Goal: Task Accomplishment & Management: Use online tool/utility

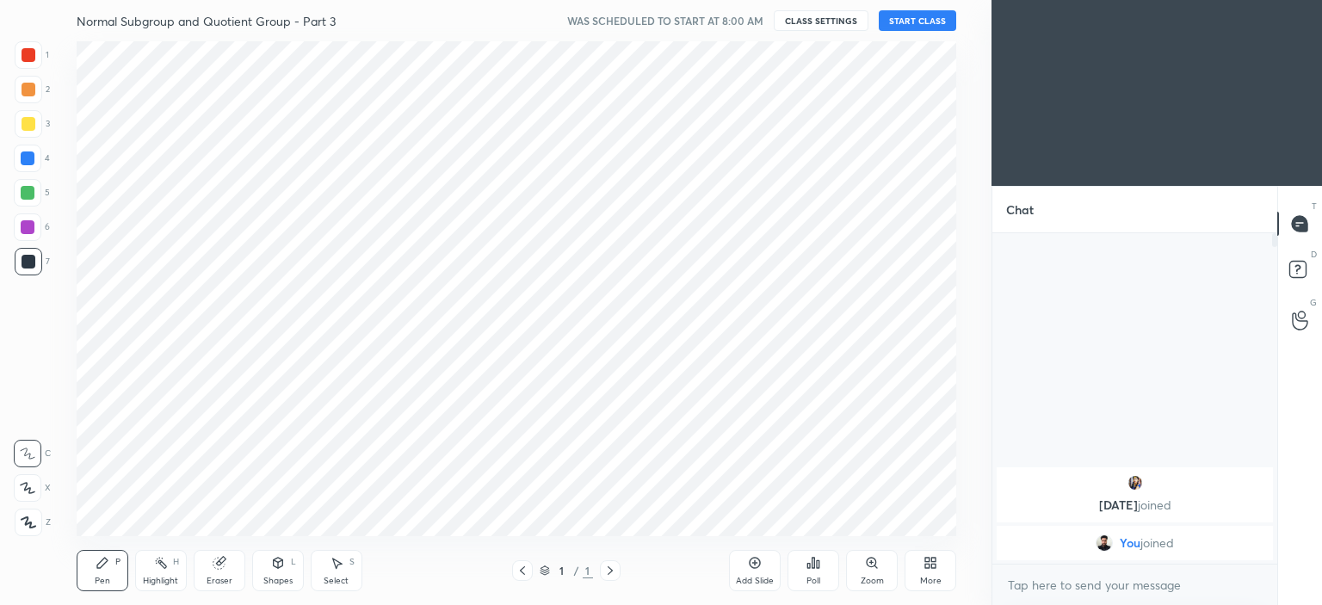
scroll to position [85594, 85167]
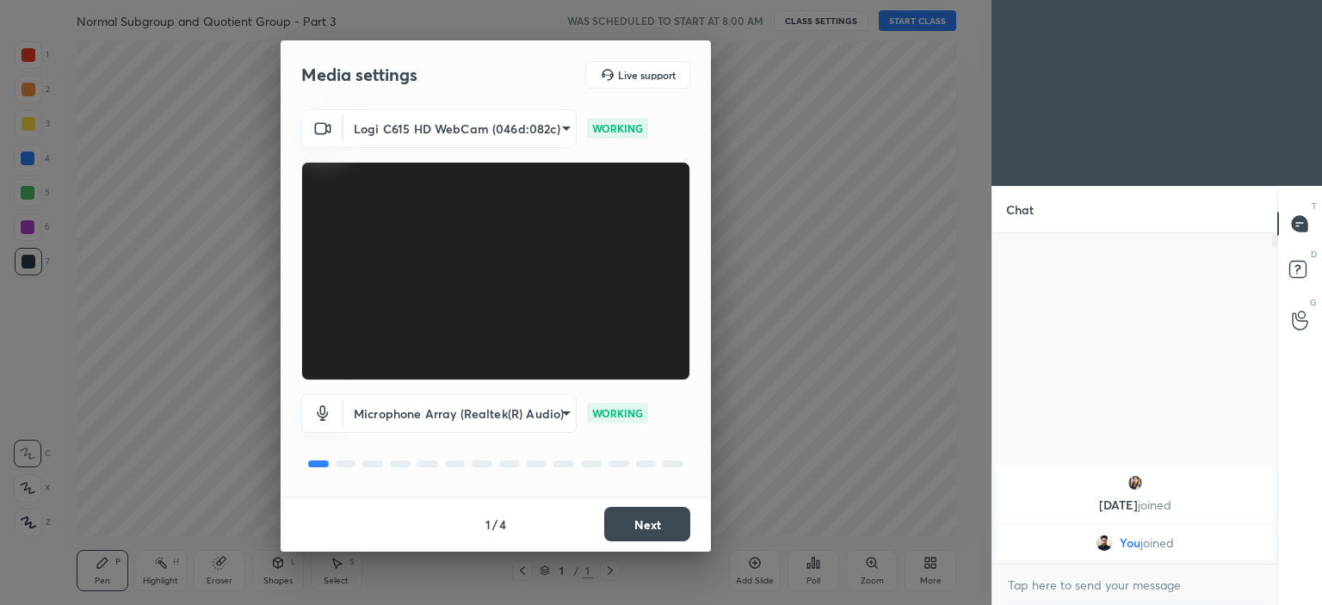
click at [650, 523] on button "Next" at bounding box center [647, 524] width 86 height 34
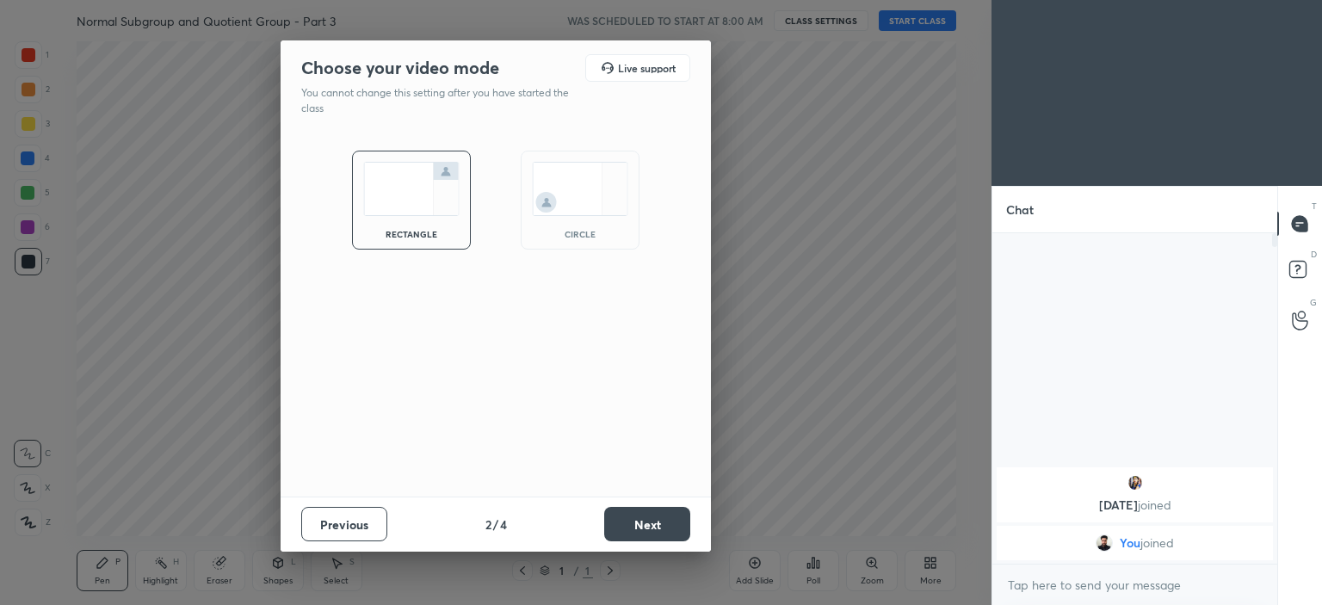
click at [575, 210] on img at bounding box center [580, 189] width 96 height 54
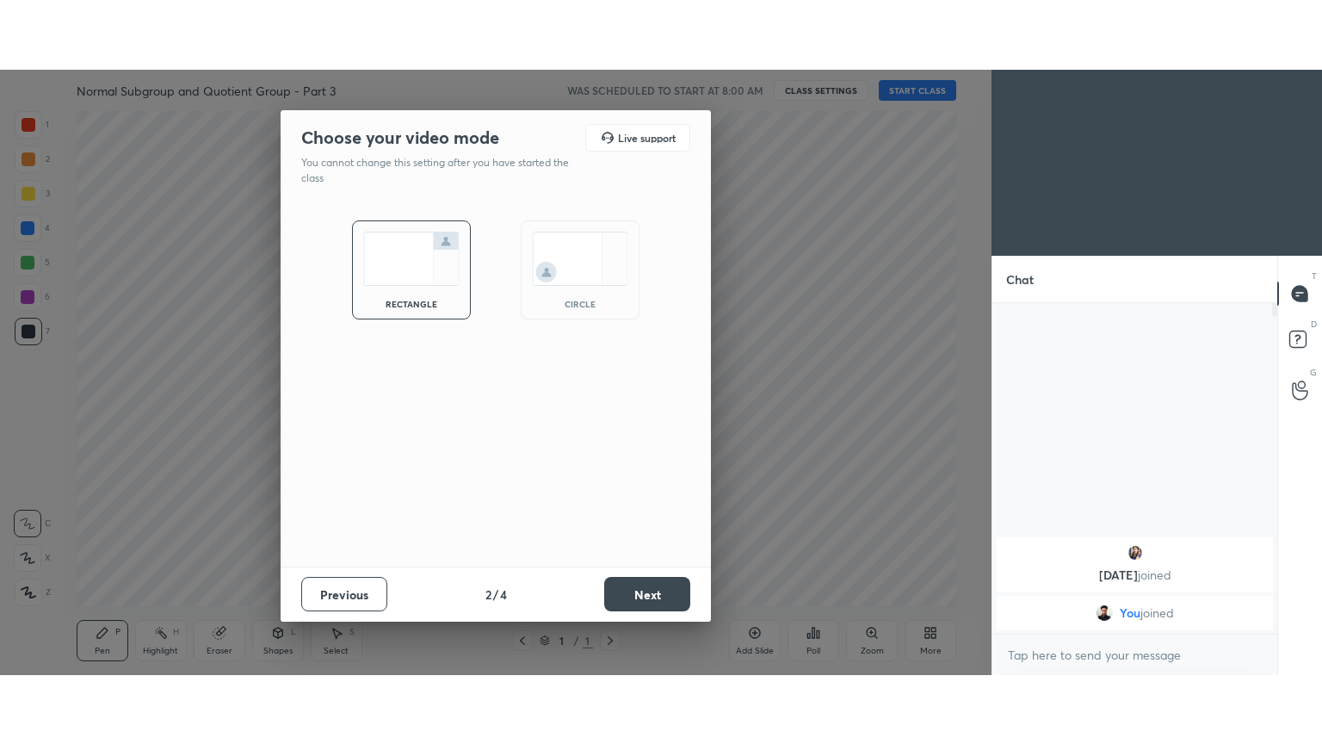
scroll to position [368, 280]
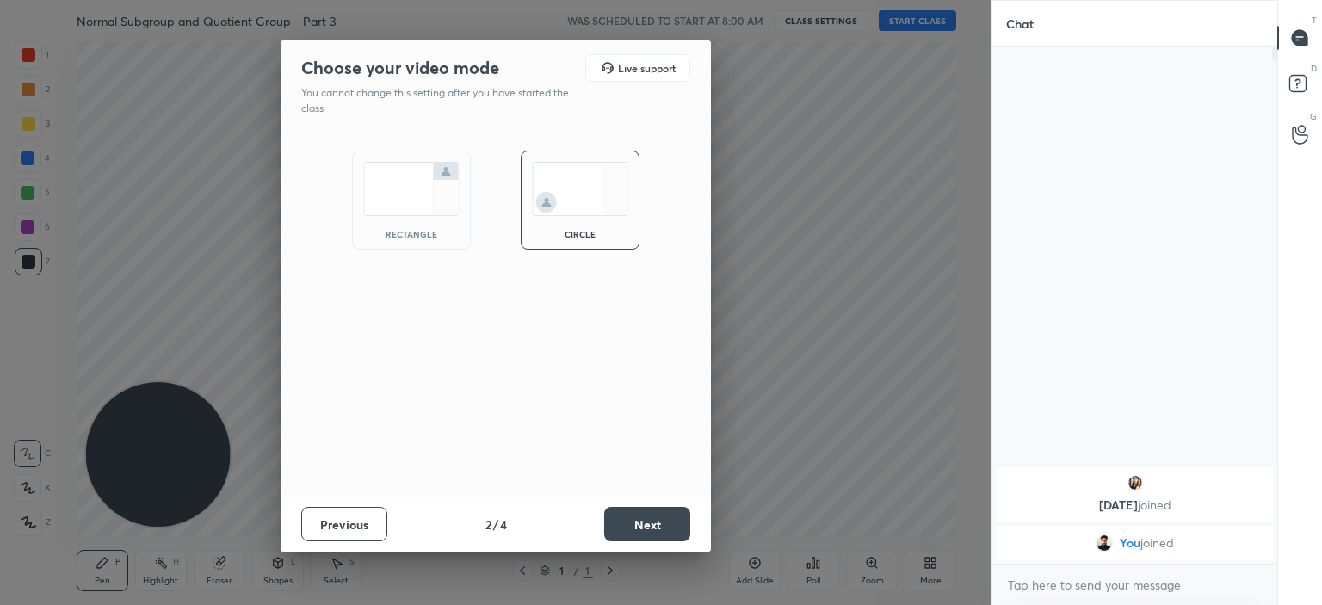
click at [659, 524] on button "Next" at bounding box center [647, 524] width 86 height 34
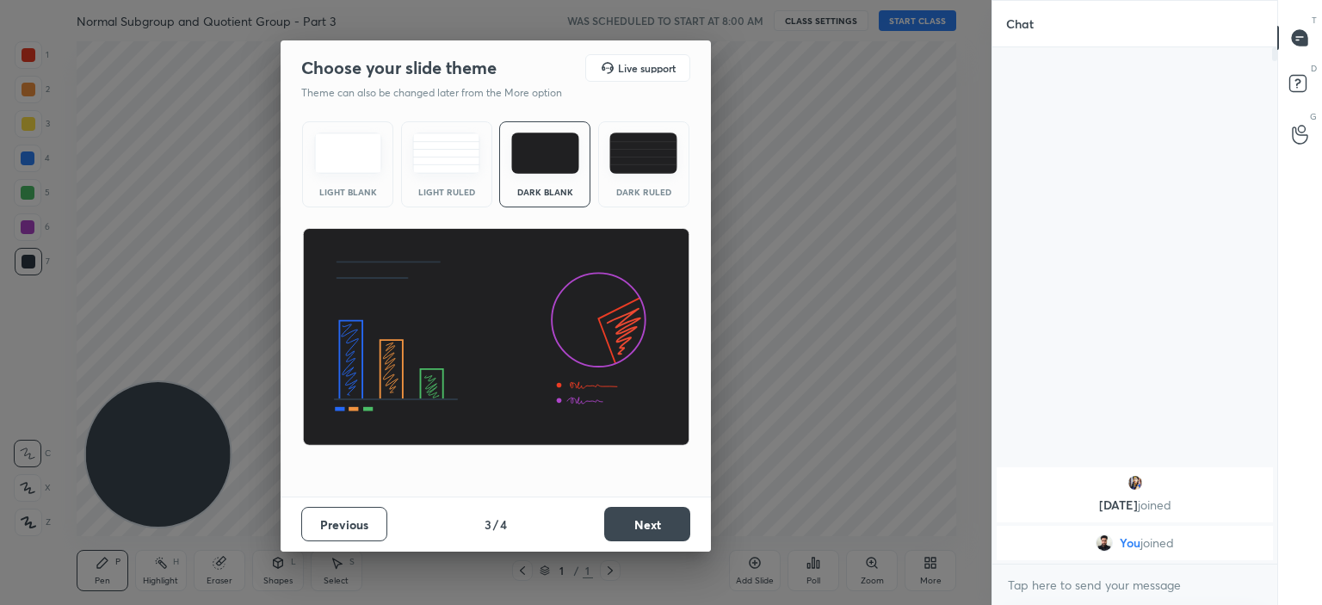
click at [627, 518] on button "Next" at bounding box center [647, 524] width 86 height 34
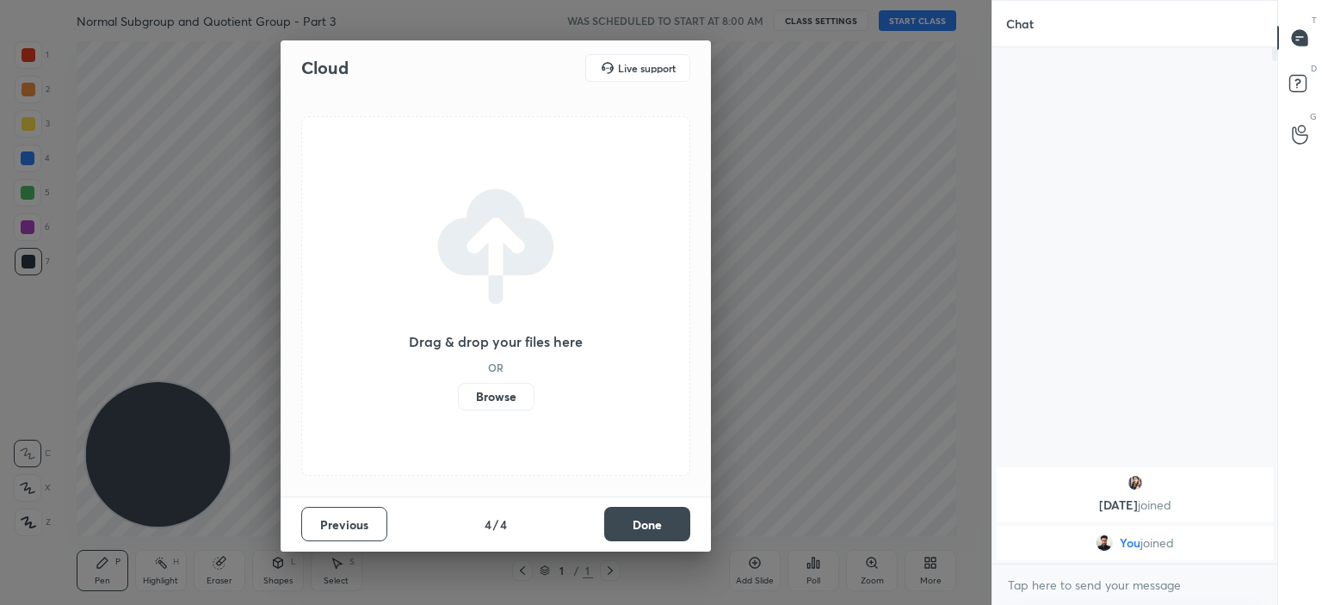
click at [501, 402] on label "Browse" at bounding box center [496, 397] width 77 height 28
click at [458, 402] on input "Browse" at bounding box center [458, 397] width 0 height 28
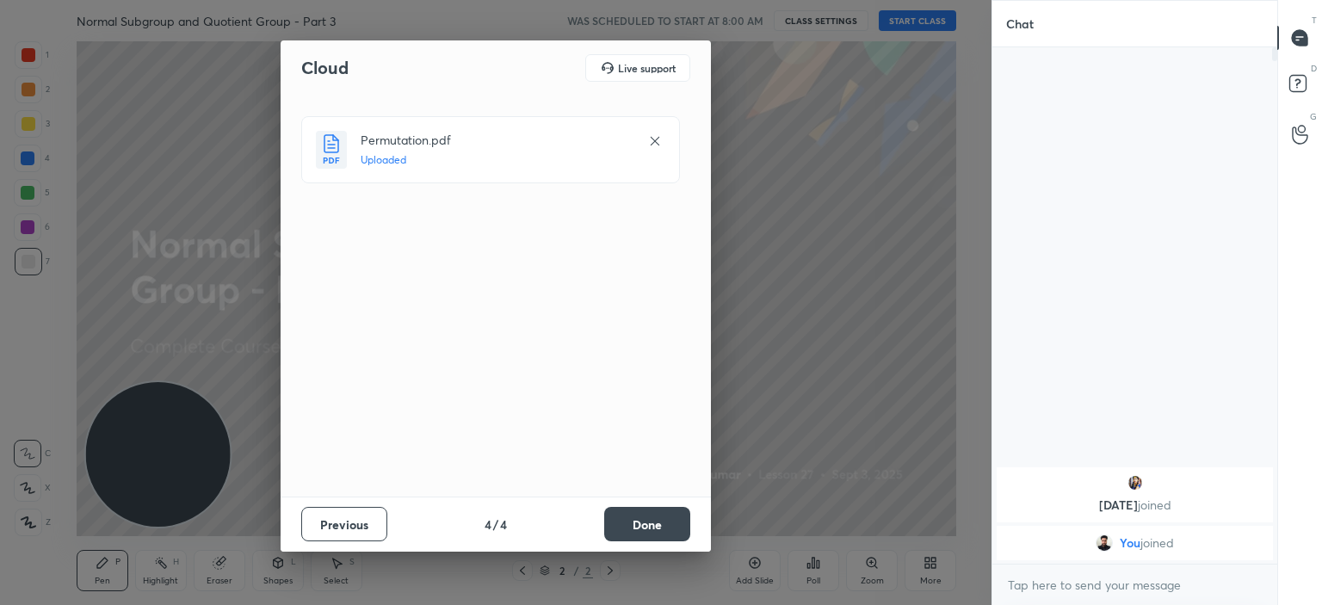
click at [668, 516] on button "Done" at bounding box center [647, 524] width 86 height 34
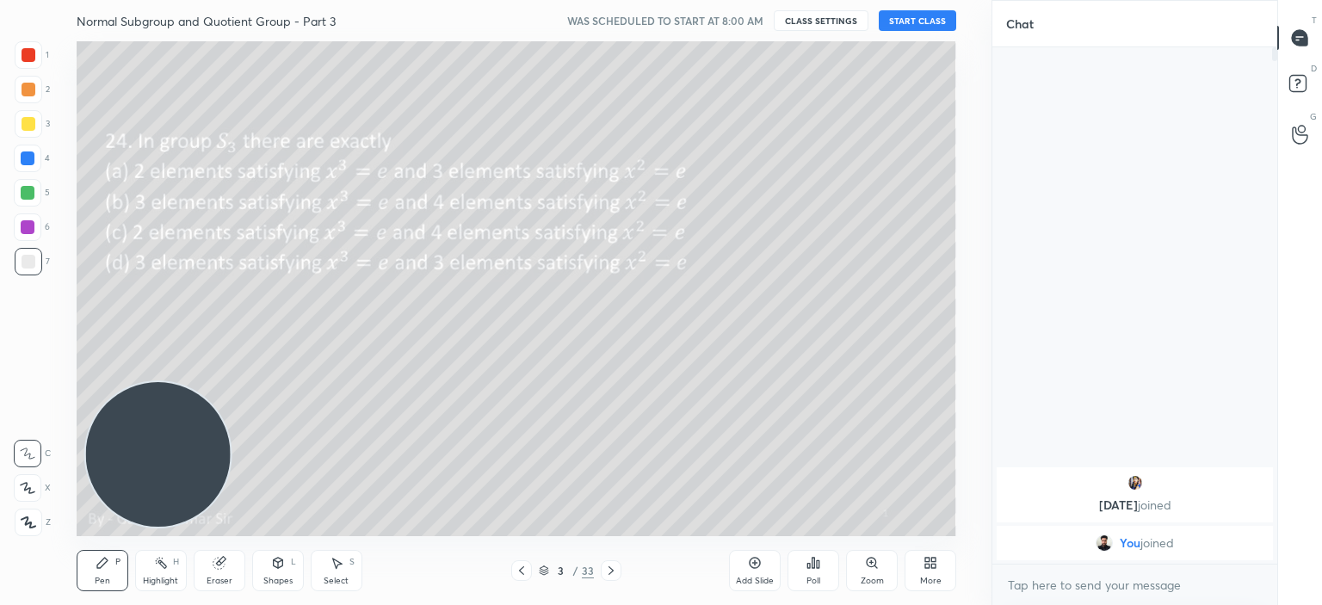
click at [521, 572] on icon at bounding box center [521, 570] width 5 height 9
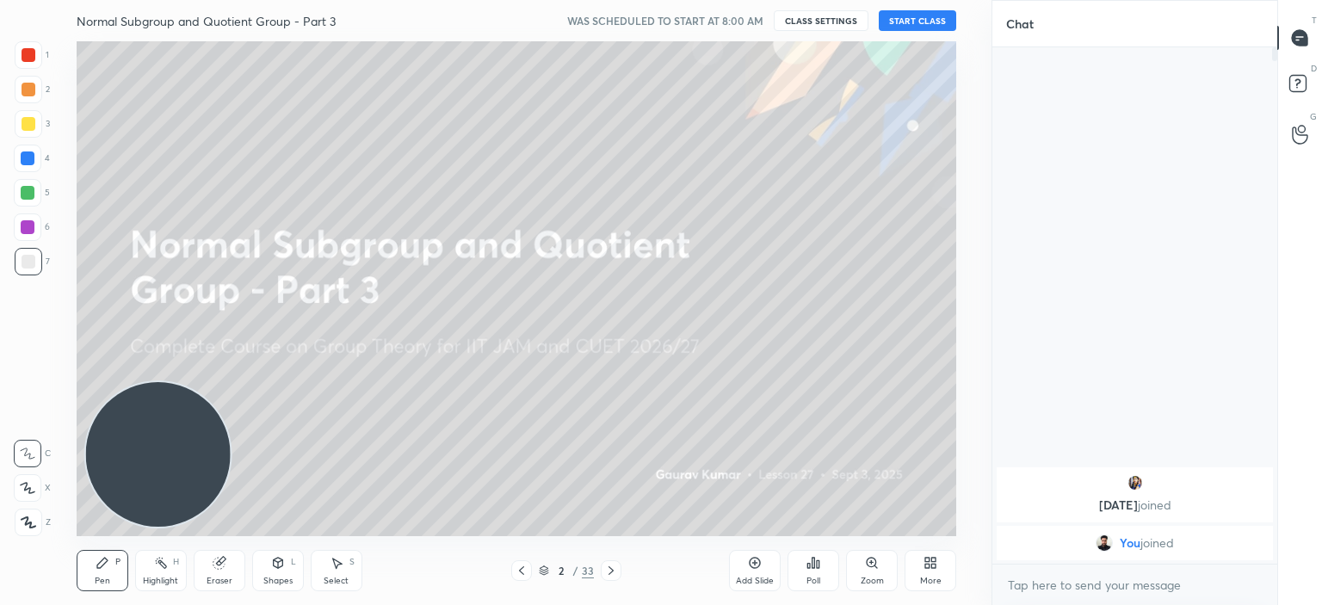
click at [895, 16] on button "START CLASS" at bounding box center [917, 20] width 77 height 21
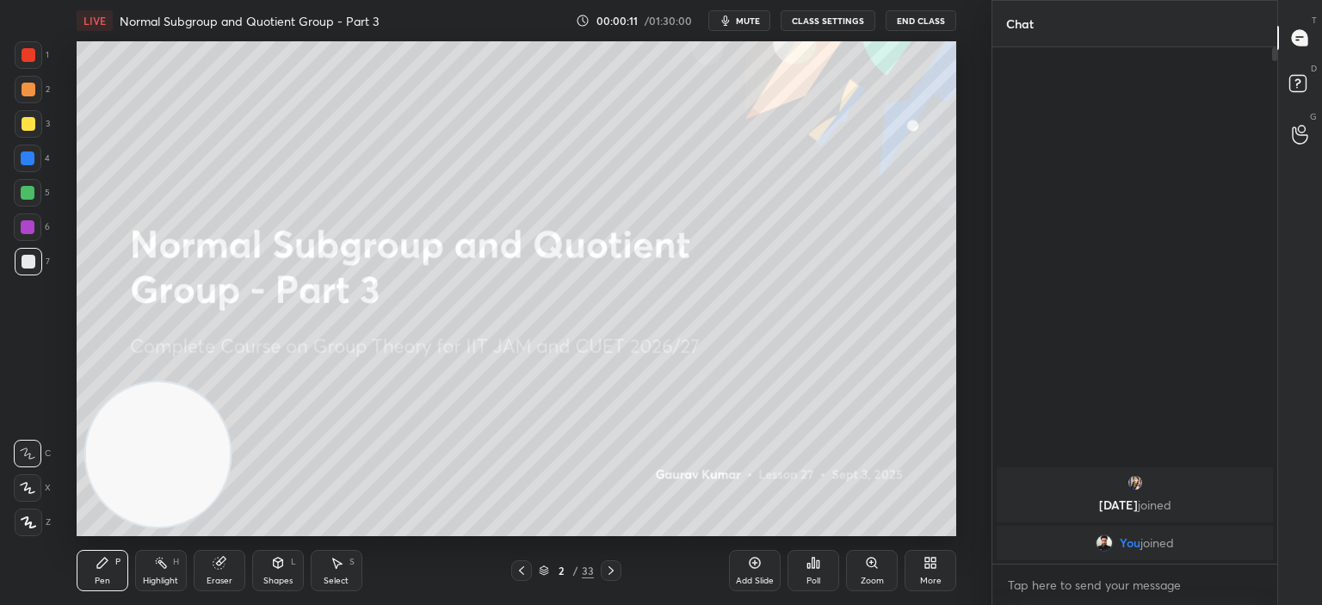
click at [937, 572] on div "More" at bounding box center [931, 570] width 52 height 41
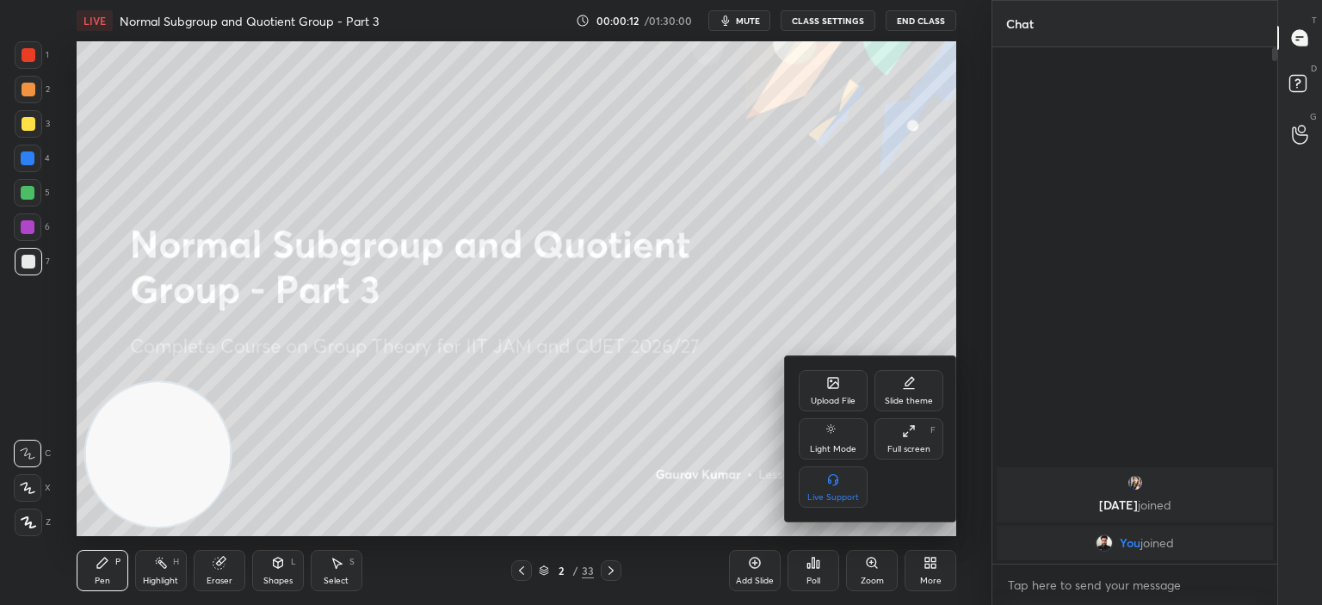
click at [907, 430] on icon at bounding box center [909, 431] width 14 height 14
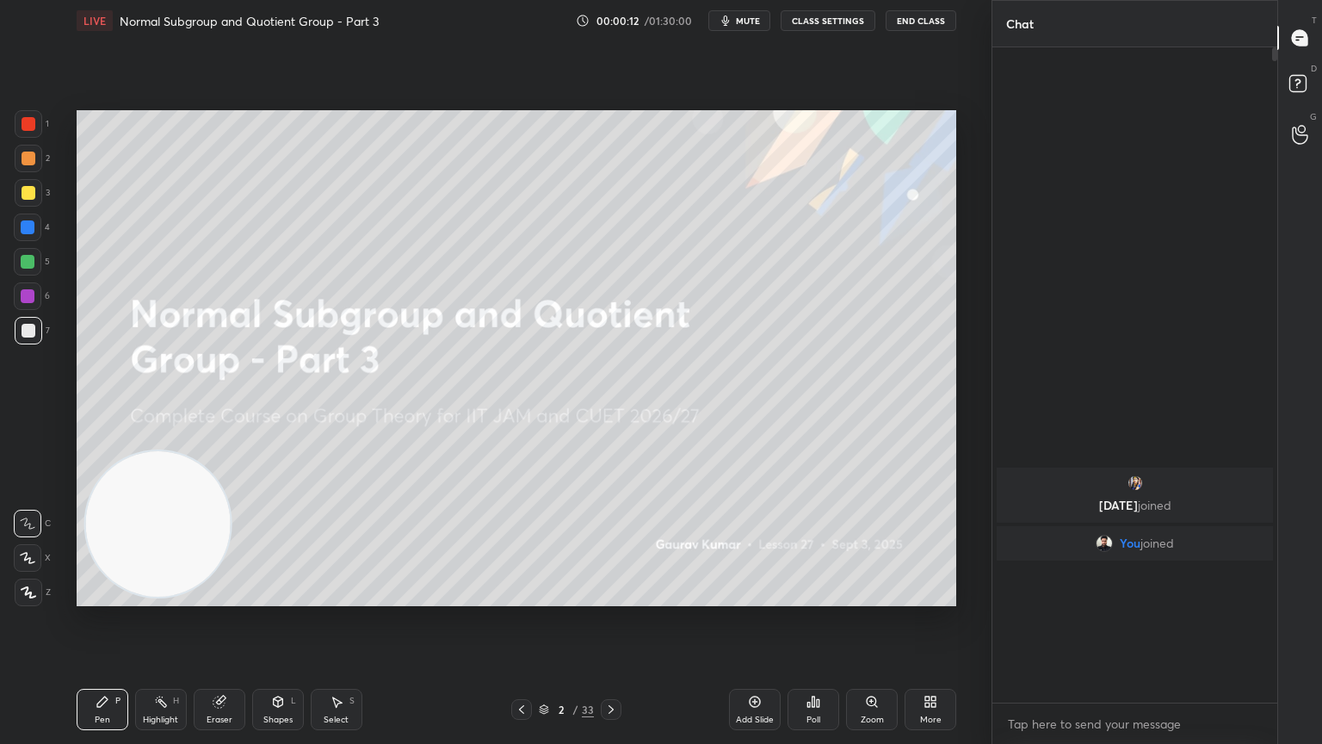
scroll to position [507, 280]
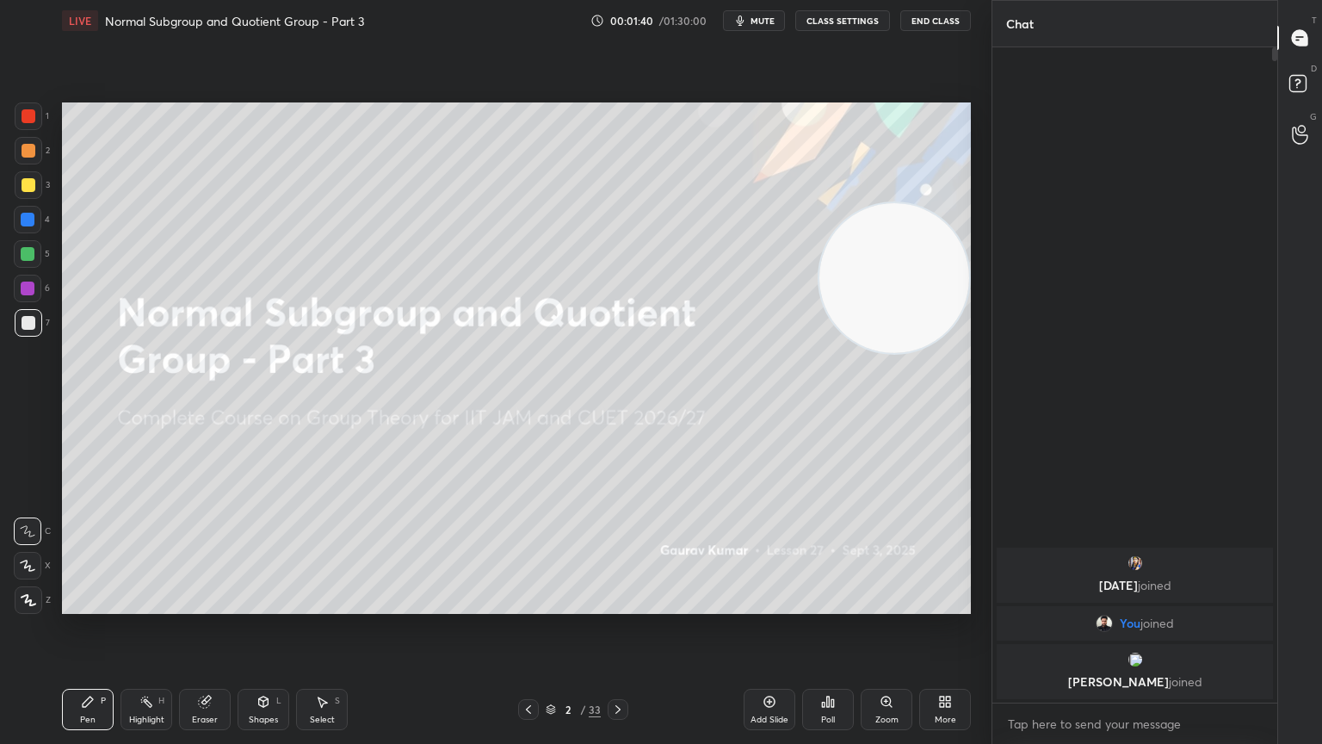
click at [28, 121] on div at bounding box center [29, 116] width 14 height 14
click at [36, 566] on div at bounding box center [28, 566] width 28 height 28
click at [617, 604] on icon at bounding box center [618, 709] width 14 height 14
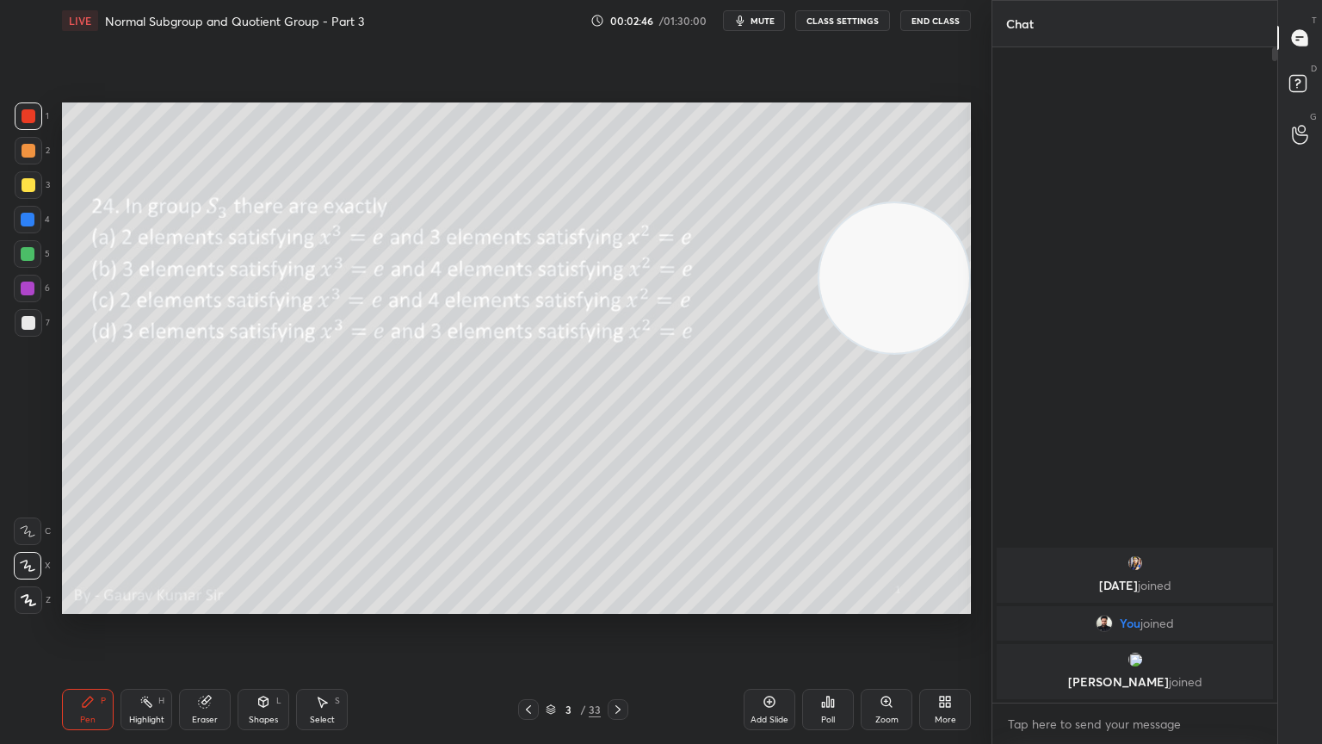
click at [626, 474] on div "LIVE Normal Subgroup and Quotient Group - Part 3 00:02:46 / 01:30:00 mute CLASS…" at bounding box center [516, 372] width 923 height 744
click at [1200, 604] on div "x" at bounding box center [1135, 723] width 285 height 40
click at [892, 604] on div "Setting up your live class Poll for secs No correct answer Start poll" at bounding box center [516, 358] width 923 height 634
click at [32, 256] on div at bounding box center [28, 254] width 14 height 14
click at [25, 288] on div at bounding box center [28, 289] width 14 height 14
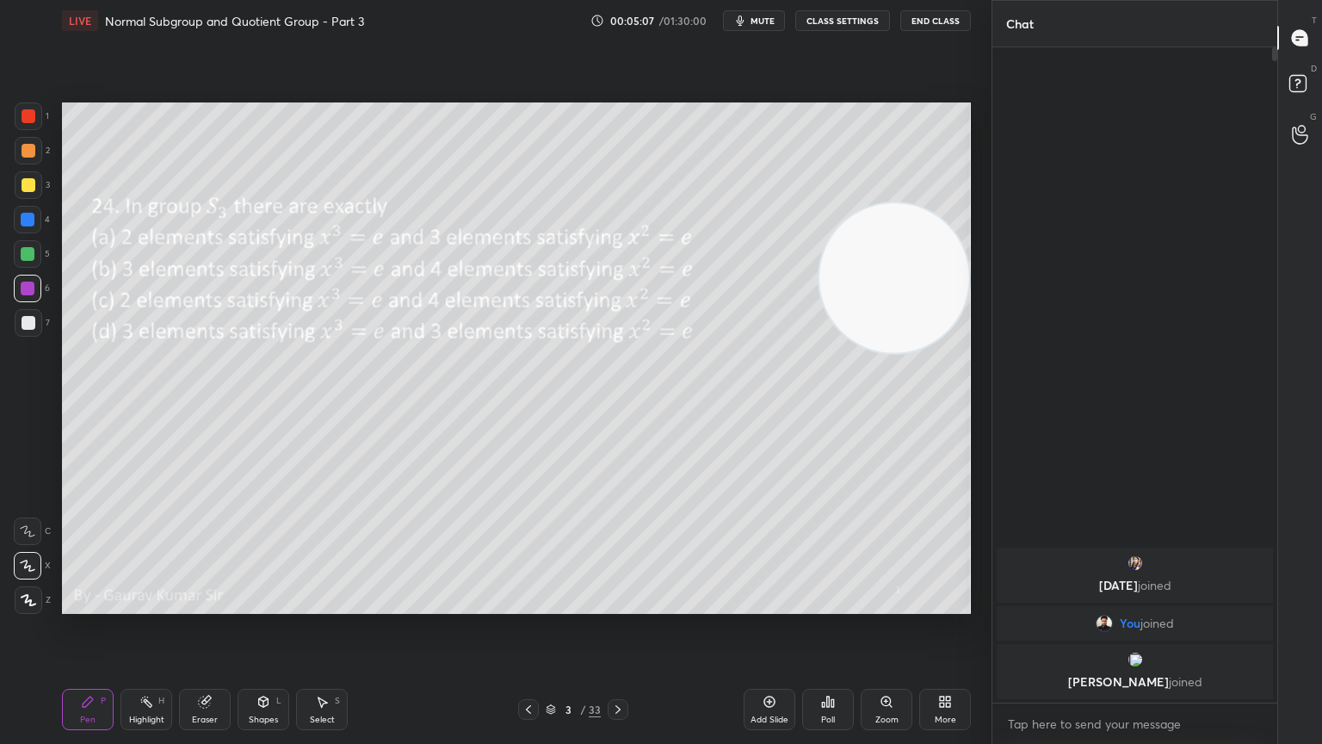
click at [28, 252] on div at bounding box center [28, 254] width 14 height 14
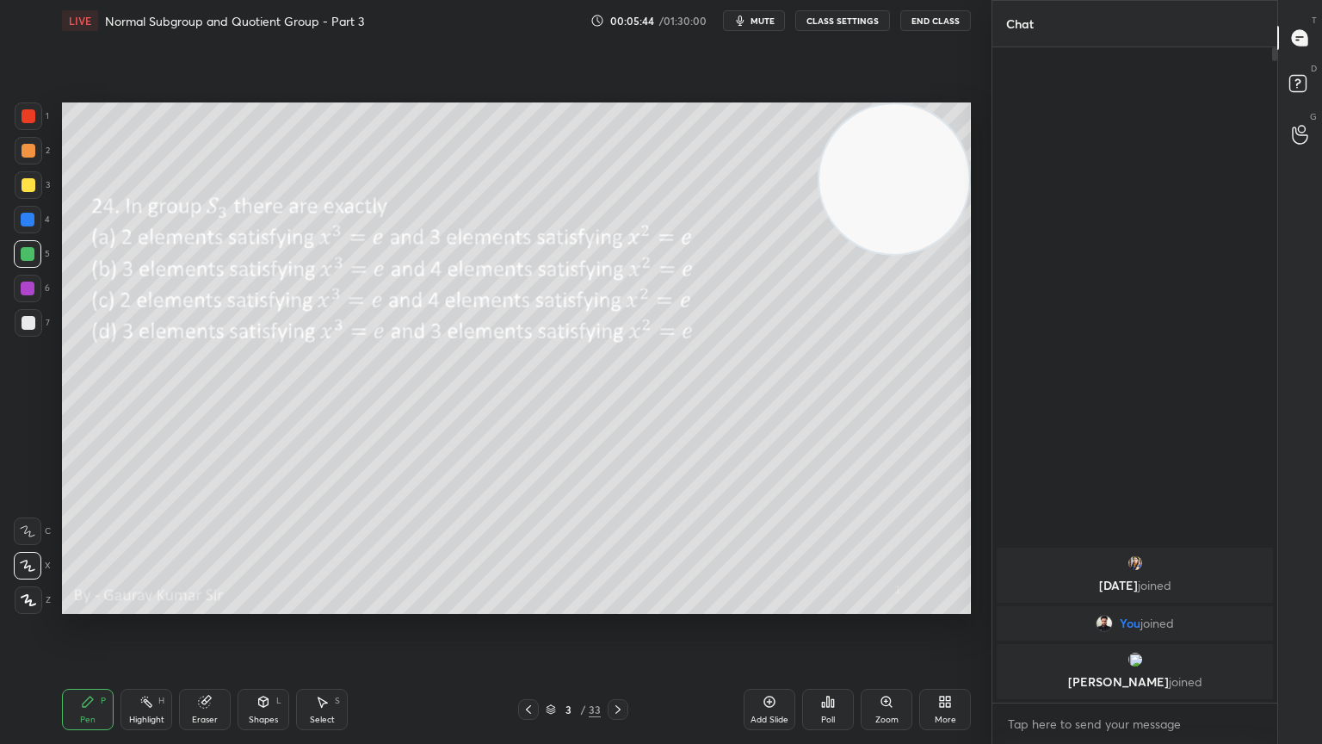
click at [30, 288] on div at bounding box center [28, 289] width 14 height 14
click at [23, 187] on div at bounding box center [29, 185] width 14 height 14
click at [618, 604] on icon at bounding box center [618, 709] width 14 height 14
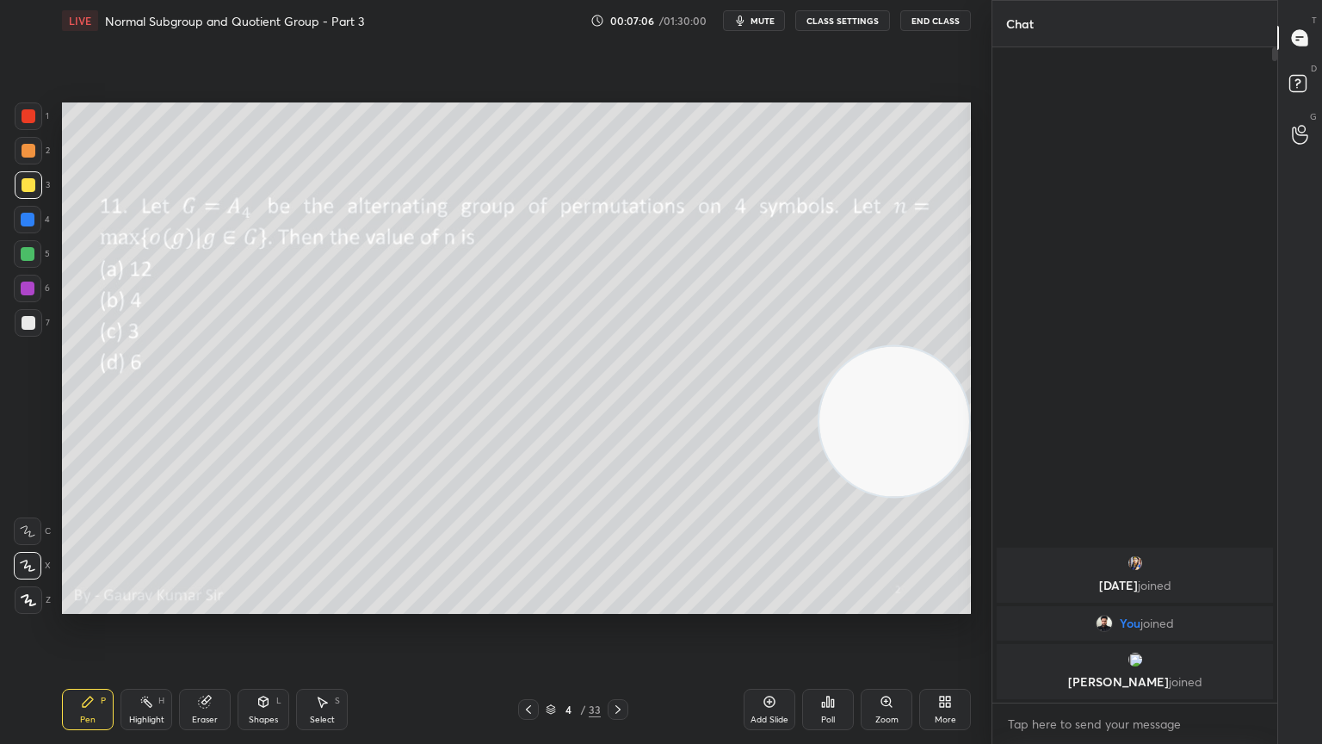
click at [25, 251] on div at bounding box center [28, 254] width 14 height 14
click at [33, 289] on div at bounding box center [28, 289] width 14 height 14
click at [204, 604] on div "Eraser" at bounding box center [205, 709] width 52 height 41
click at [100, 604] on div "Pen P" at bounding box center [88, 709] width 52 height 41
click at [209, 604] on div "Eraser" at bounding box center [205, 709] width 52 height 41
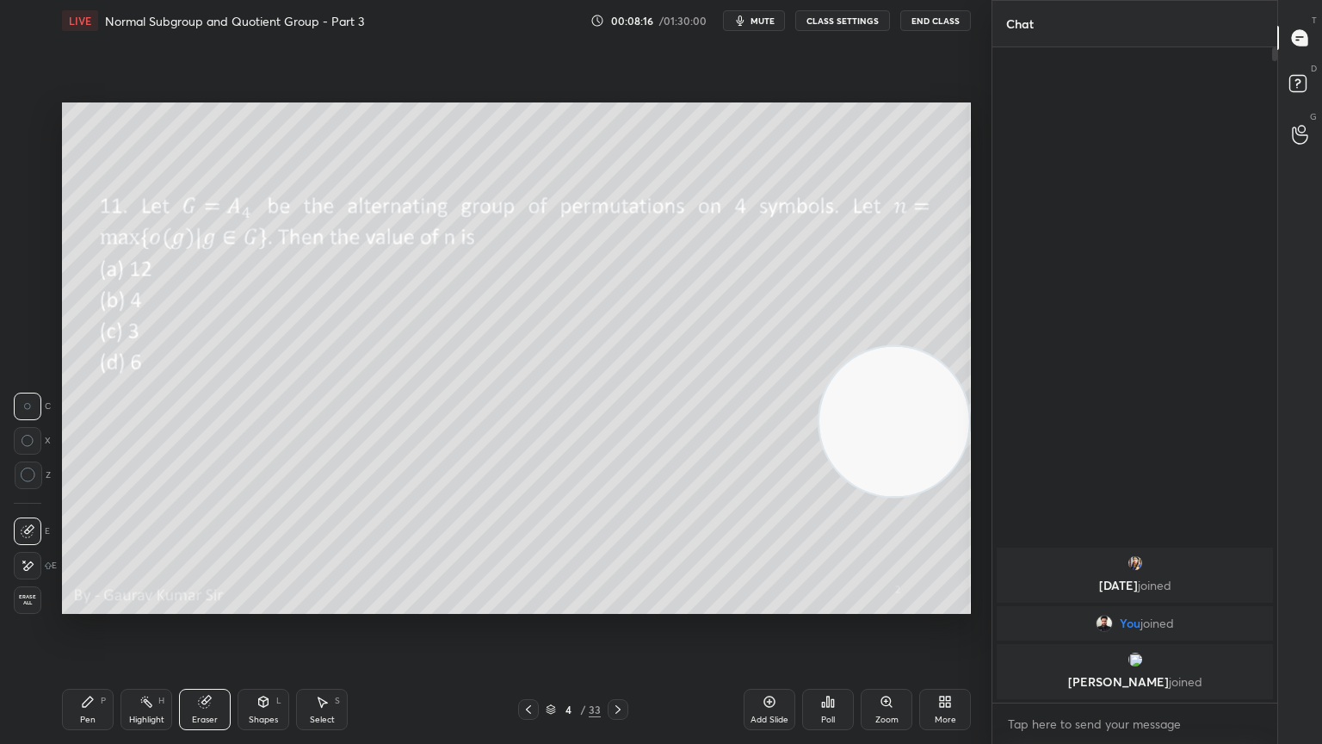
click at [76, 604] on div "Pen P" at bounding box center [88, 709] width 52 height 41
click at [623, 604] on icon at bounding box center [618, 709] width 14 height 14
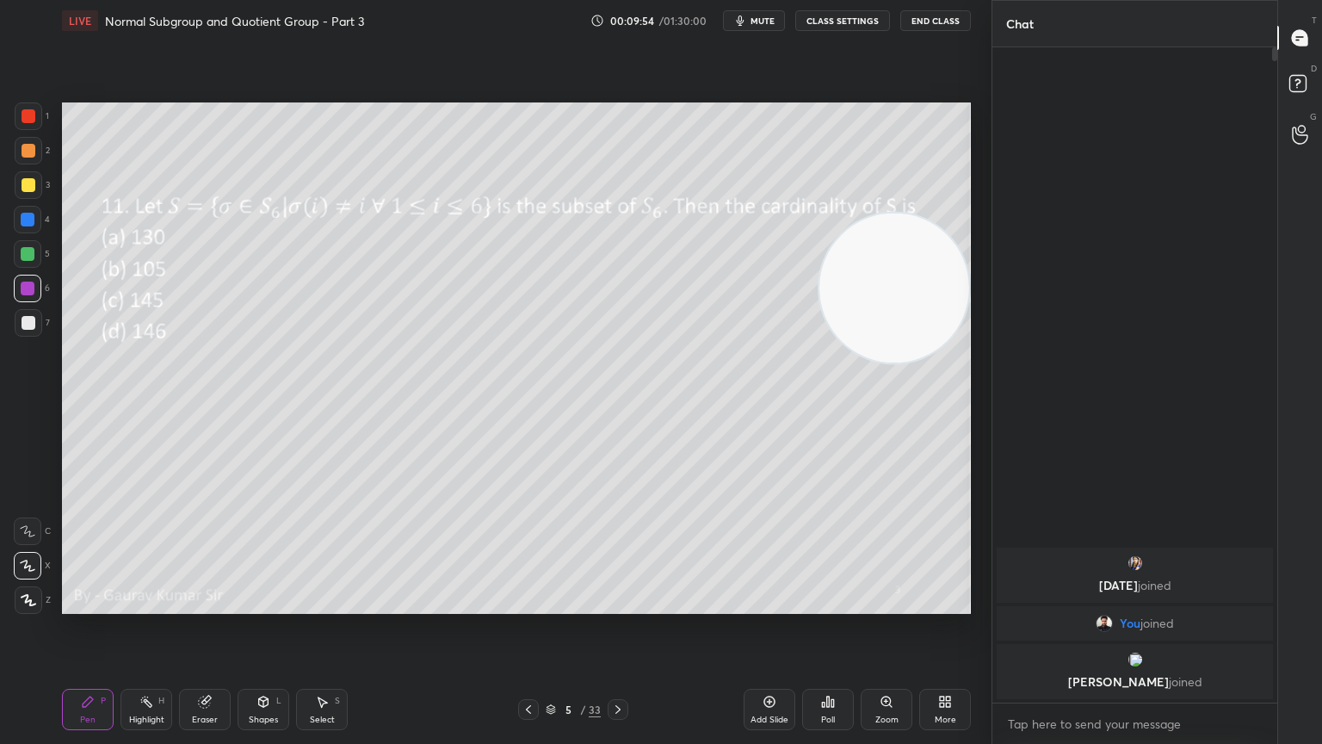
click at [845, 604] on div "Poll" at bounding box center [828, 709] width 52 height 41
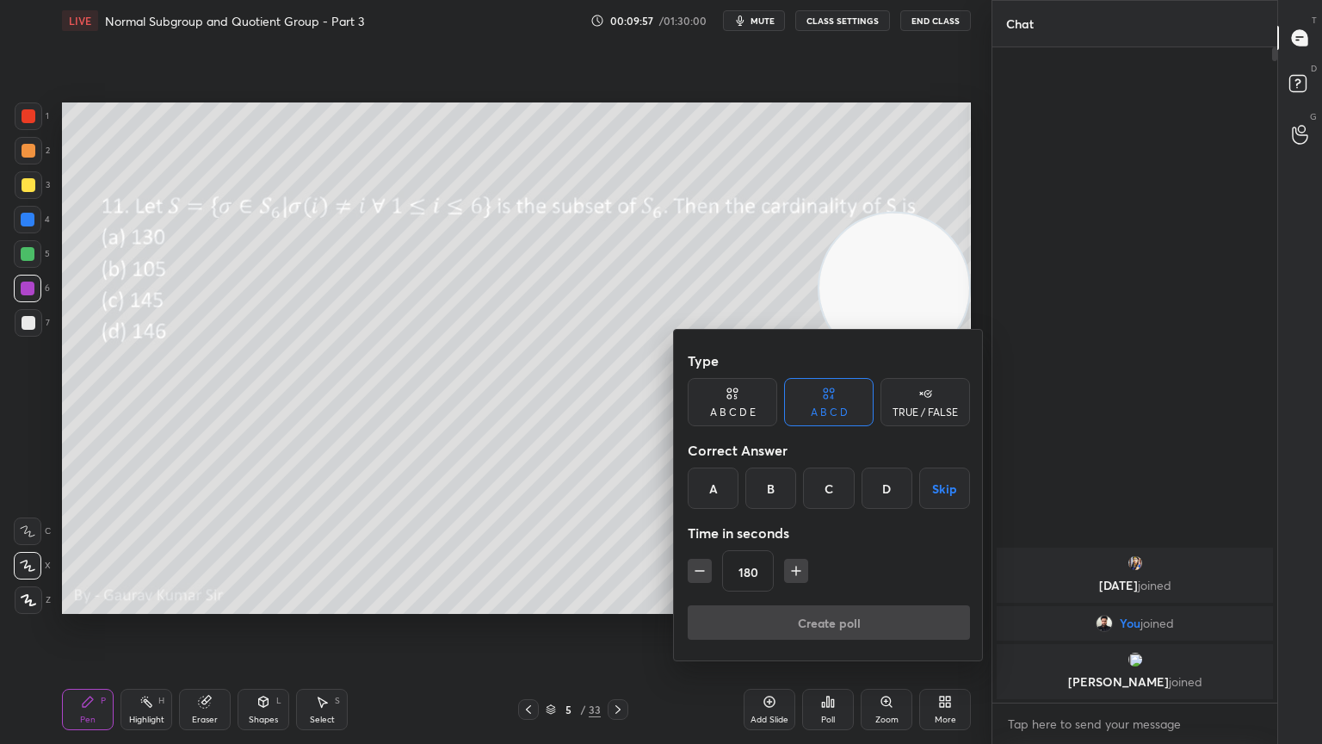
click at [956, 480] on button "Skip" at bounding box center [944, 487] width 51 height 41
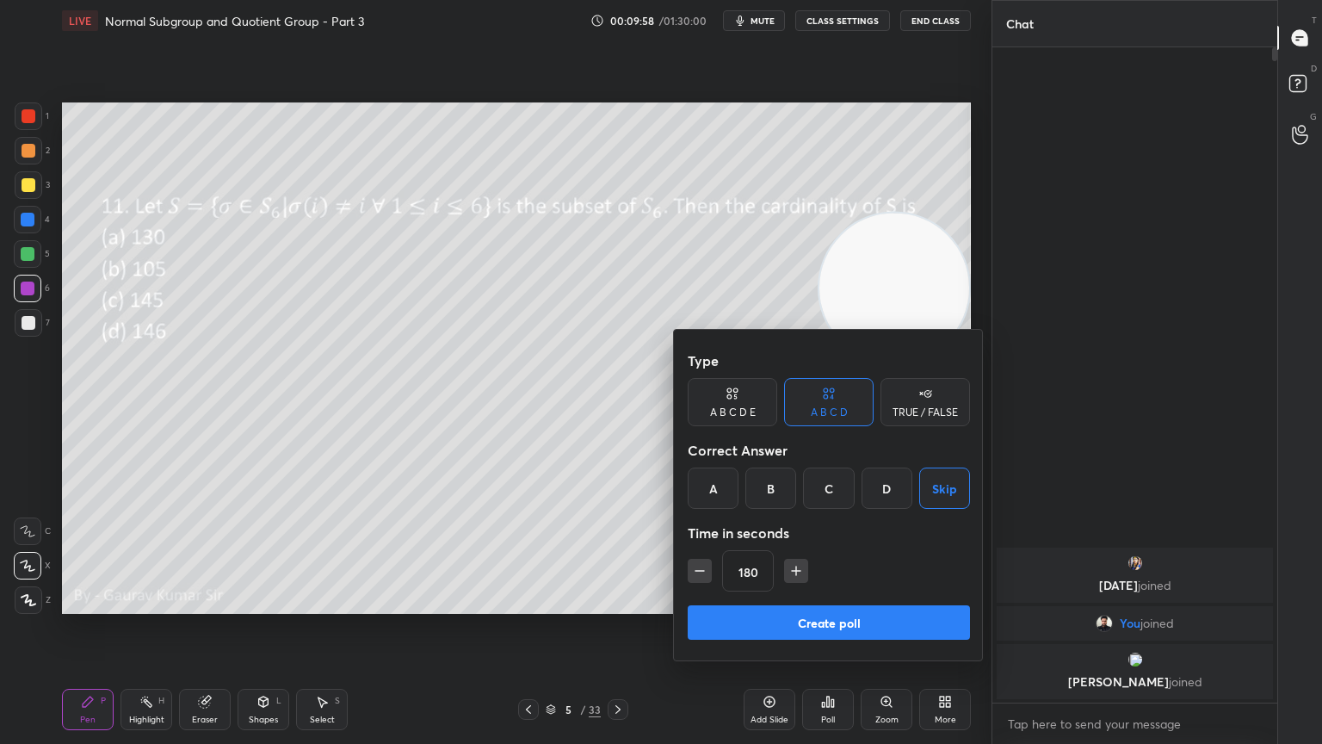
click at [919, 604] on button "Create poll" at bounding box center [829, 622] width 282 height 34
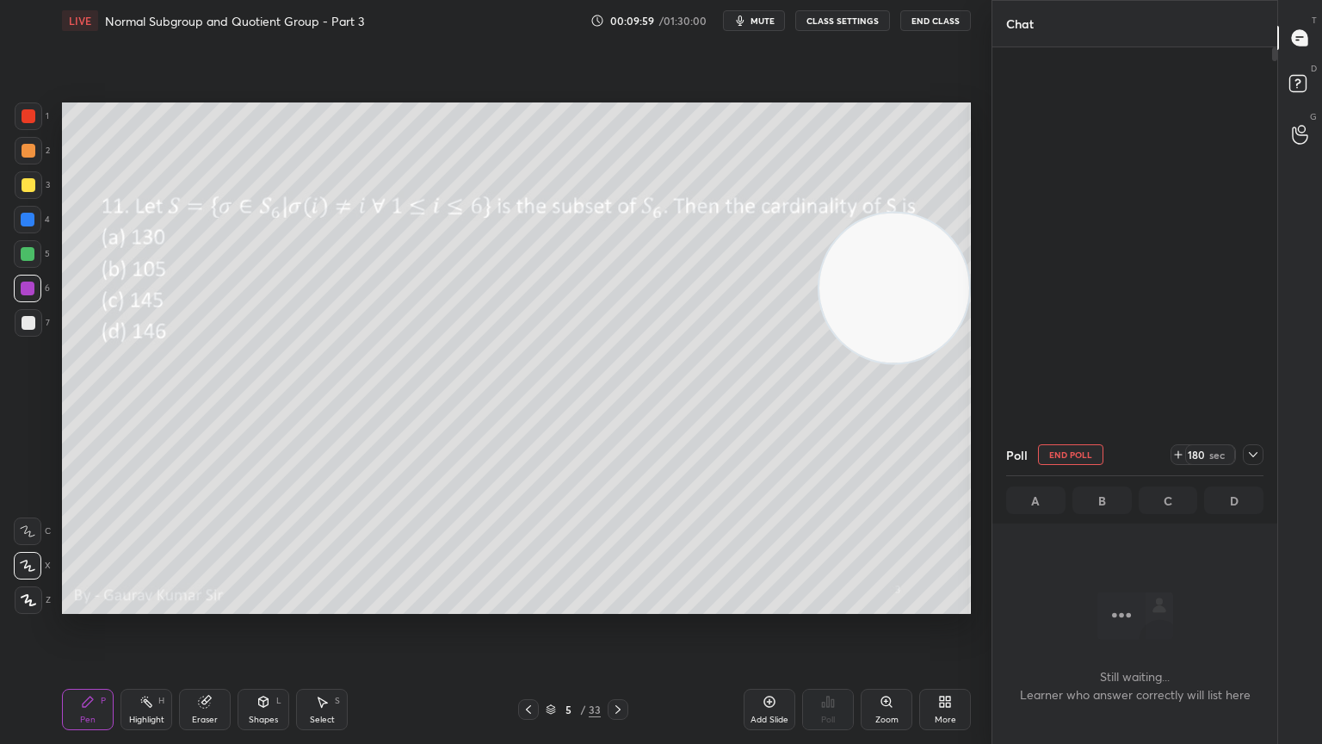
scroll to position [5, 5]
click at [541, 604] on div "Setting up your live class Poll for secs No correct answer Start poll" at bounding box center [516, 358] width 923 height 634
click at [28, 256] on div at bounding box center [28, 254] width 14 height 14
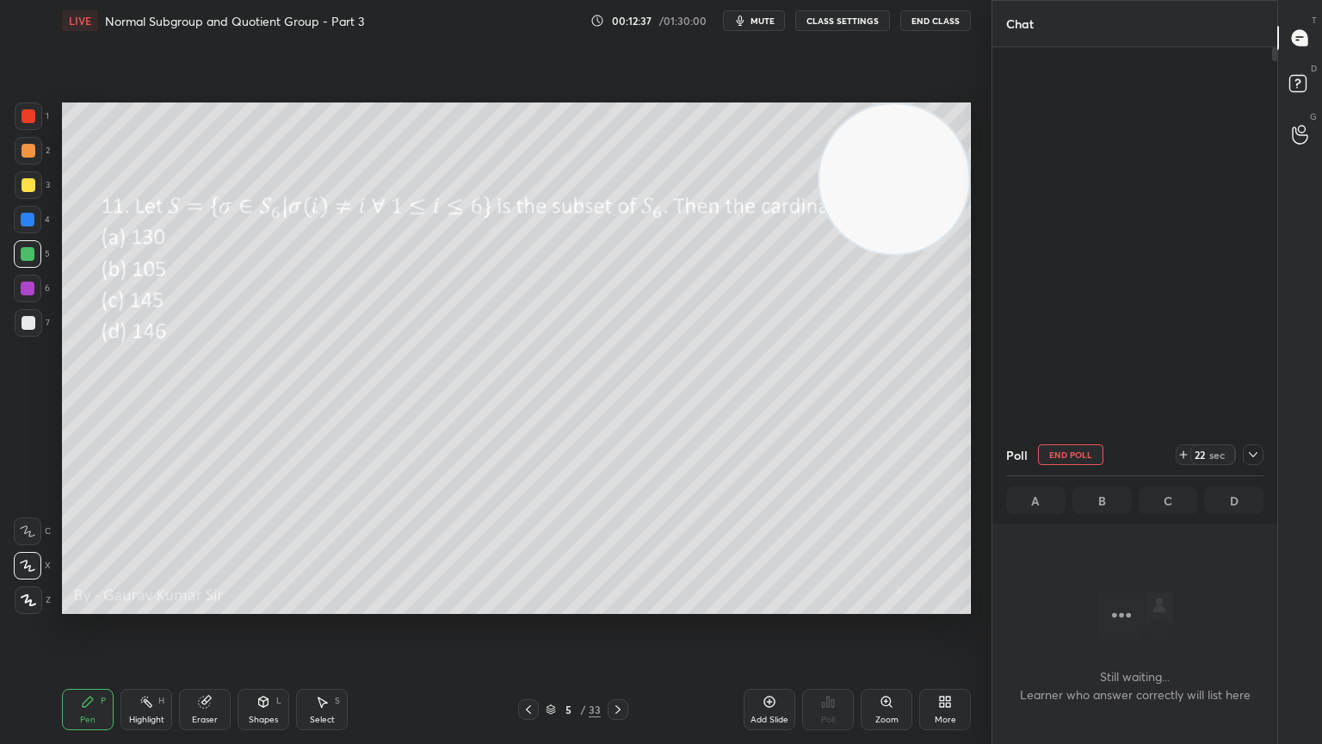
click at [30, 287] on div at bounding box center [28, 289] width 14 height 14
click at [29, 241] on div at bounding box center [28, 254] width 28 height 28
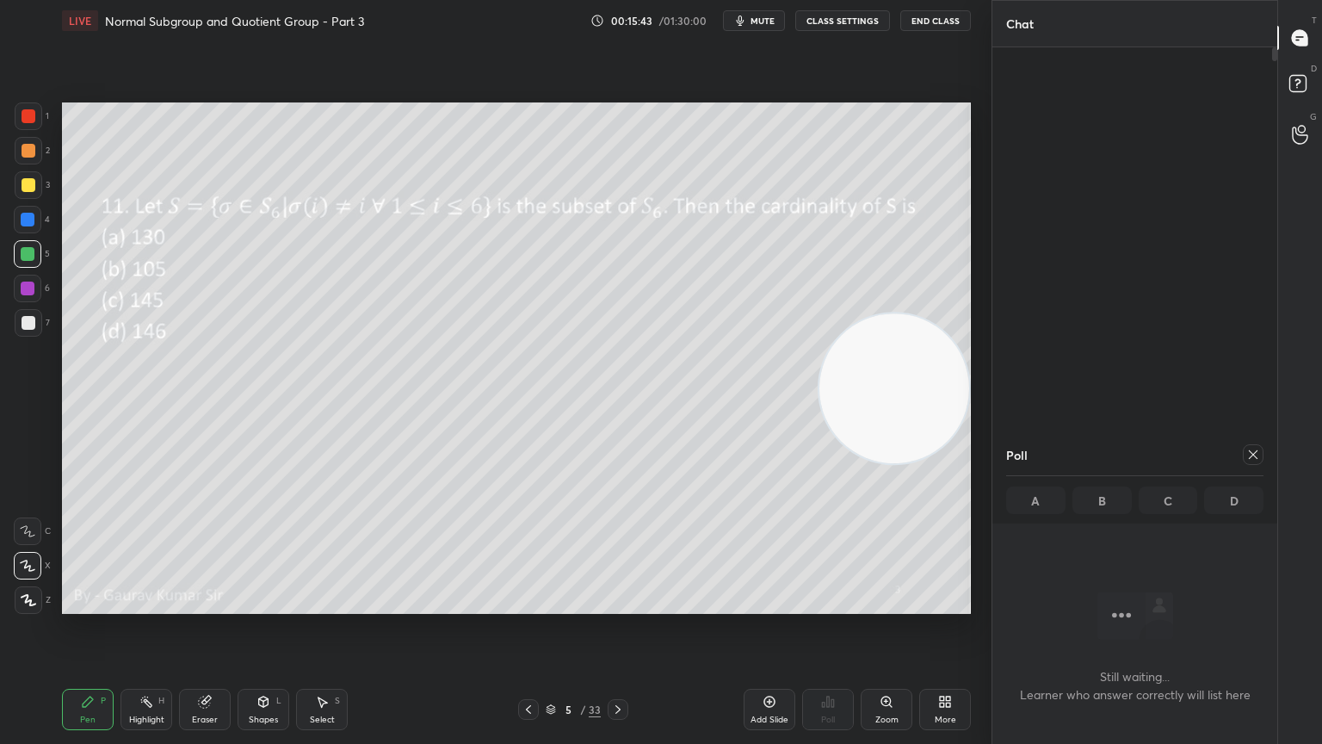
click at [1256, 461] on div at bounding box center [1253, 454] width 21 height 21
click at [617, 604] on icon at bounding box center [618, 709] width 14 height 14
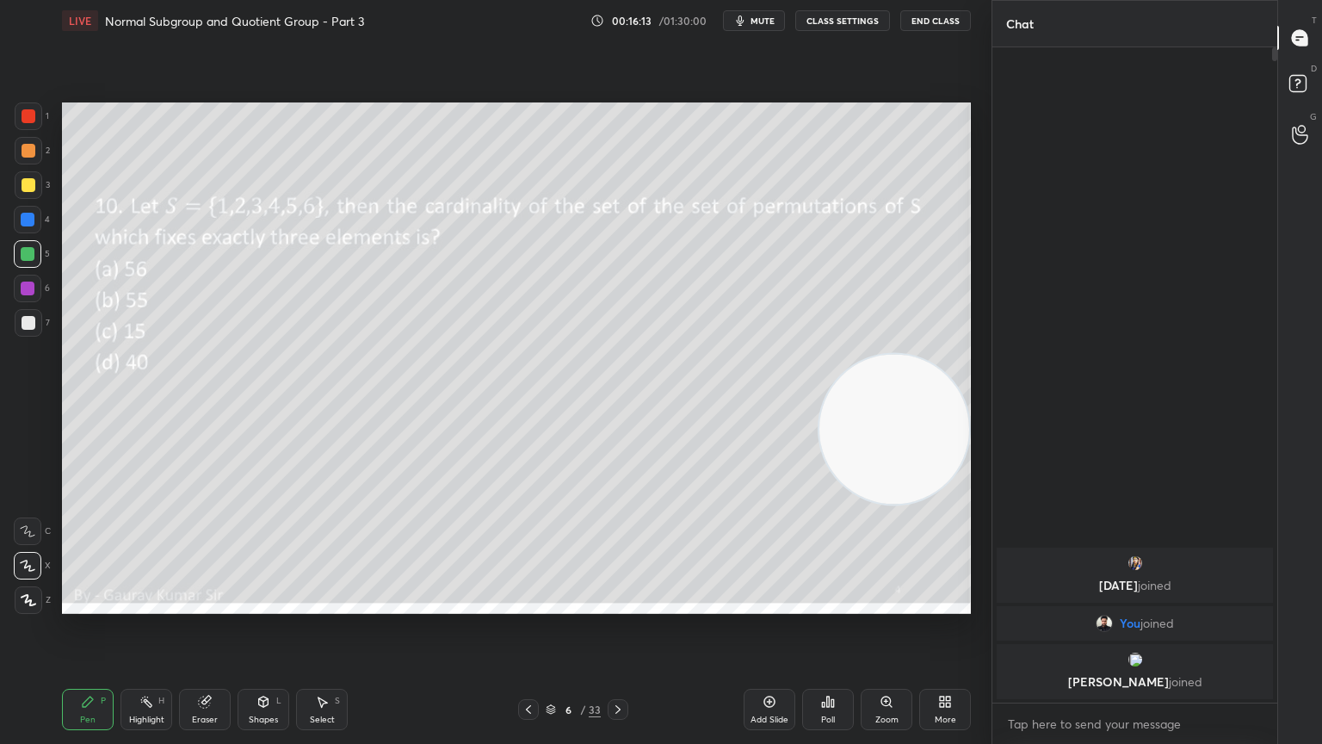
click at [23, 187] on div at bounding box center [29, 185] width 14 height 14
click at [523, 604] on icon at bounding box center [529, 709] width 14 height 14
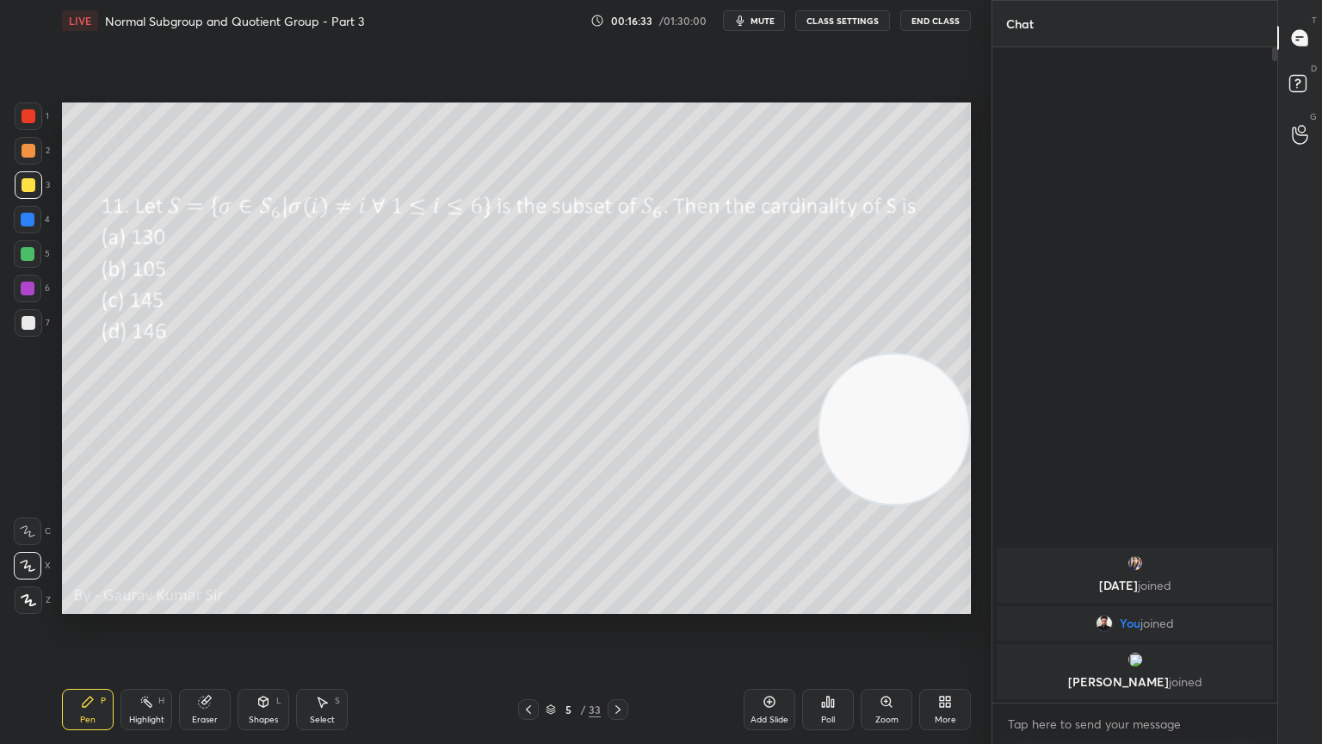
click at [623, 604] on icon at bounding box center [618, 709] width 14 height 14
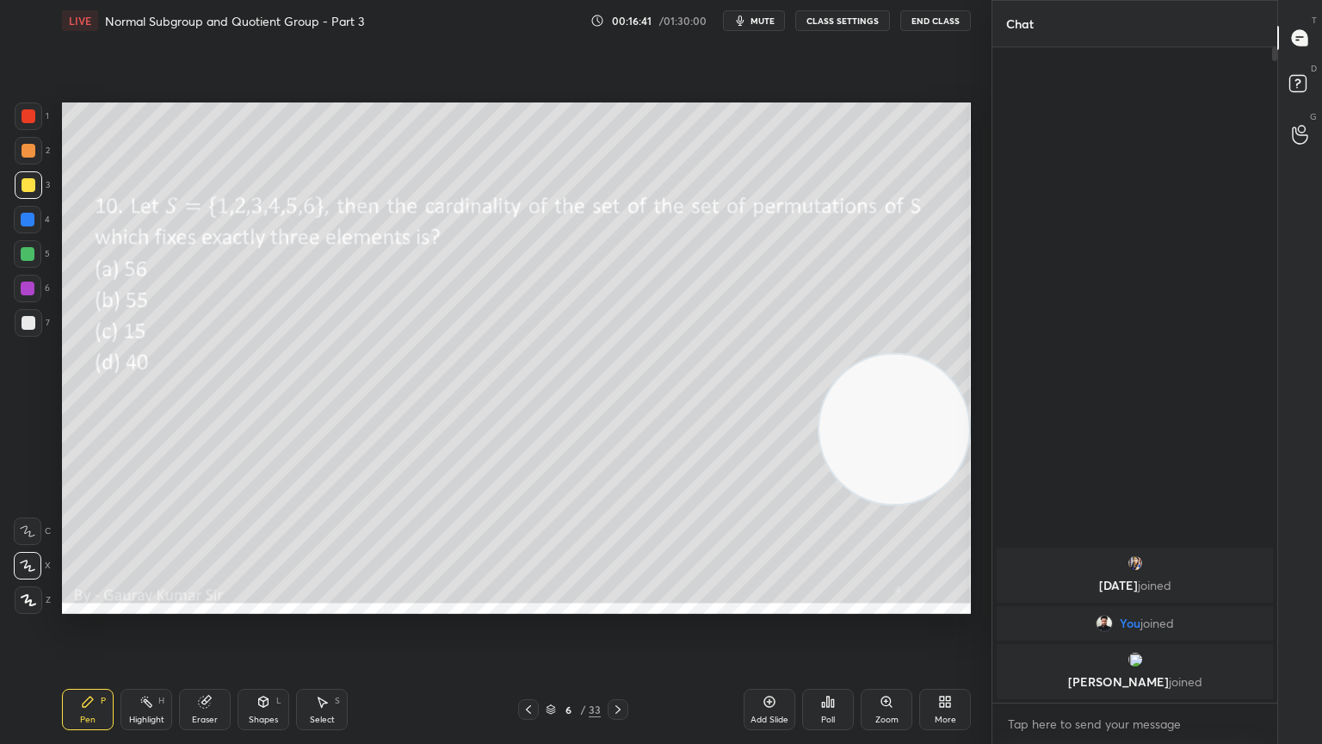
click at [834, 604] on icon at bounding box center [828, 702] width 14 height 14
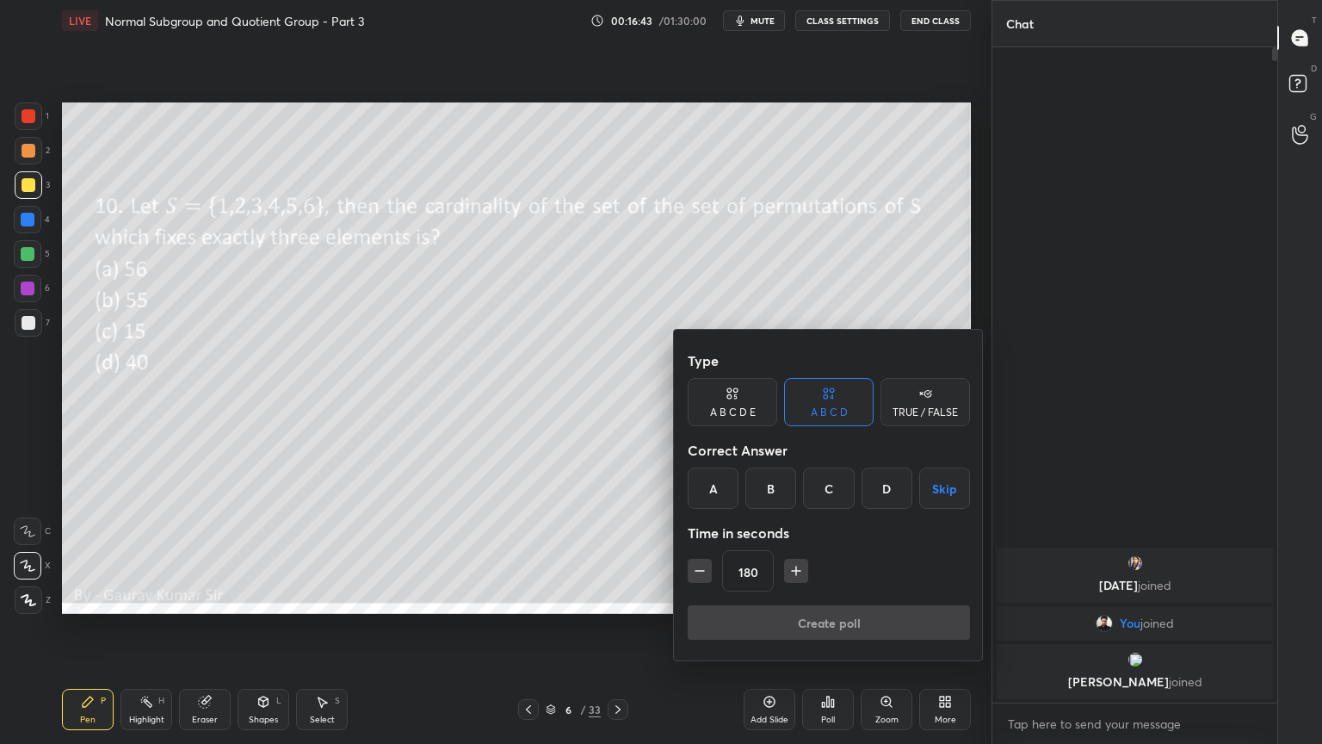
click at [924, 499] on button "Skip" at bounding box center [944, 487] width 51 height 41
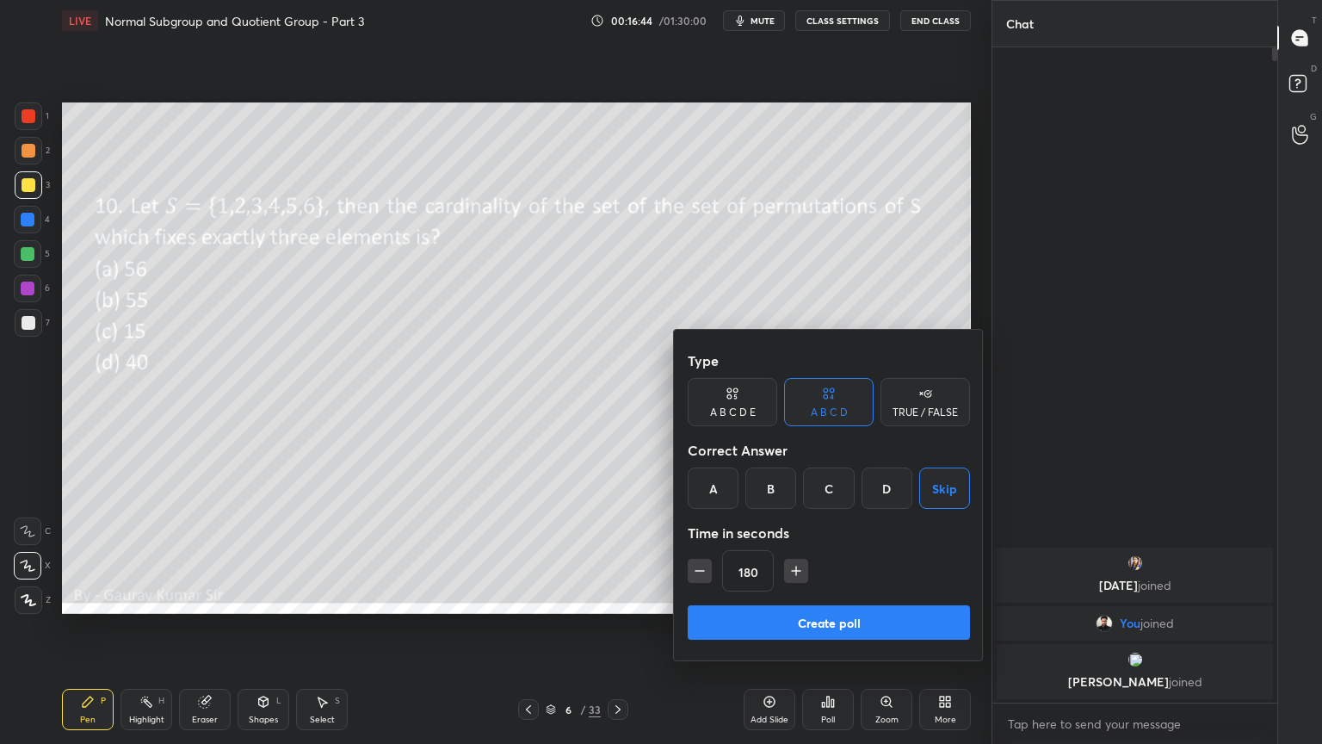
click at [890, 604] on button "Create poll" at bounding box center [829, 622] width 282 height 34
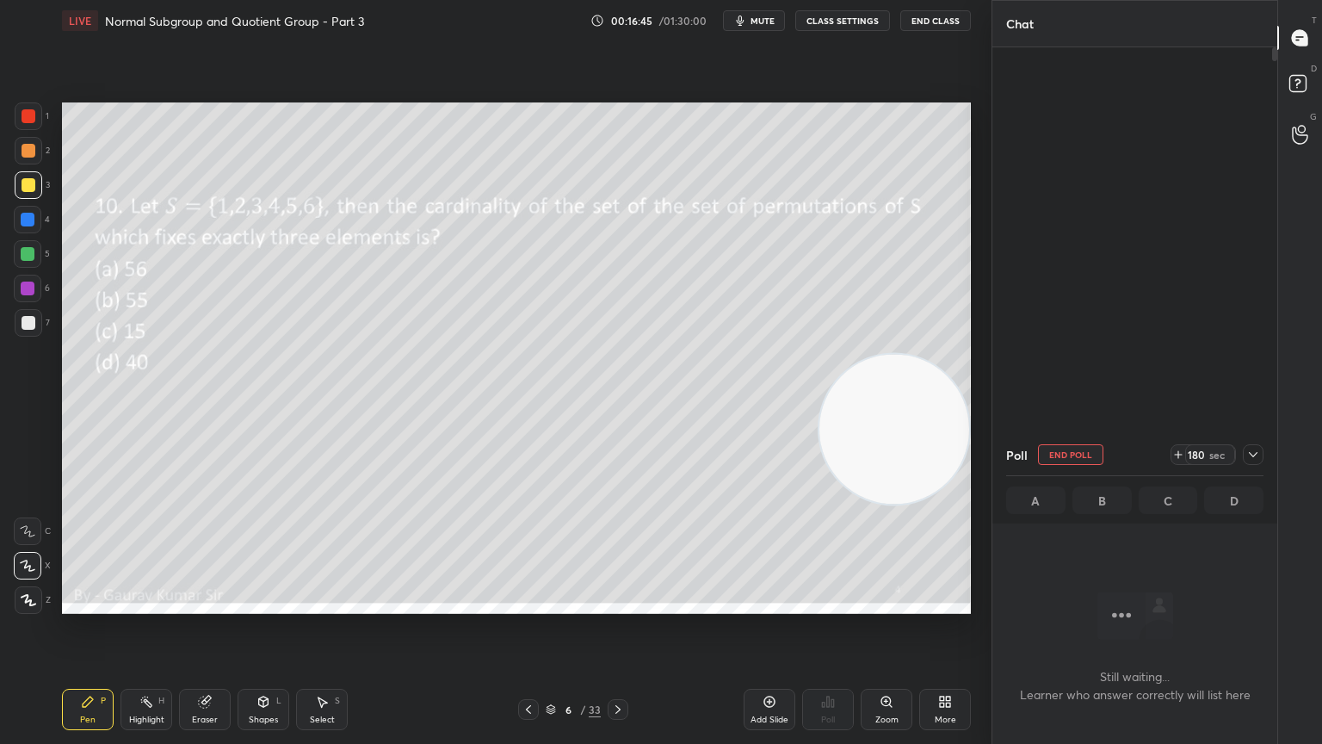
scroll to position [6, 5]
click at [614, 604] on div "Setting up your live class Poll for secs No correct answer Start poll" at bounding box center [516, 358] width 923 height 634
click at [31, 289] on div at bounding box center [28, 289] width 14 height 14
click at [523, 604] on icon at bounding box center [529, 709] width 14 height 14
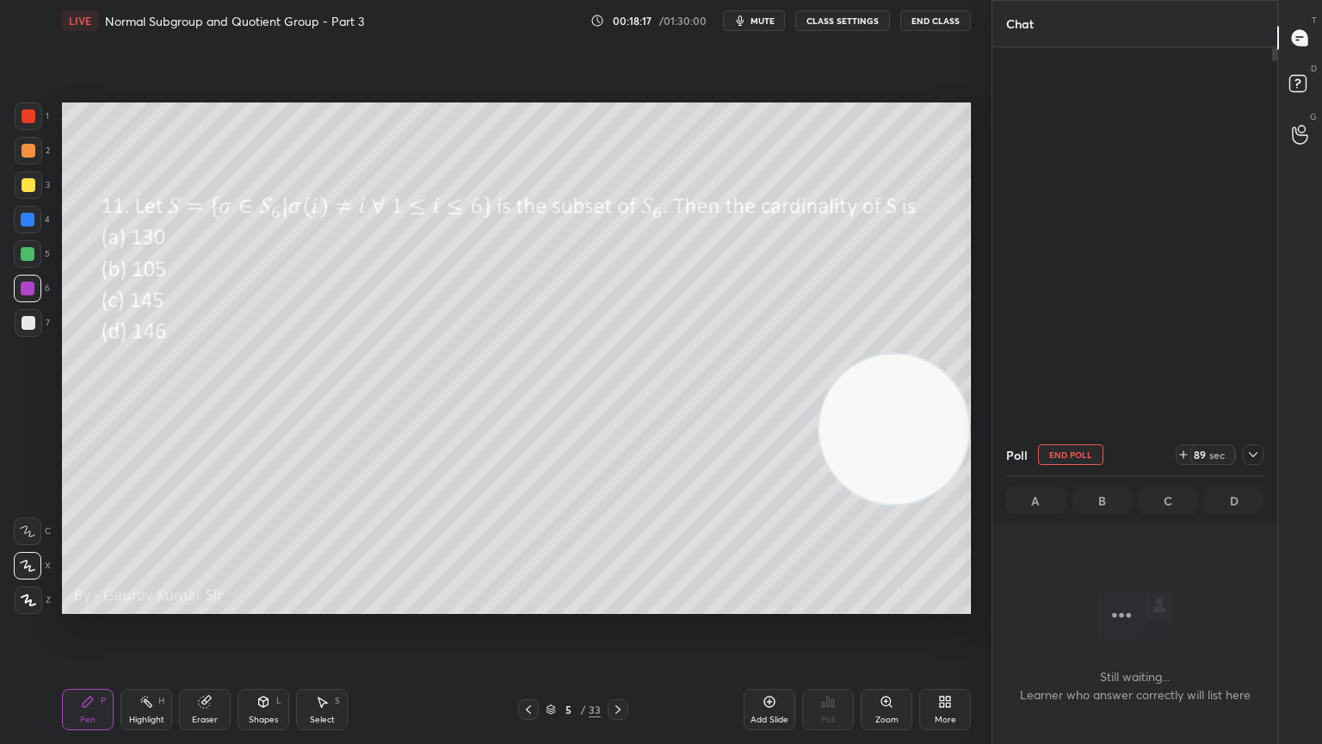
click at [620, 604] on icon at bounding box center [618, 709] width 14 height 14
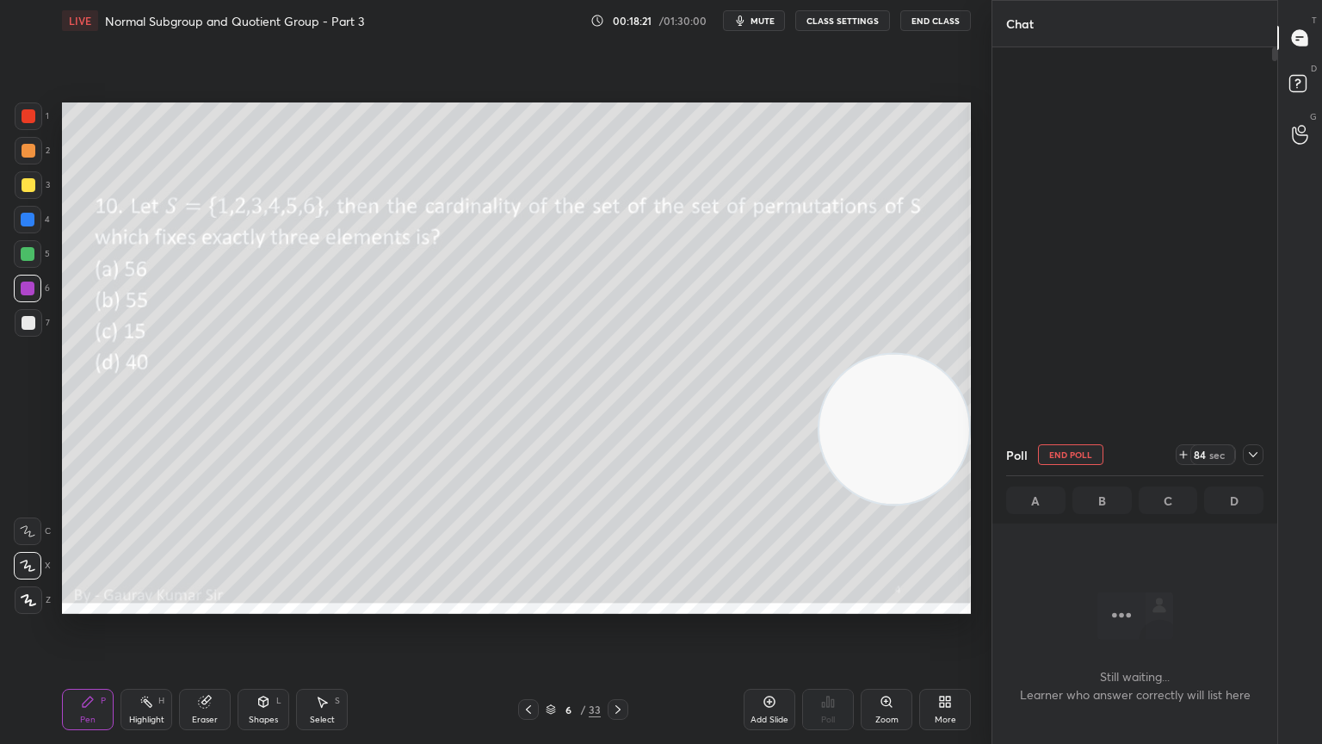
click at [529, 604] on icon at bounding box center [529, 709] width 14 height 14
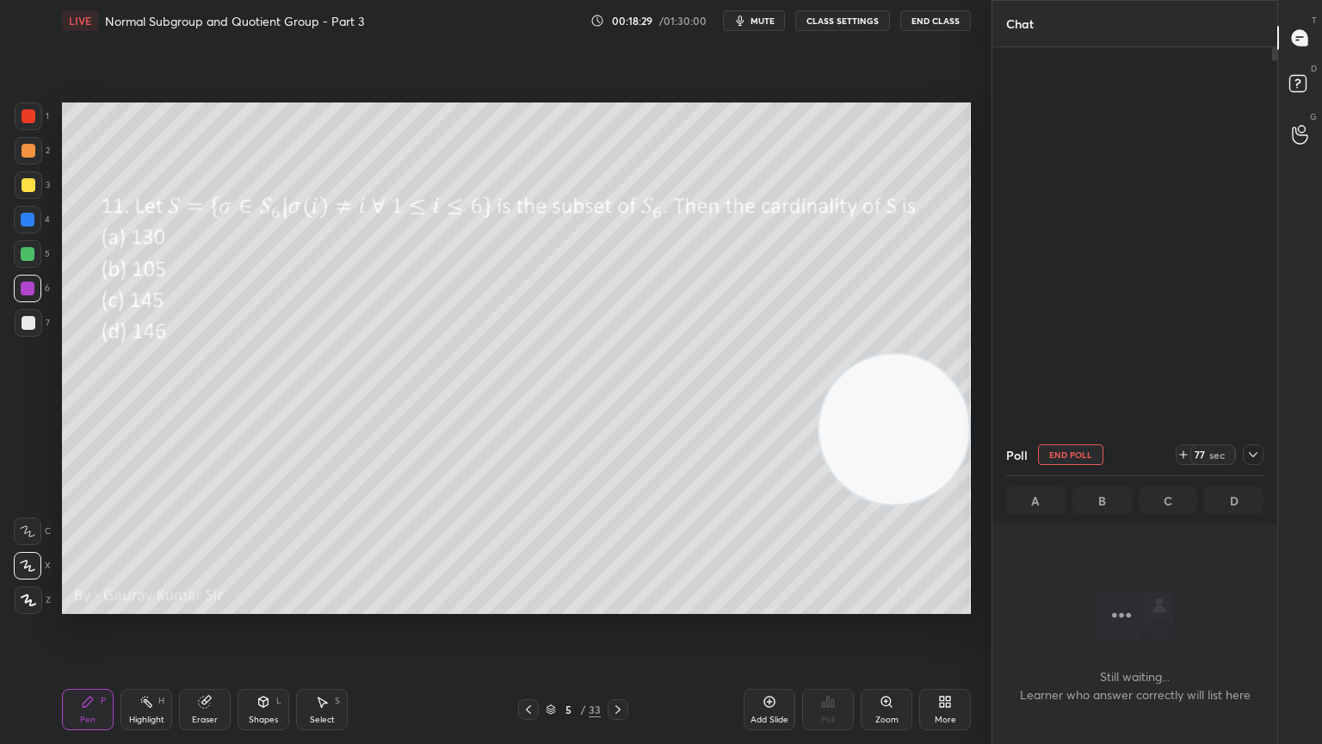
click at [617, 604] on icon at bounding box center [618, 709] width 14 height 14
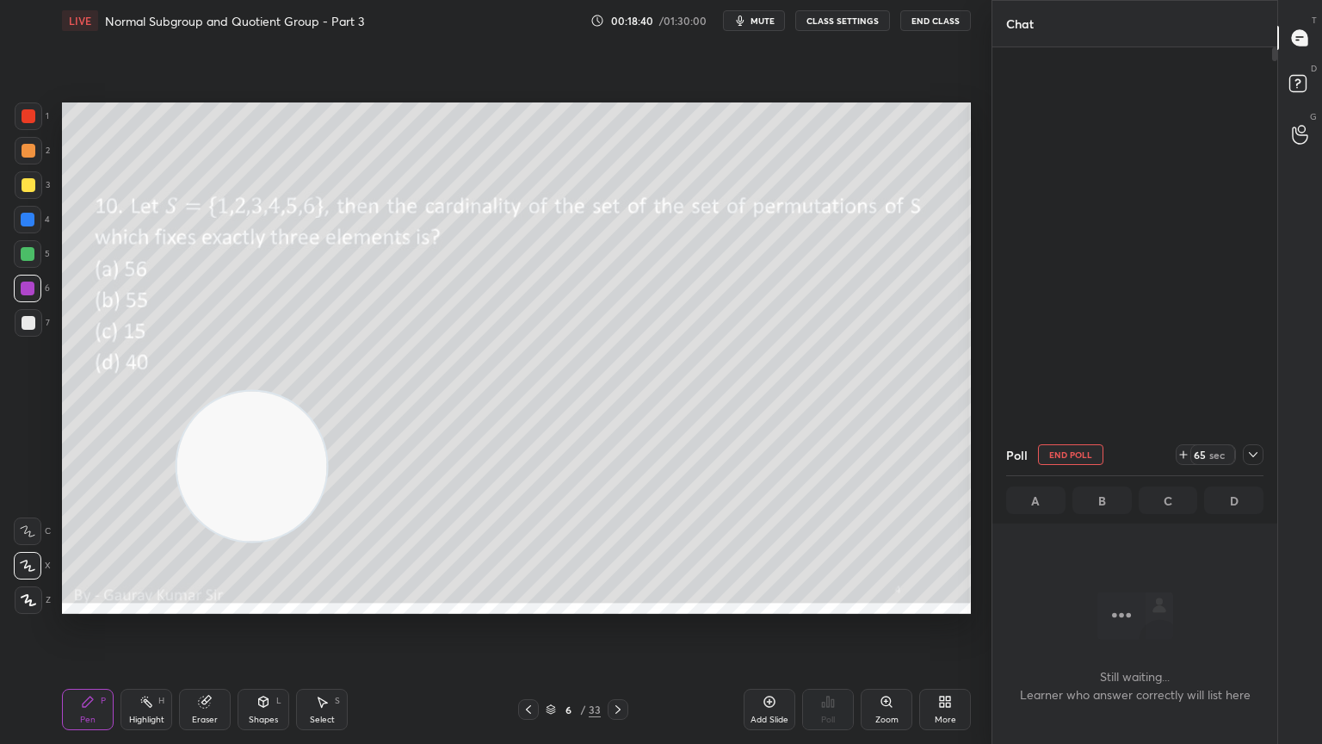
click at [928, 604] on div "Setting up your live class Poll for secs No correct answer Start poll" at bounding box center [516, 358] width 923 height 634
click at [1253, 455] on icon at bounding box center [1253, 454] width 9 height 5
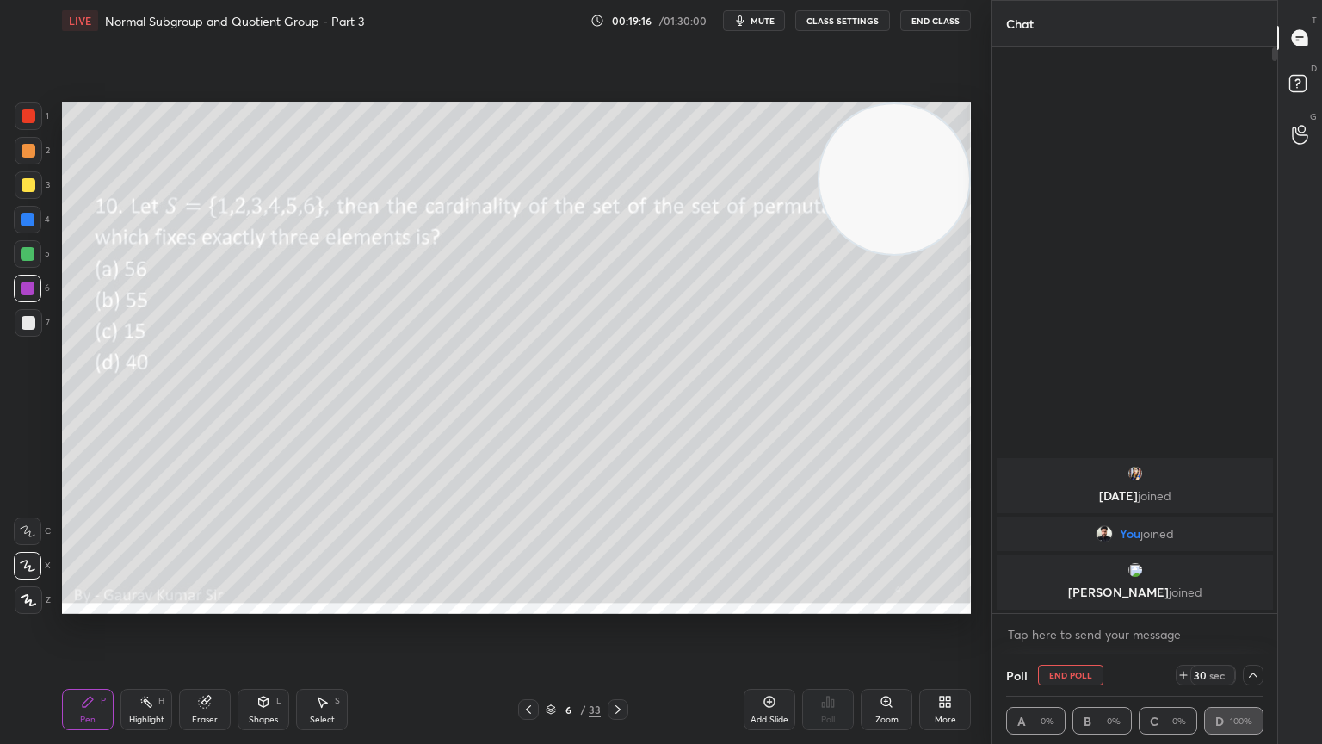
click at [622, 604] on icon at bounding box center [618, 709] width 14 height 14
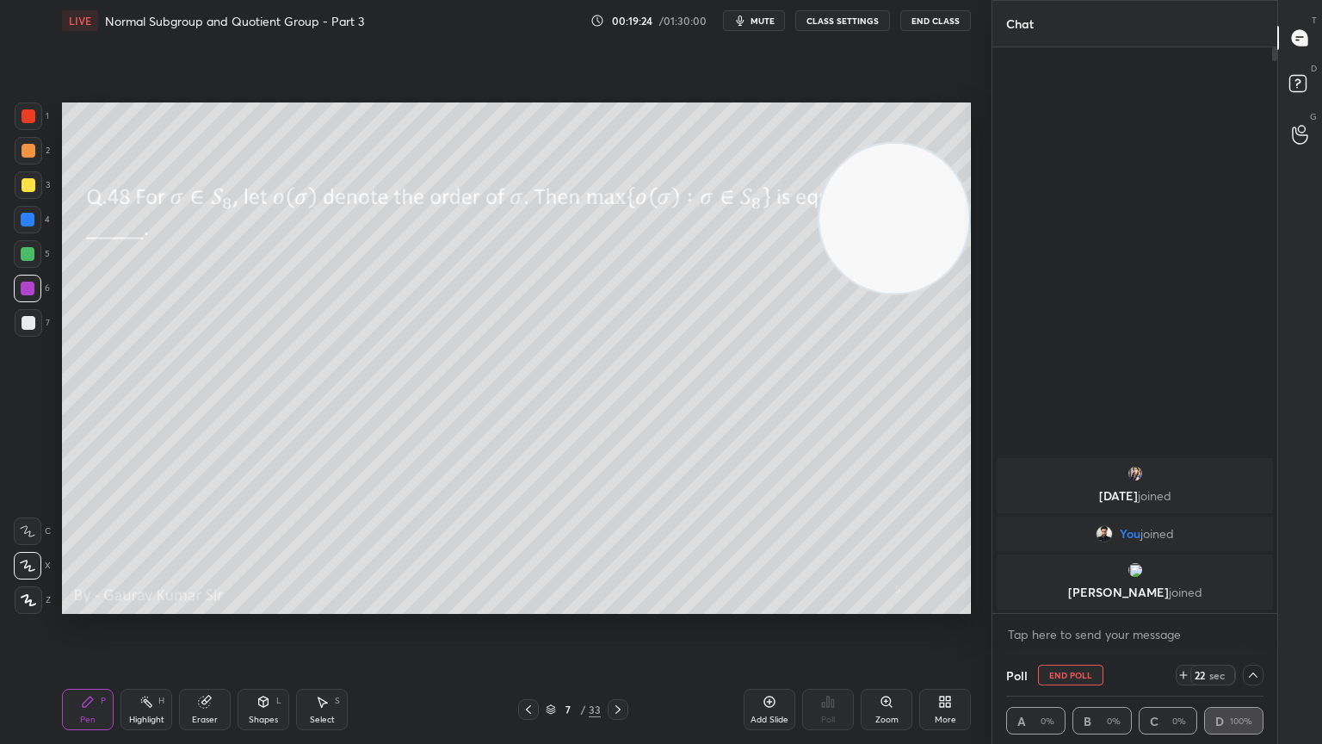
click at [1089, 604] on button "End Poll" at bounding box center [1070, 675] width 65 height 21
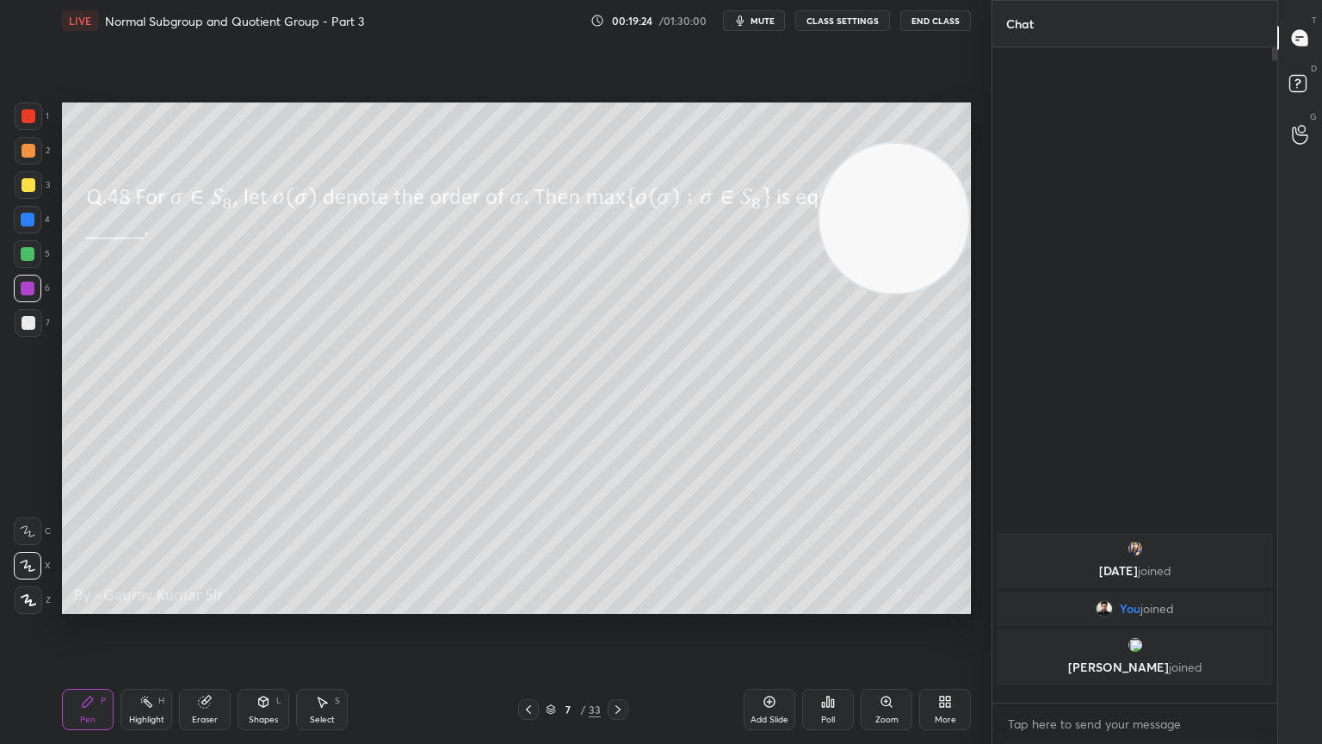
scroll to position [507, 280]
click at [835, 604] on div "Poll" at bounding box center [828, 719] width 14 height 9
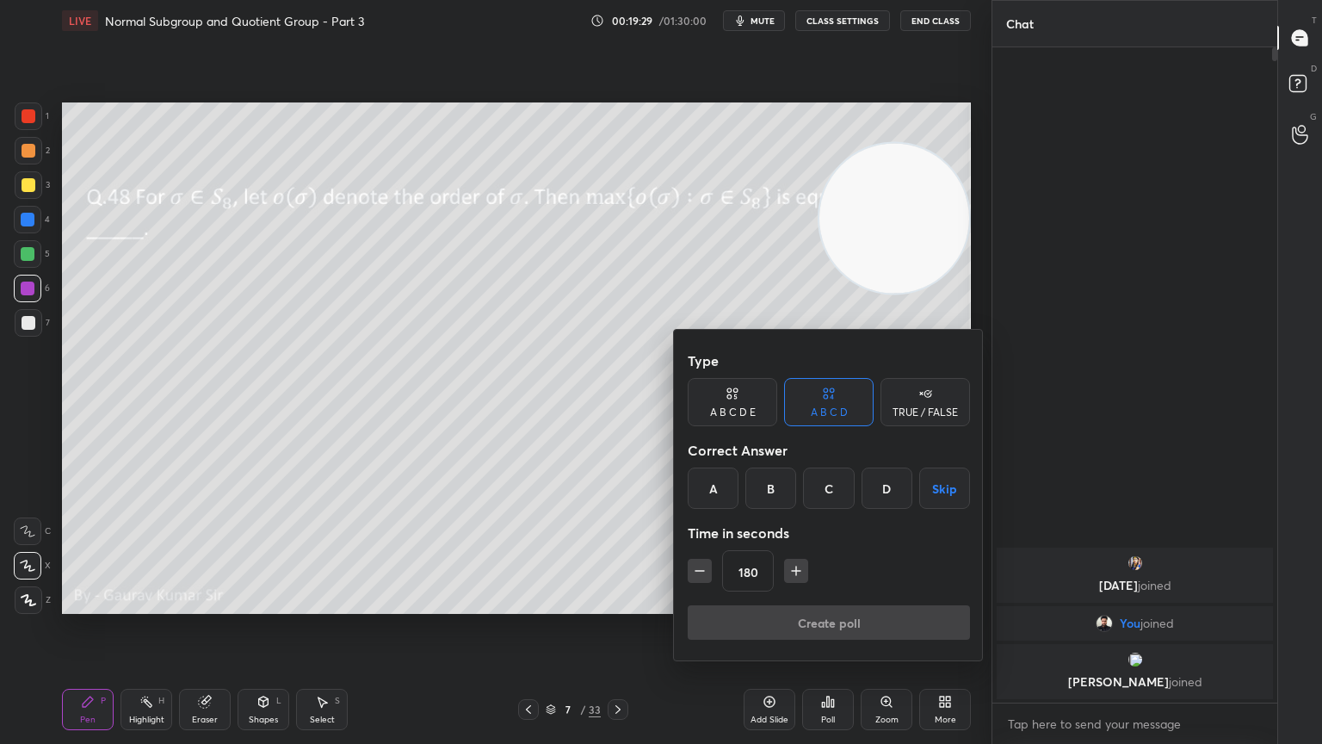
click at [936, 491] on button "Skip" at bounding box center [944, 487] width 51 height 41
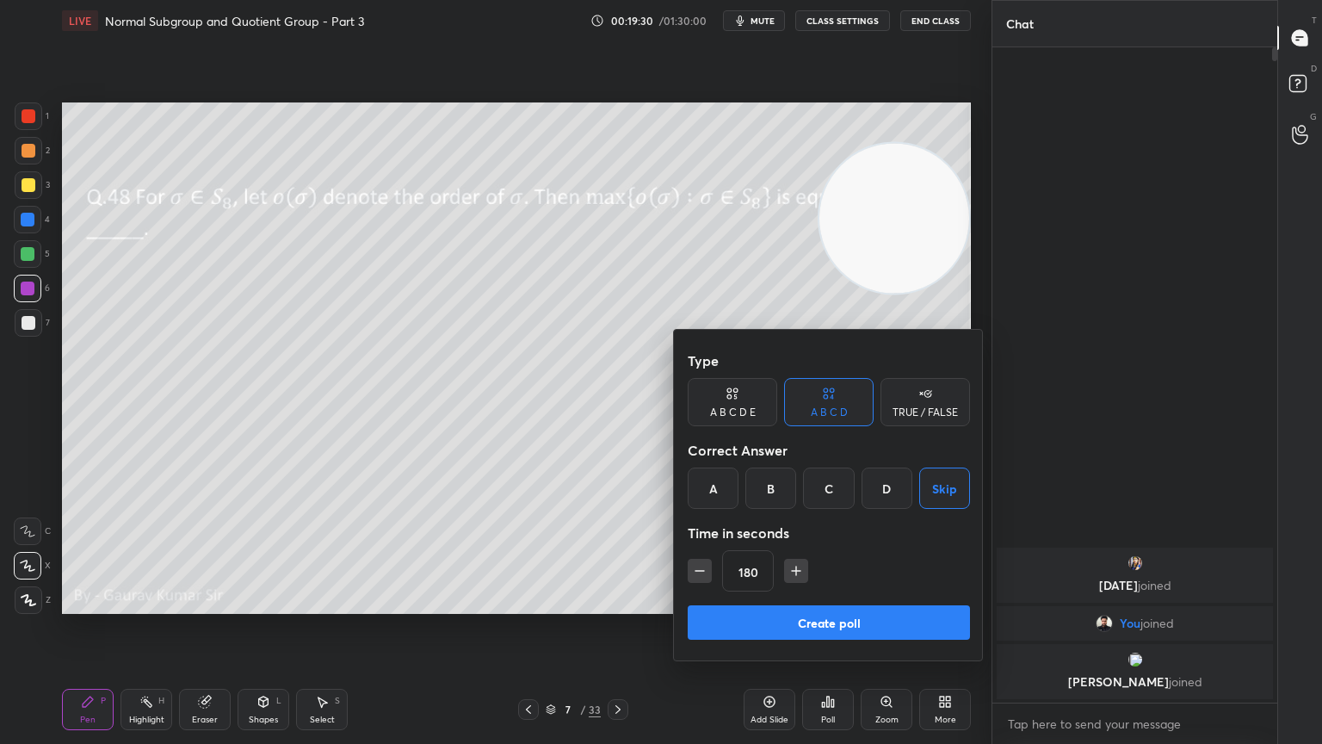
click at [936, 491] on button "Skip" at bounding box center [944, 487] width 51 height 41
click at [873, 604] on button "Create poll" at bounding box center [829, 622] width 282 height 34
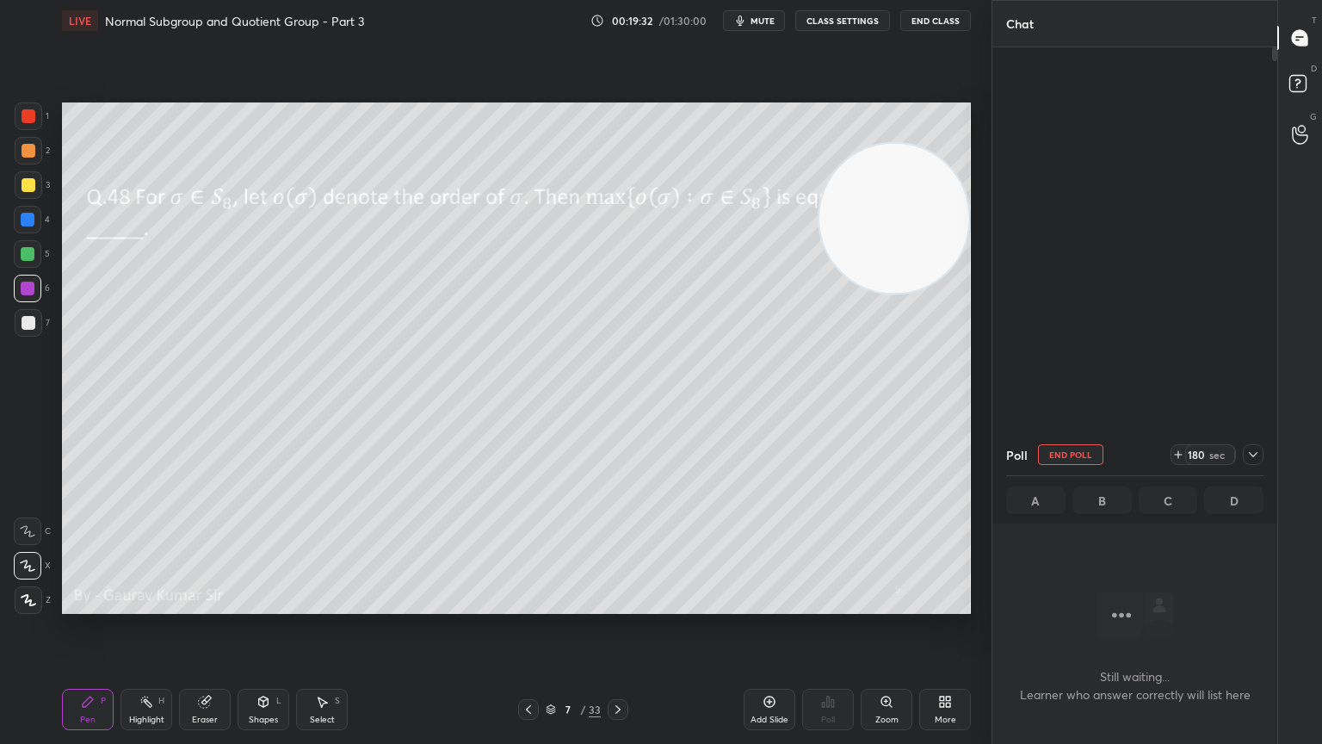
scroll to position [6, 5]
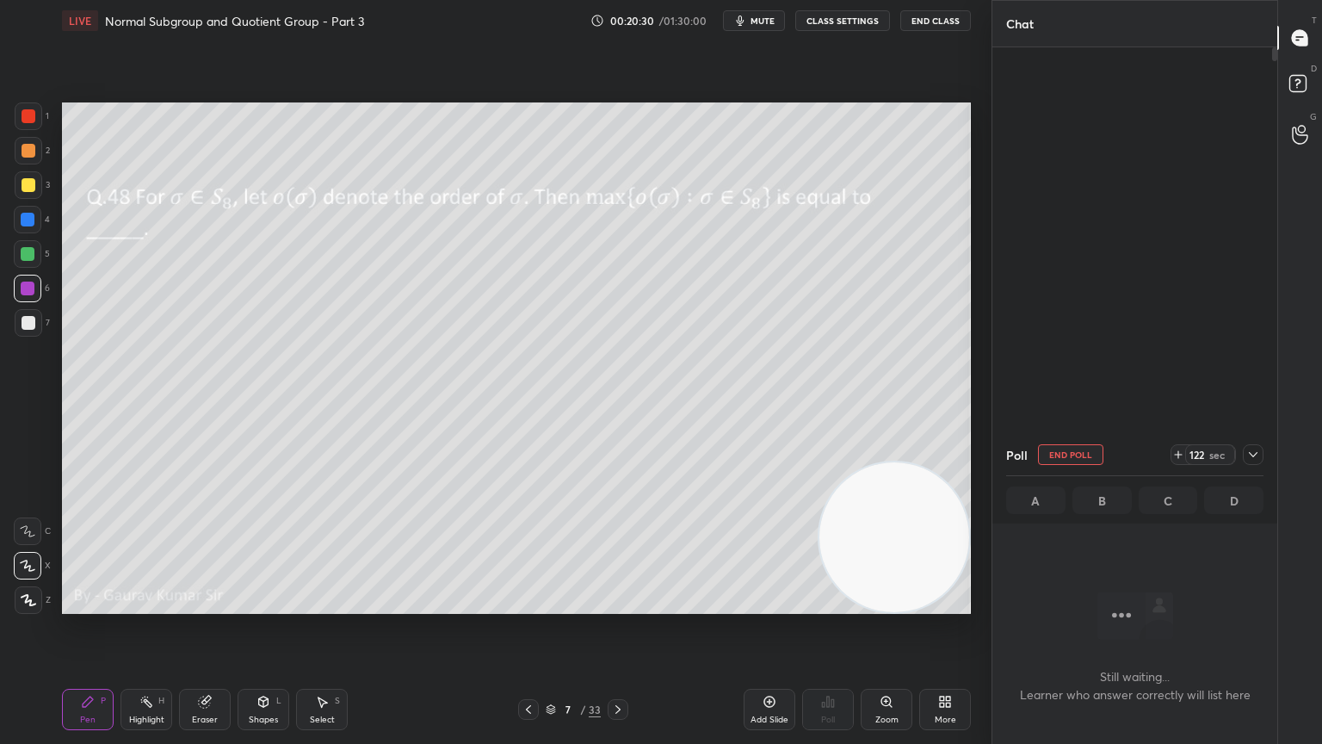
click at [33, 149] on div at bounding box center [29, 151] width 14 height 14
click at [31, 184] on div at bounding box center [29, 185] width 14 height 14
click at [474, 604] on div "Pen P Highlight H Eraser Shapes L Select S 7 / 33 Add Slide Poll Zoom More" at bounding box center [516, 709] width 909 height 69
click at [617, 604] on icon at bounding box center [618, 709] width 14 height 14
click at [28, 116] on div at bounding box center [29, 116] width 14 height 14
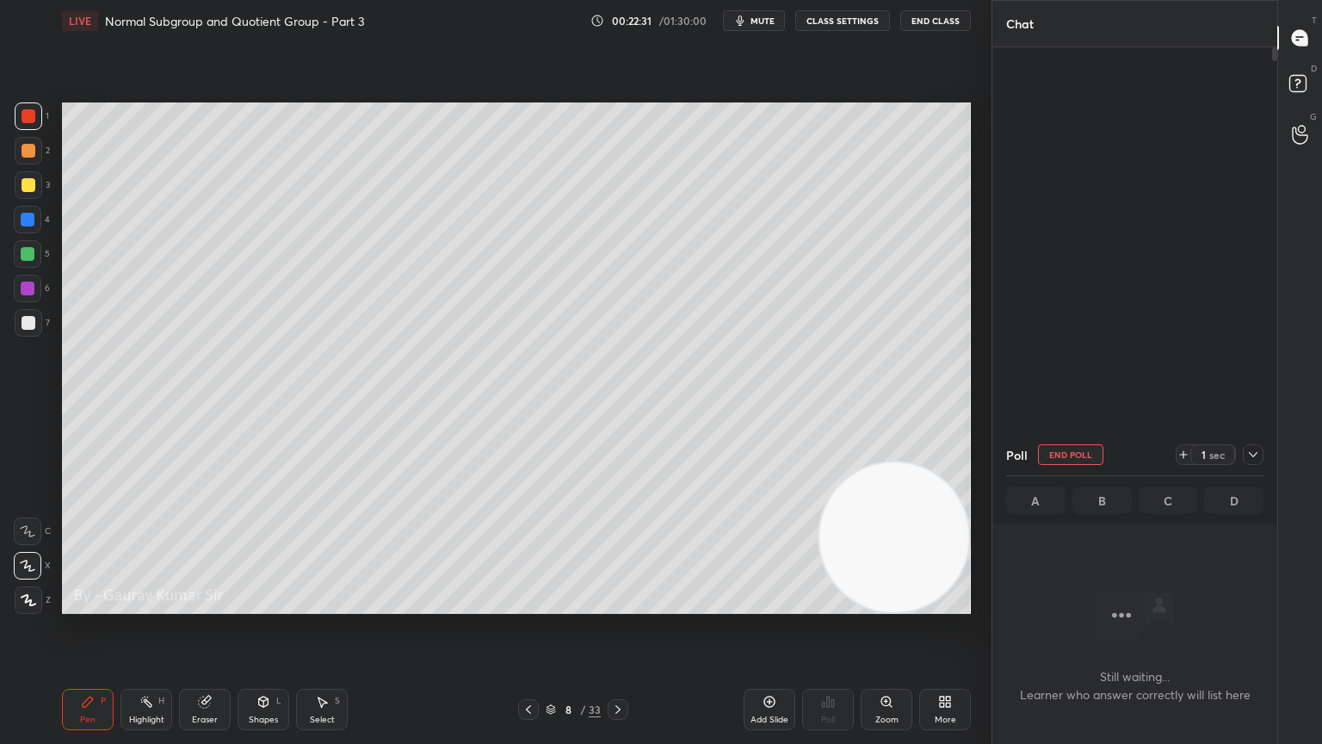
click at [29, 257] on div at bounding box center [28, 254] width 14 height 14
click at [28, 251] on div at bounding box center [28, 254] width 14 height 14
click at [193, 604] on div "Eraser" at bounding box center [205, 719] width 26 height 9
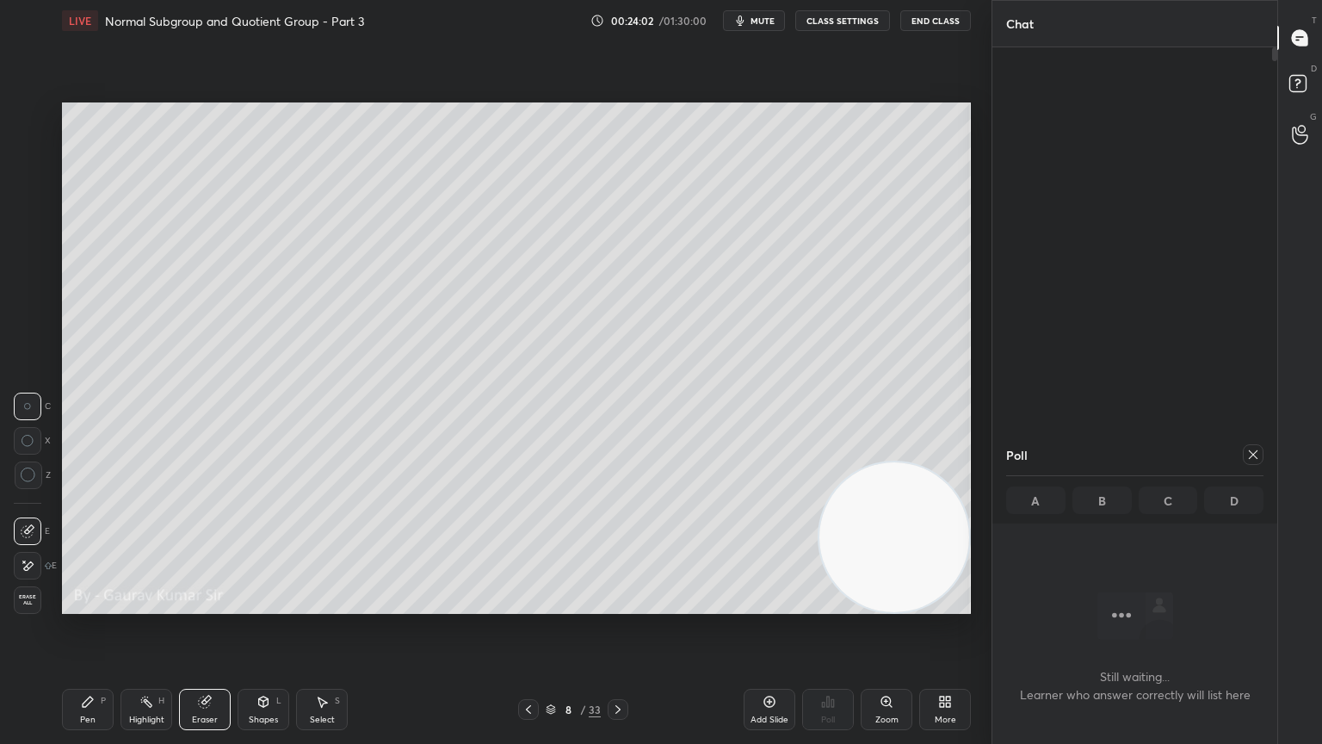
click at [28, 562] on icon at bounding box center [28, 565] width 9 height 9
click at [97, 604] on div "Pen P" at bounding box center [88, 709] width 52 height 41
click at [206, 604] on icon at bounding box center [205, 701] width 9 height 9
click at [103, 604] on div "Pen P" at bounding box center [88, 709] width 52 height 41
click at [617, 604] on icon at bounding box center [618, 709] width 14 height 14
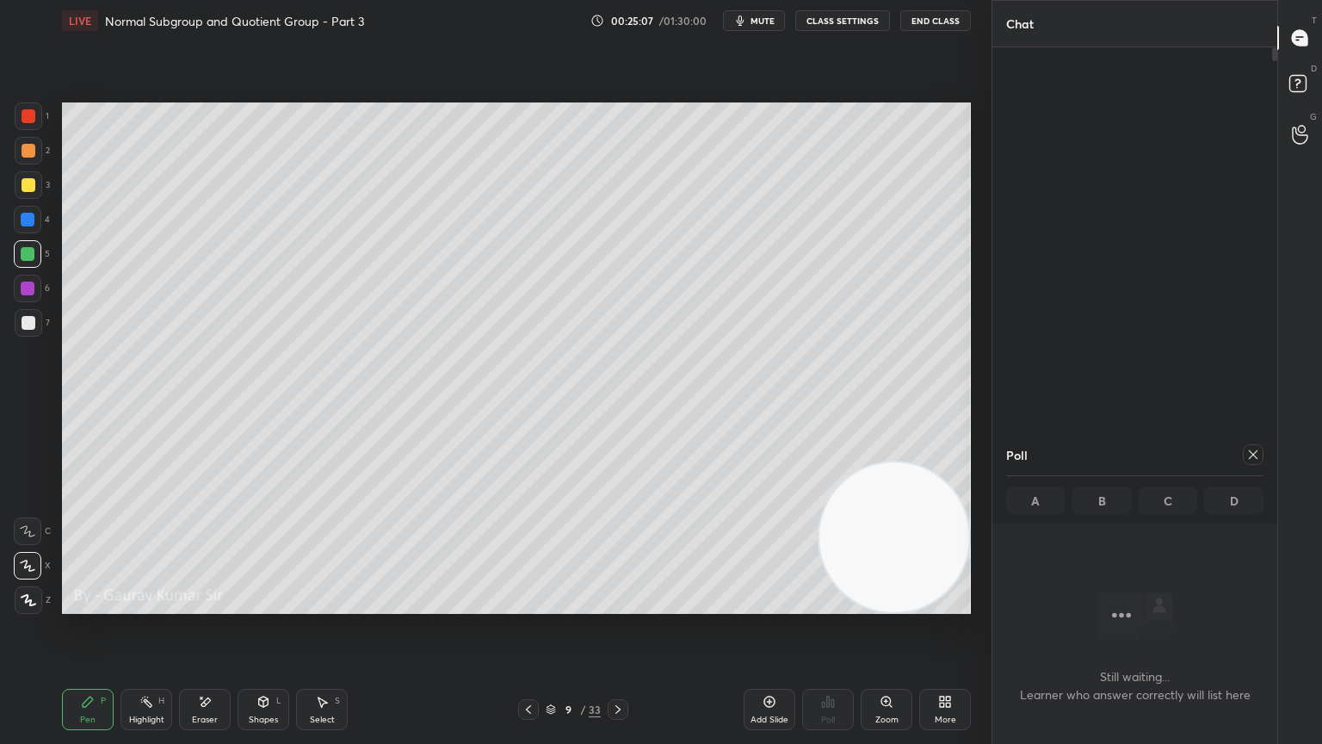
click at [24, 184] on div at bounding box center [29, 185] width 14 height 14
click at [208, 604] on icon at bounding box center [205, 702] width 14 height 15
click at [83, 604] on div "Pen P" at bounding box center [88, 709] width 52 height 41
click at [222, 604] on div "Eraser" at bounding box center [205, 709] width 52 height 41
click at [90, 604] on div "Pen" at bounding box center [87, 719] width 15 height 9
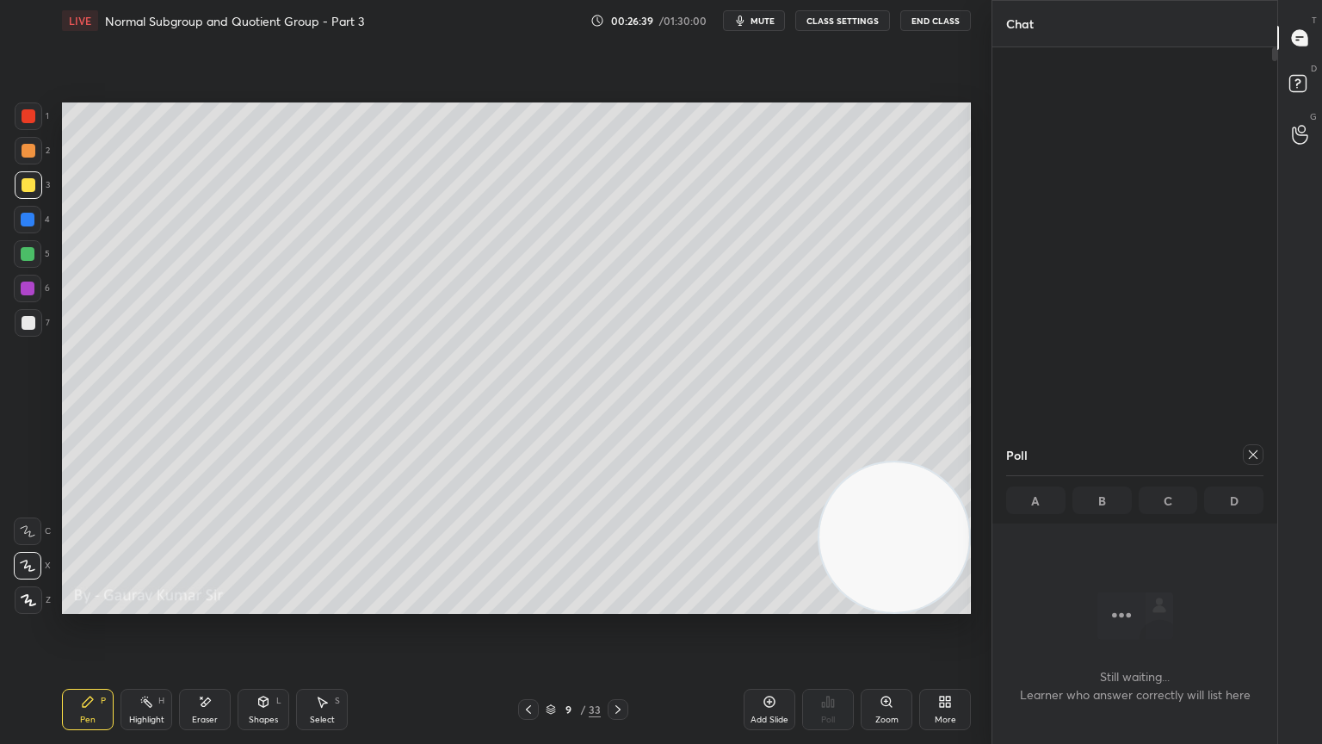
click at [34, 286] on div at bounding box center [28, 289] width 14 height 14
click at [28, 182] on div at bounding box center [29, 185] width 14 height 14
click at [260, 604] on div "Shapes L" at bounding box center [264, 709] width 52 height 41
click at [205, 604] on div "Eraser" at bounding box center [205, 719] width 26 height 9
click at [325, 604] on icon at bounding box center [322, 702] width 14 height 14
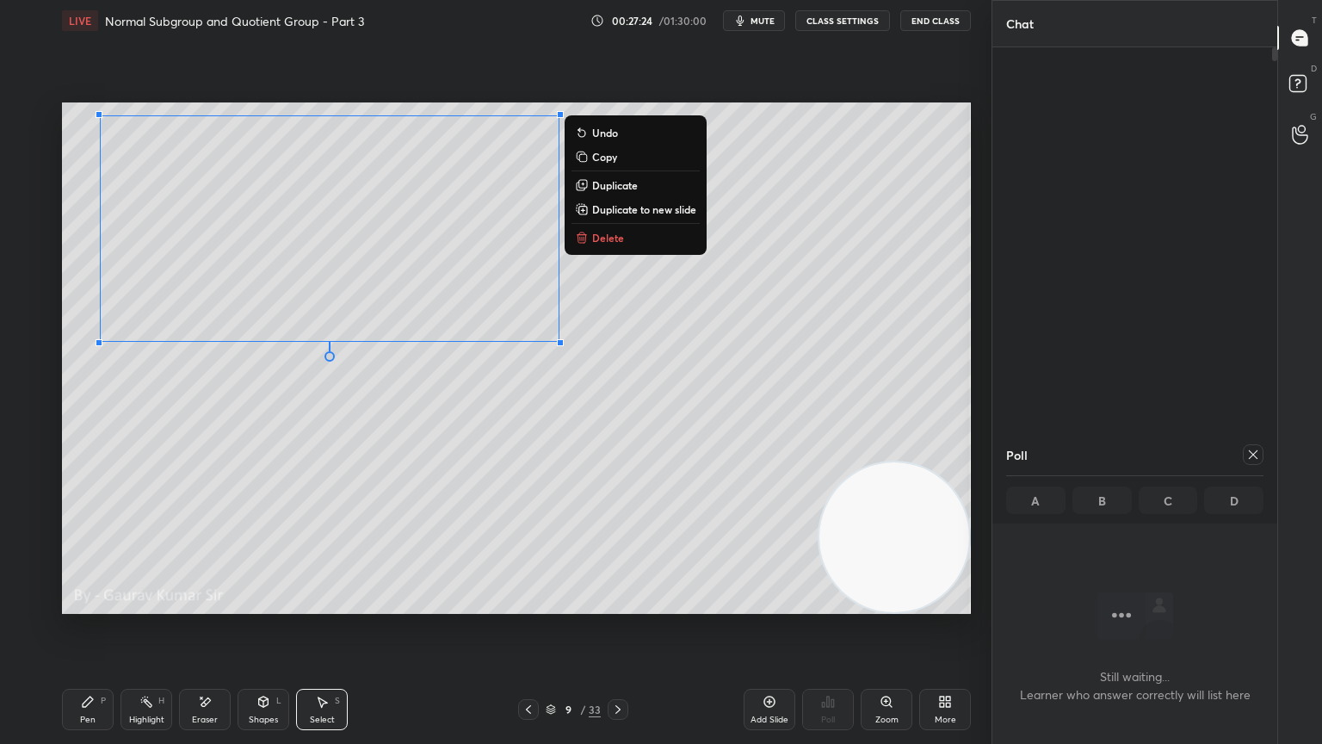
click at [530, 461] on div "0 ° Undo Copy Duplicate Duplicate to new slide Delete" at bounding box center [516, 357] width 909 height 511
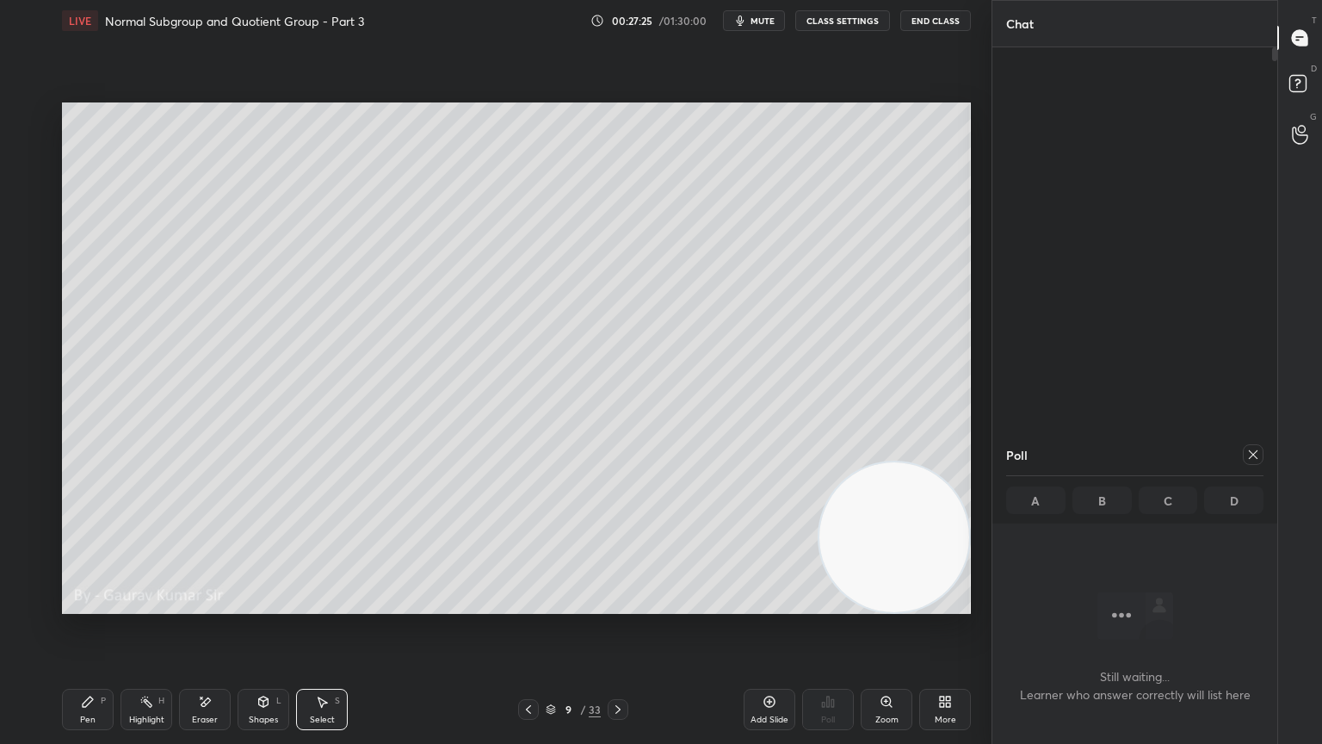
click at [223, 604] on div "Eraser" at bounding box center [205, 709] width 52 height 41
click at [80, 604] on div "Pen" at bounding box center [87, 719] width 15 height 9
click at [216, 604] on div "Eraser" at bounding box center [205, 709] width 52 height 41
click at [103, 604] on div "P" at bounding box center [103, 700] width 5 height 9
click at [29, 324] on div at bounding box center [29, 323] width 14 height 14
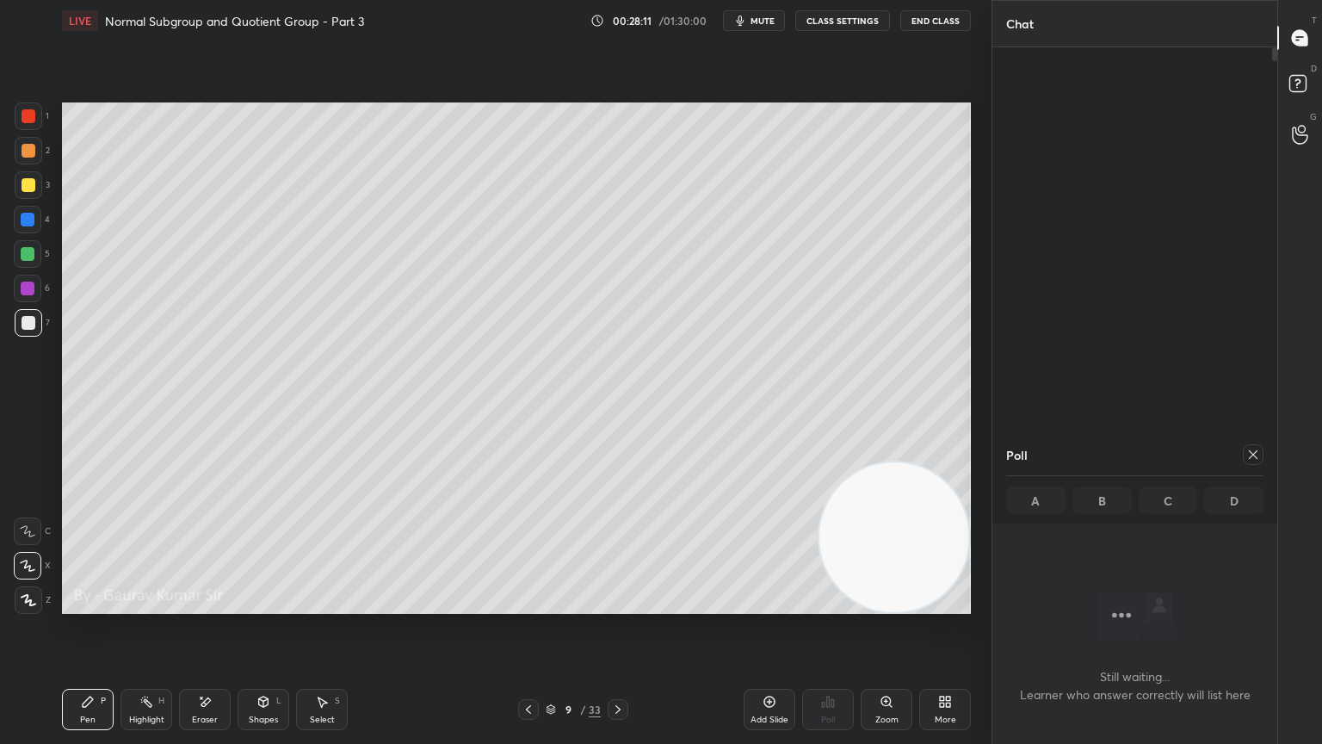
click at [28, 189] on div at bounding box center [29, 185] width 14 height 14
click at [621, 604] on icon at bounding box center [618, 709] width 14 height 14
click at [529, 604] on icon at bounding box center [529, 709] width 14 height 14
click at [622, 604] on icon at bounding box center [618, 709] width 14 height 14
click at [210, 604] on div "Eraser" at bounding box center [205, 709] width 52 height 41
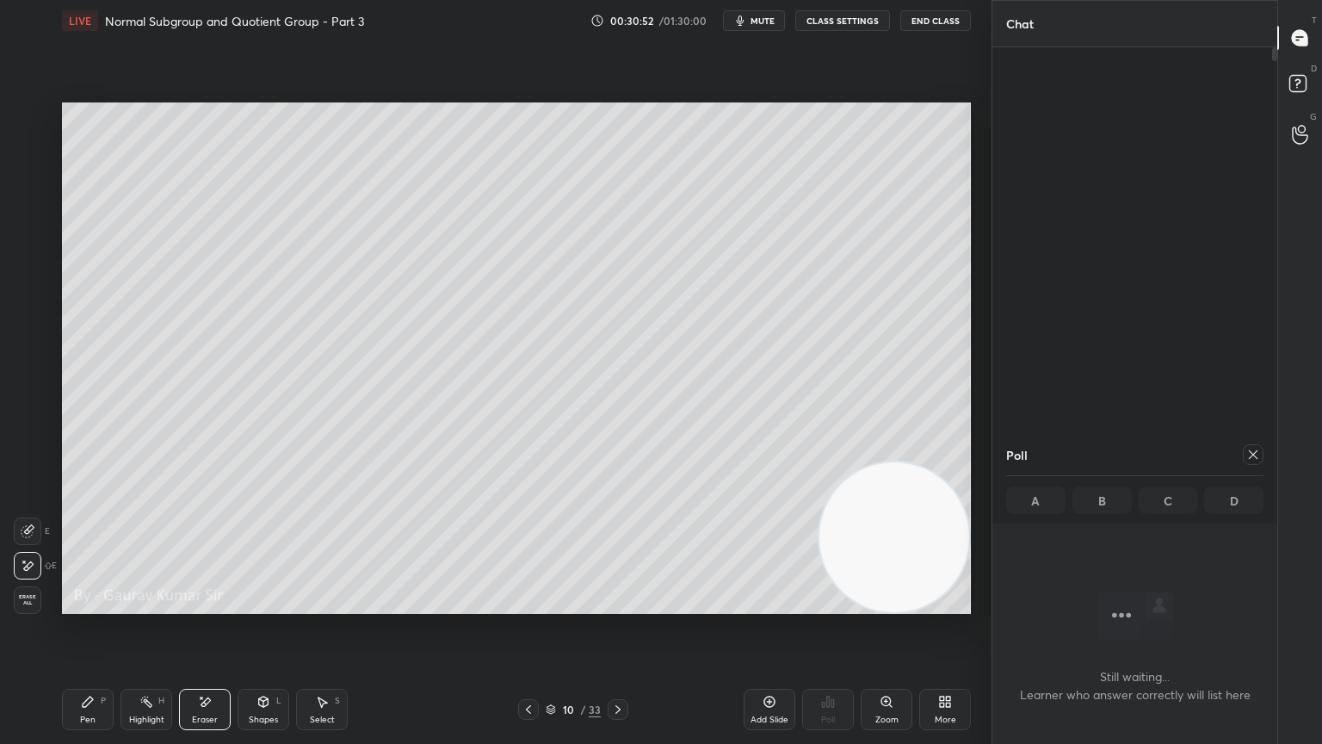
click at [93, 604] on div "Pen" at bounding box center [87, 719] width 15 height 9
click at [28, 288] on div at bounding box center [28, 289] width 14 height 14
click at [30, 251] on div at bounding box center [28, 254] width 14 height 14
click at [206, 604] on div "Eraser" at bounding box center [205, 719] width 26 height 9
click at [95, 604] on div "Pen" at bounding box center [87, 719] width 15 height 9
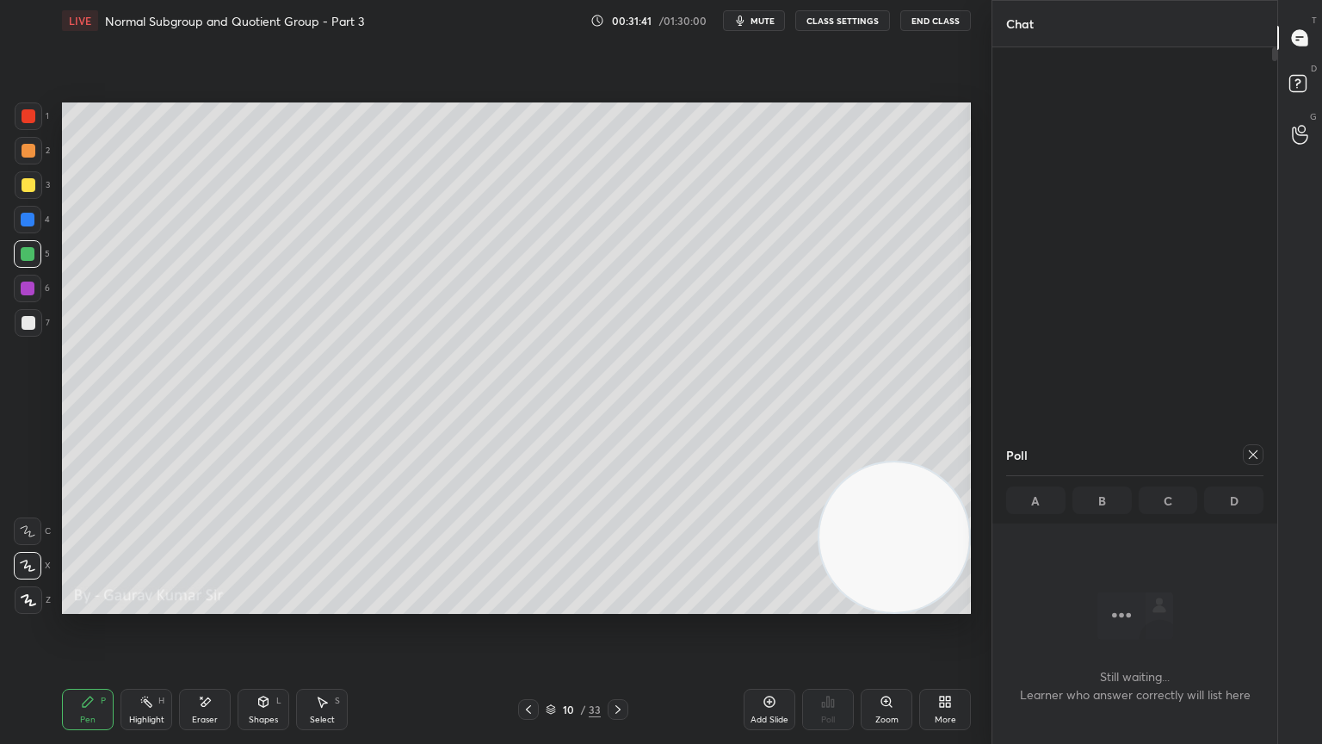
click at [30, 287] on div at bounding box center [28, 289] width 14 height 14
click at [522, 604] on icon at bounding box center [529, 709] width 14 height 14
click at [28, 322] on div at bounding box center [29, 323] width 14 height 14
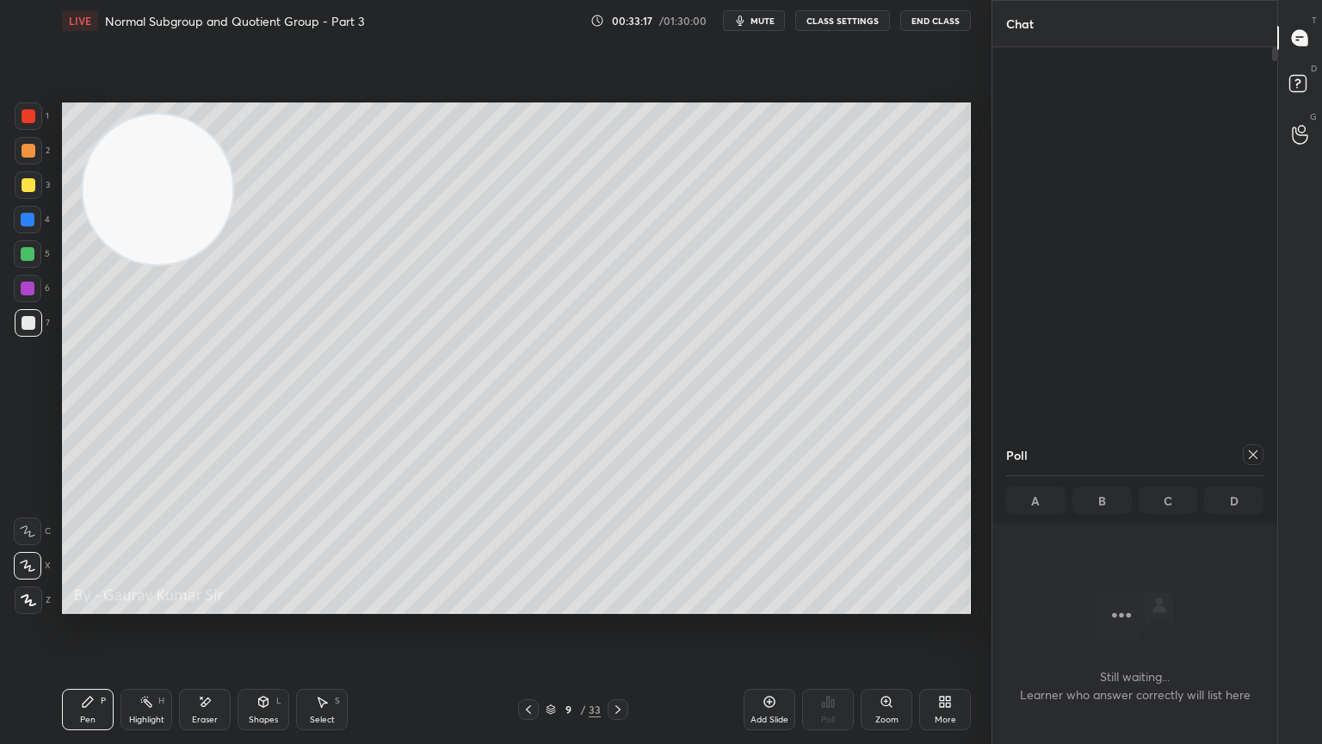
click at [621, 604] on icon at bounding box center [618, 709] width 14 height 14
click at [216, 604] on div "Eraser" at bounding box center [205, 719] width 26 height 9
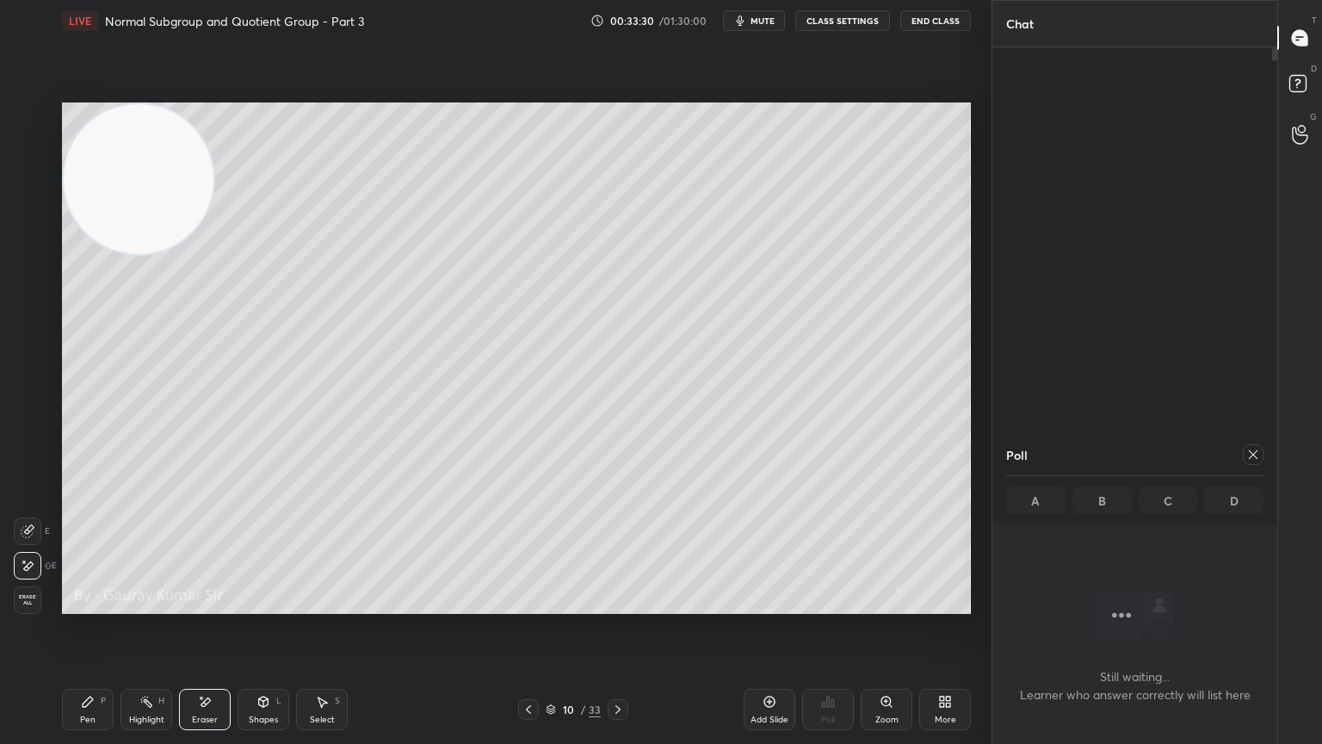
click at [95, 604] on div "Pen P" at bounding box center [88, 709] width 52 height 41
click at [622, 604] on icon at bounding box center [618, 709] width 14 height 14
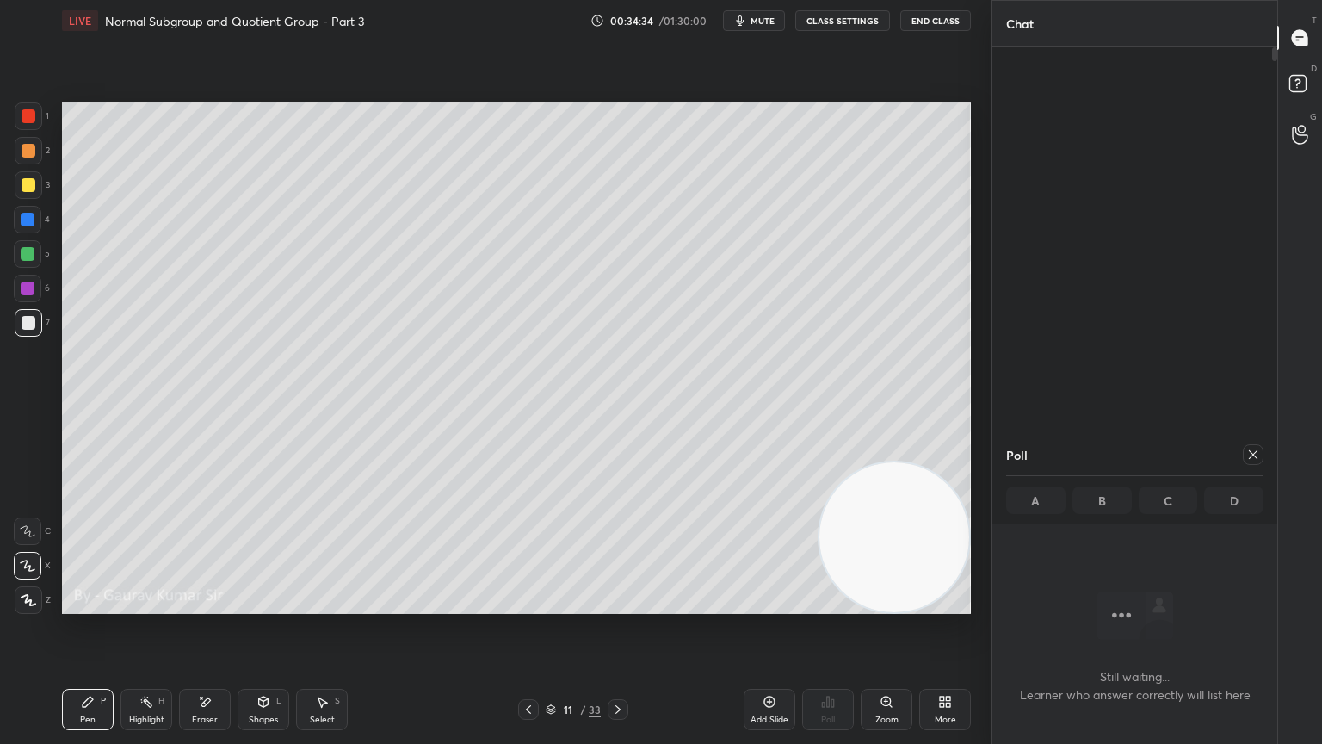
click at [530, 604] on icon at bounding box center [529, 709] width 14 height 14
click at [529, 604] on icon at bounding box center [529, 709] width 14 height 14
click at [619, 604] on icon at bounding box center [618, 709] width 14 height 14
click at [618, 604] on icon at bounding box center [618, 709] width 14 height 14
click at [34, 292] on div at bounding box center [28, 289] width 14 height 14
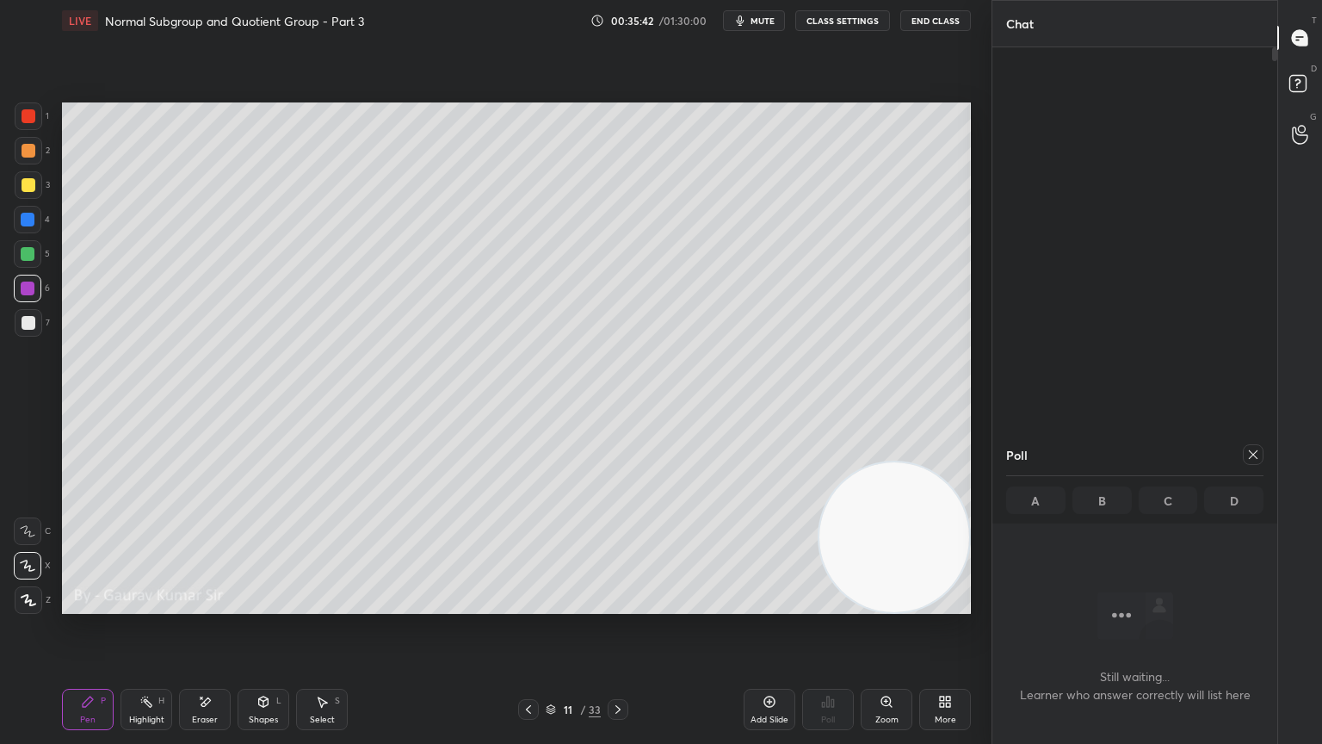
click at [529, 604] on icon at bounding box center [529, 709] width 14 height 14
click at [214, 604] on div "Eraser" at bounding box center [205, 719] width 26 height 9
click at [614, 604] on icon at bounding box center [618, 709] width 14 height 14
click at [87, 604] on icon at bounding box center [88, 701] width 10 height 10
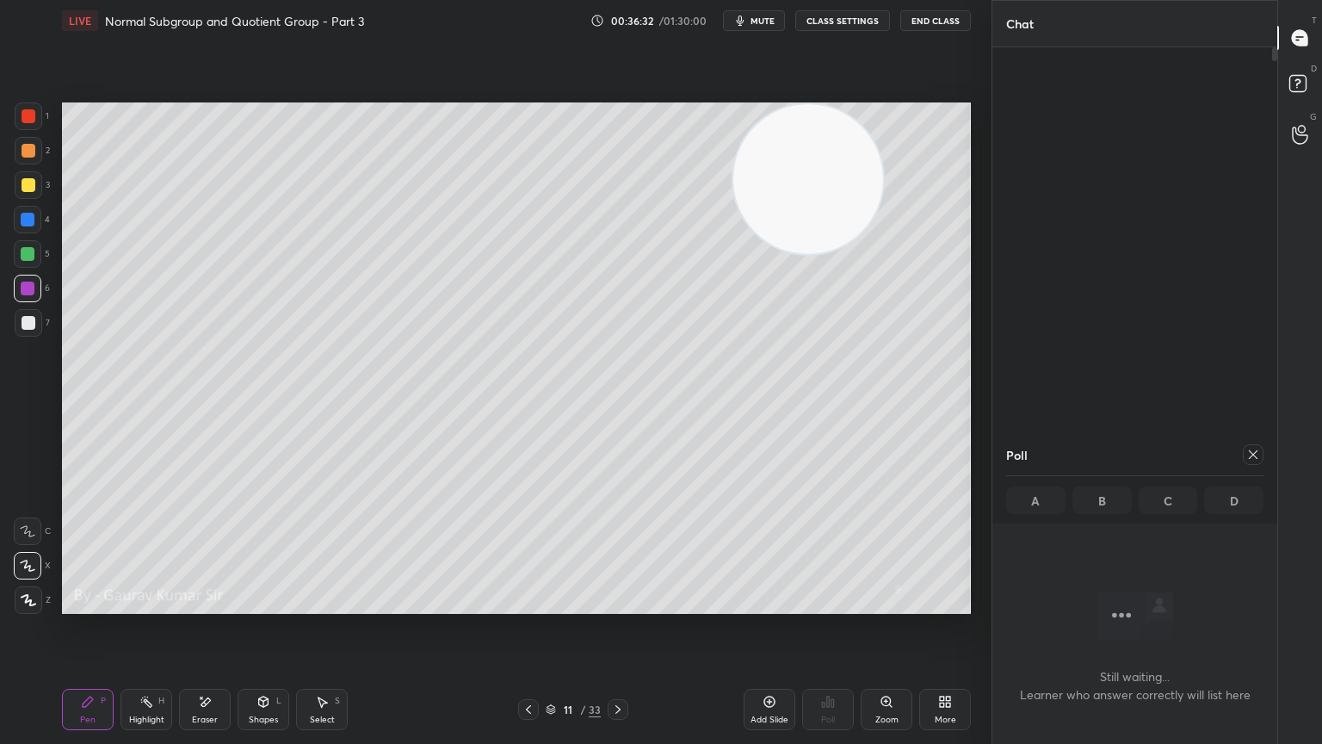
click at [1247, 451] on icon at bounding box center [1254, 455] width 14 height 14
type textarea "x"
click at [529, 604] on icon at bounding box center [529, 709] width 14 height 14
click at [617, 604] on icon at bounding box center [618, 709] width 5 height 9
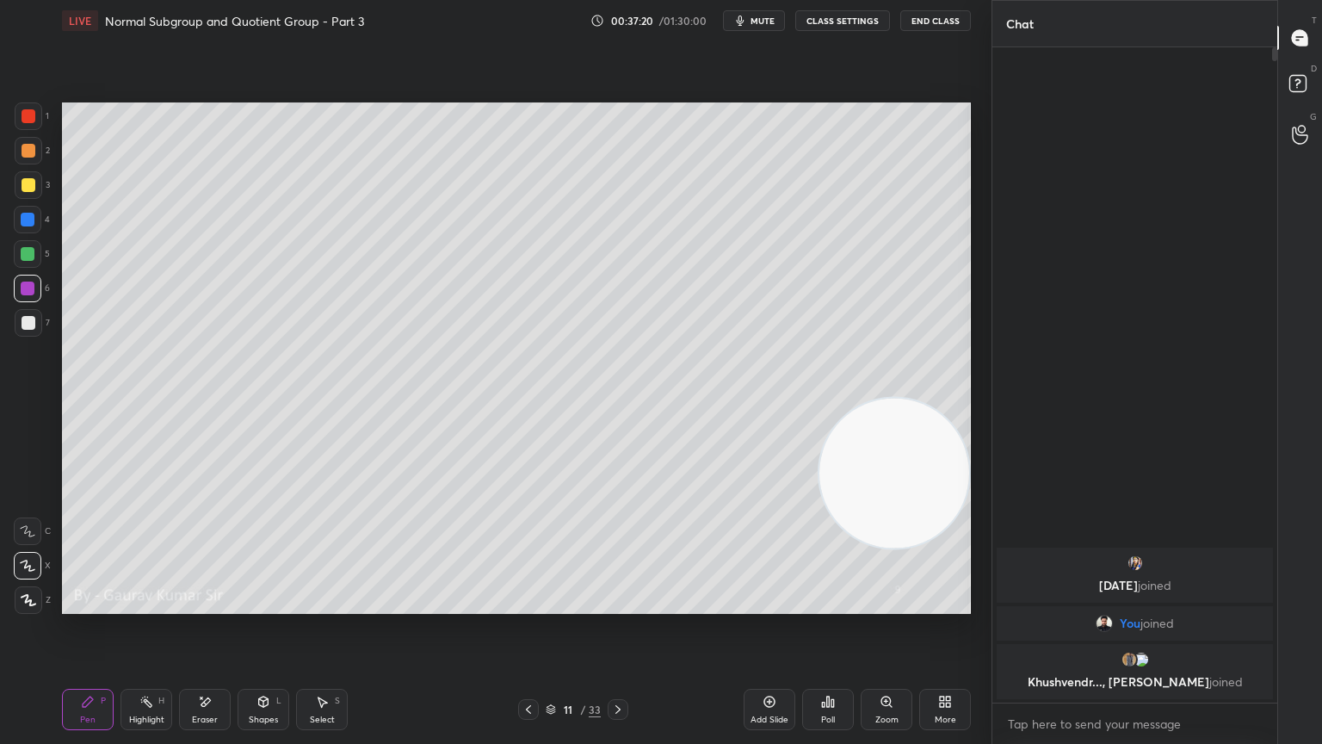
click at [617, 604] on icon at bounding box center [618, 709] width 5 height 9
click at [27, 186] on div at bounding box center [29, 185] width 14 height 14
click at [26, 151] on div at bounding box center [29, 151] width 14 height 14
click at [218, 604] on div "Eraser" at bounding box center [205, 709] width 52 height 41
click at [95, 604] on div "Pen" at bounding box center [87, 719] width 15 height 9
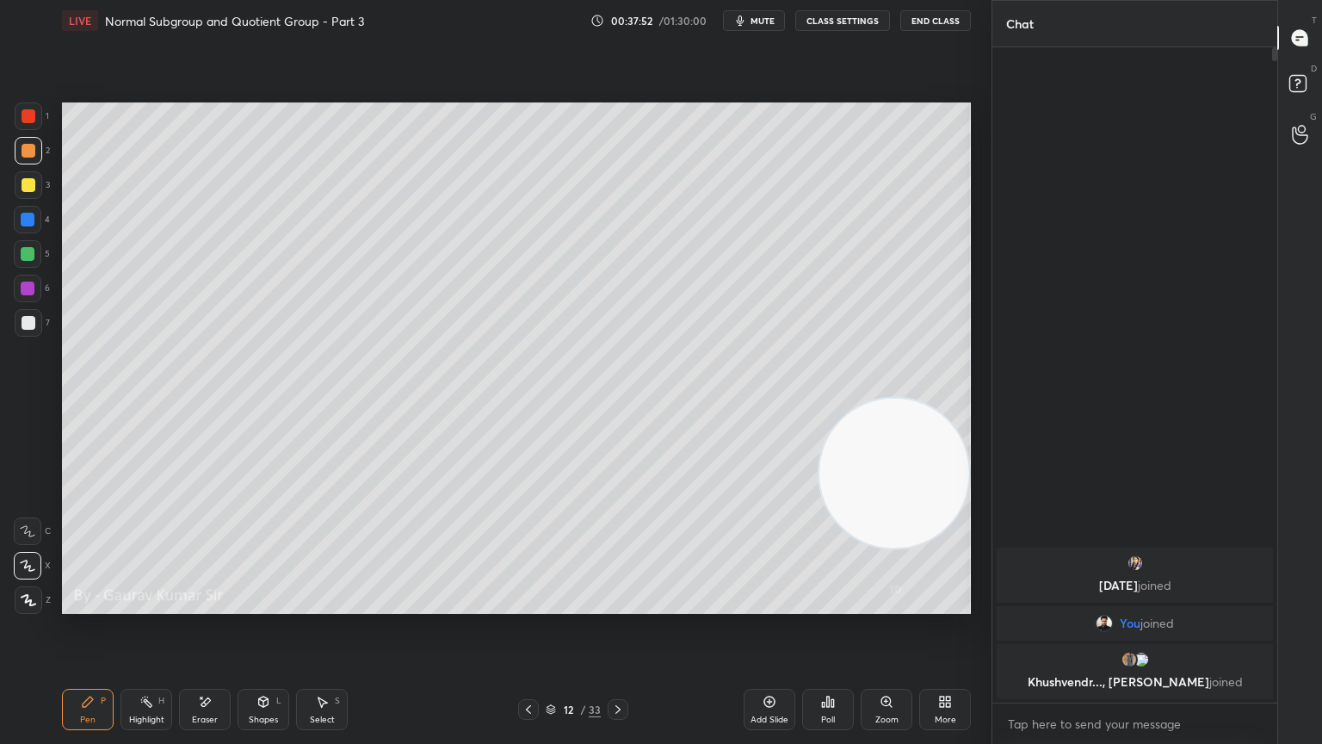
click at [29, 292] on div at bounding box center [28, 289] width 14 height 14
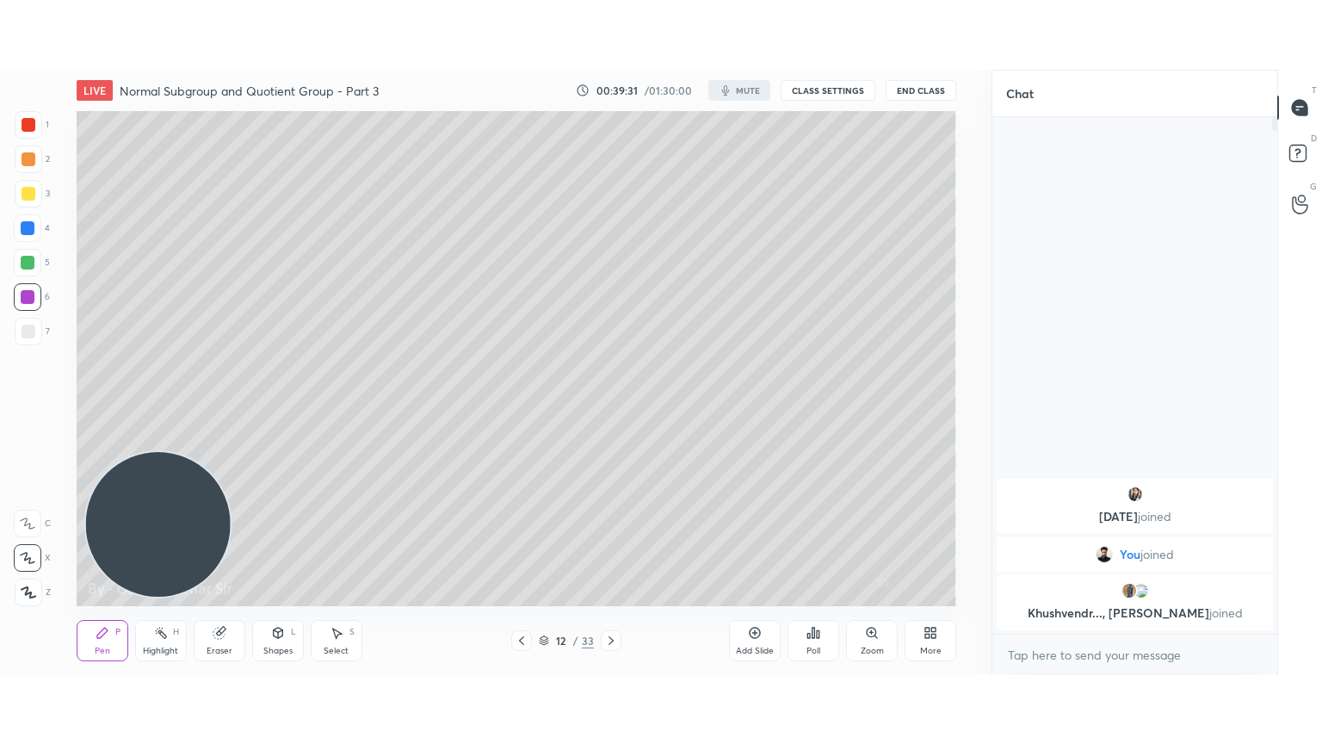
scroll to position [85594, 85167]
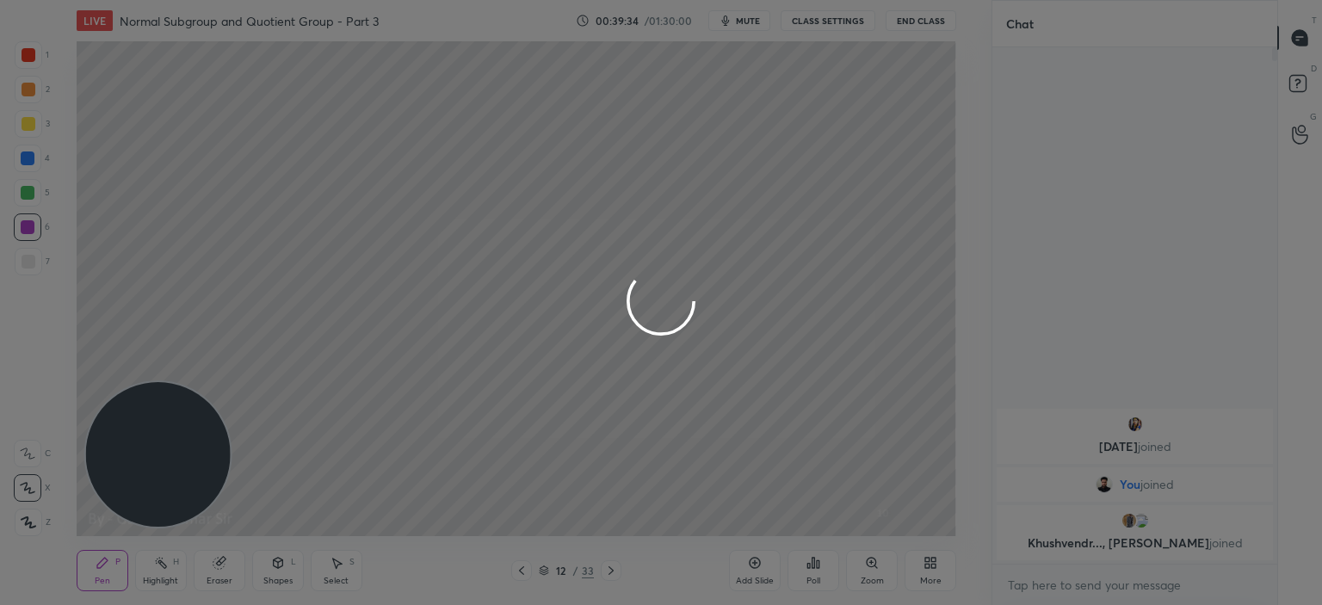
click at [936, 561] on div at bounding box center [661, 302] width 1322 height 605
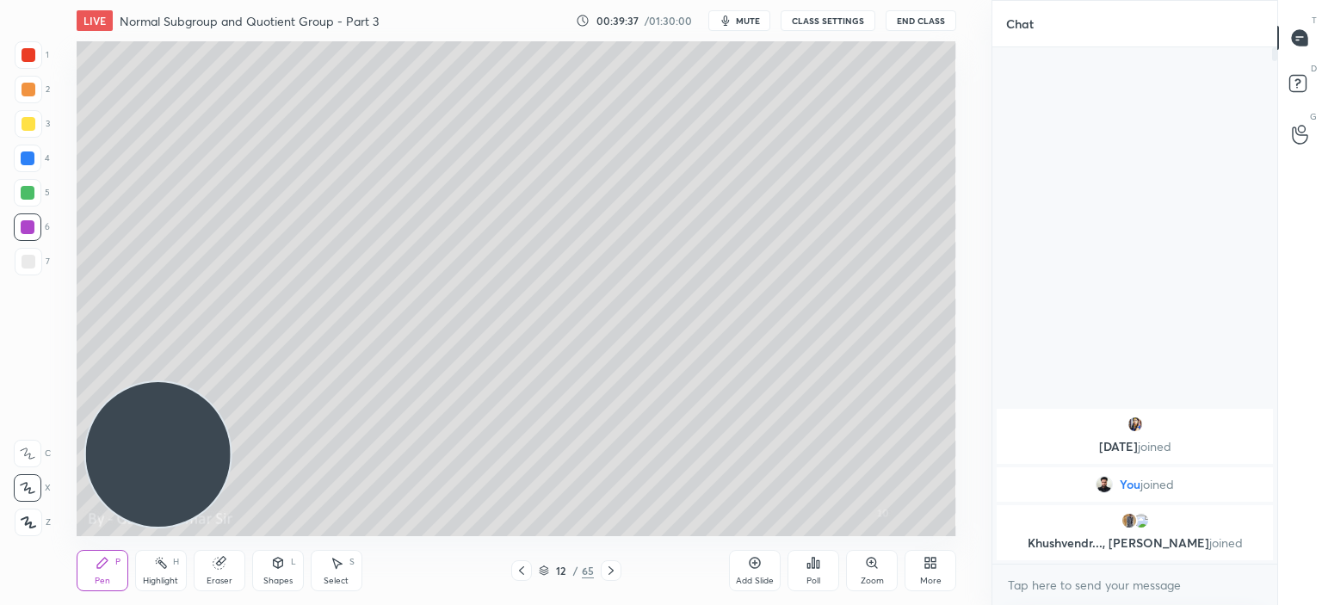
click at [936, 561] on icon at bounding box center [934, 560] width 4 height 4
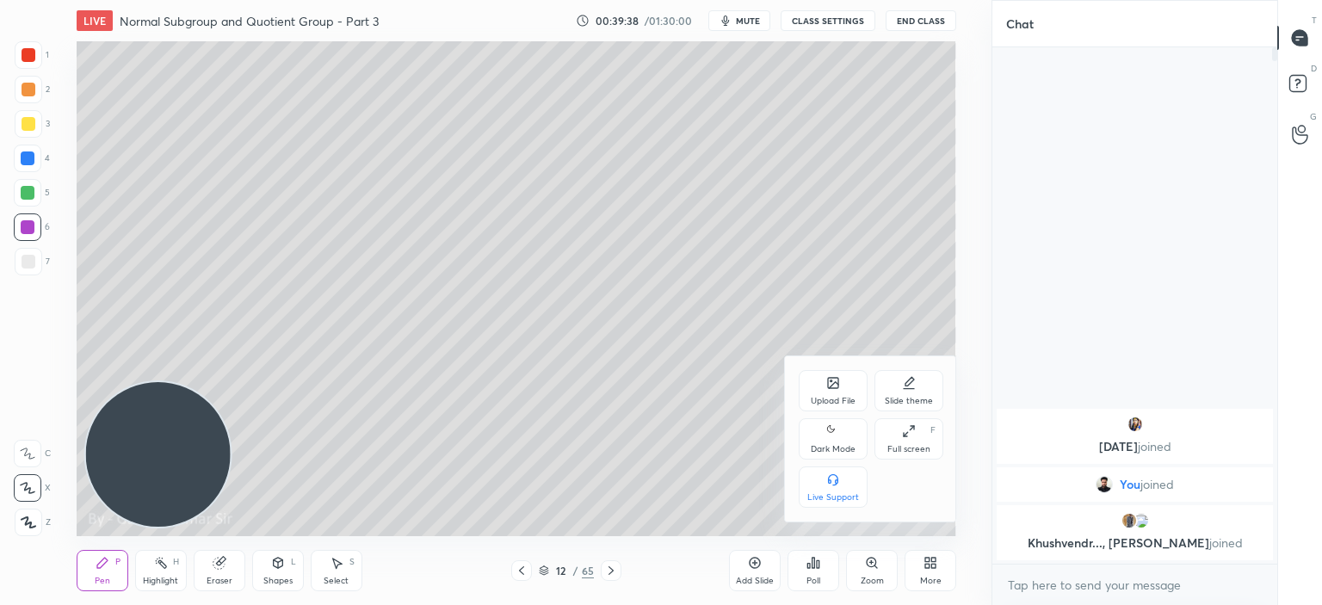
click at [913, 433] on icon at bounding box center [909, 431] width 14 height 14
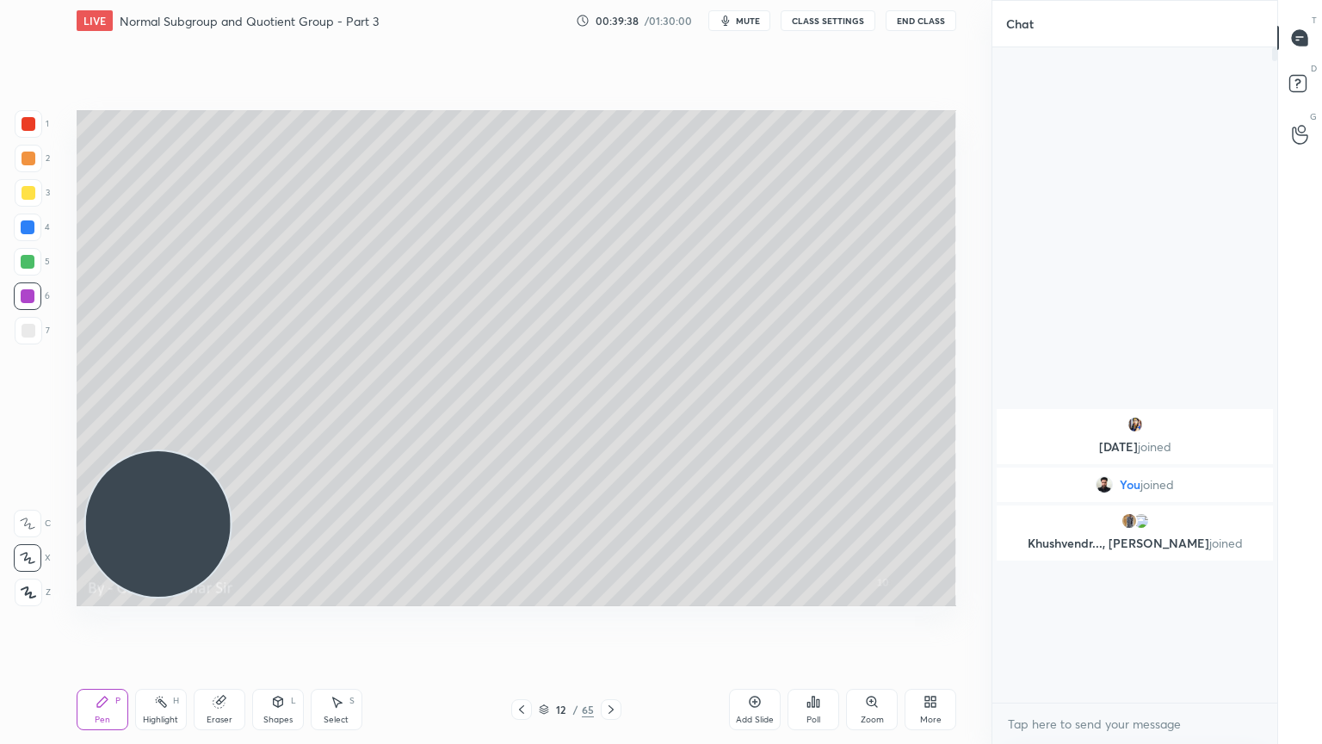
scroll to position [507, 280]
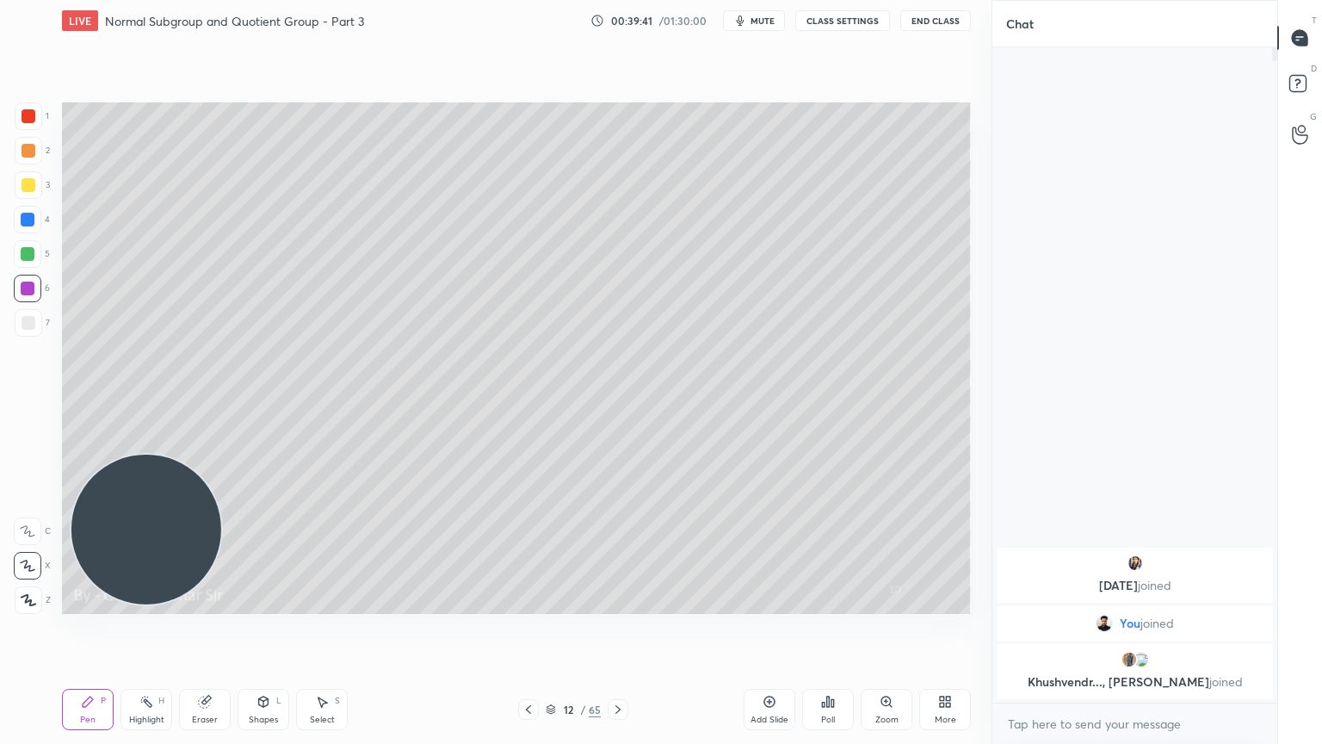
click at [934, 604] on div "More" at bounding box center [945, 709] width 52 height 41
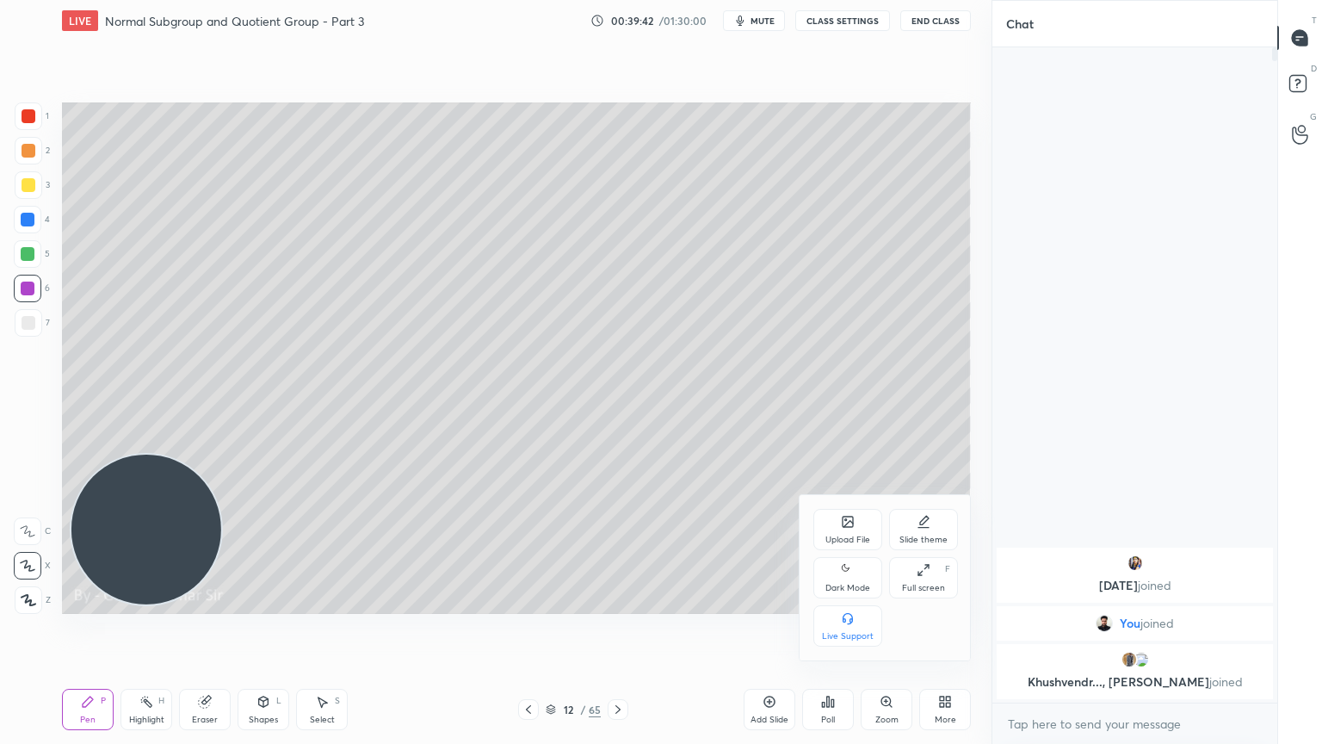
click at [852, 566] on icon at bounding box center [848, 570] width 14 height 21
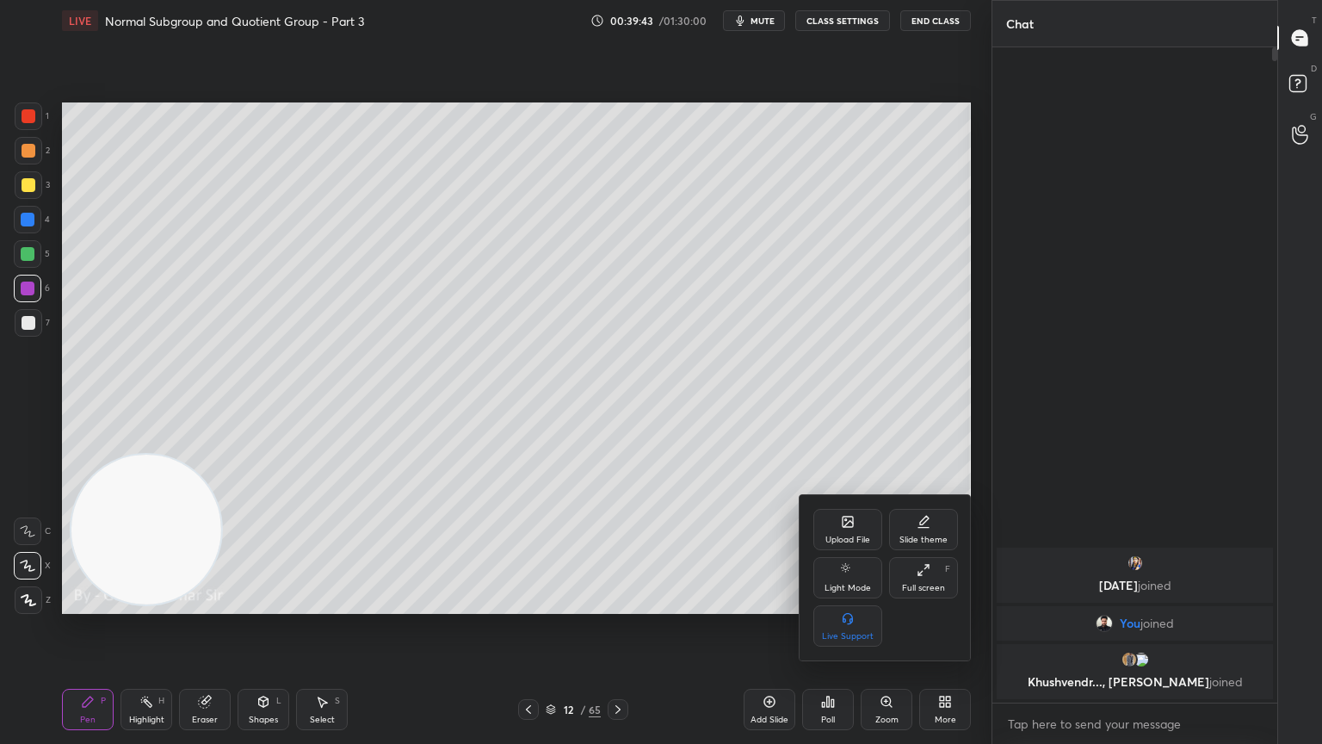
click at [156, 522] on div at bounding box center [661, 372] width 1322 height 744
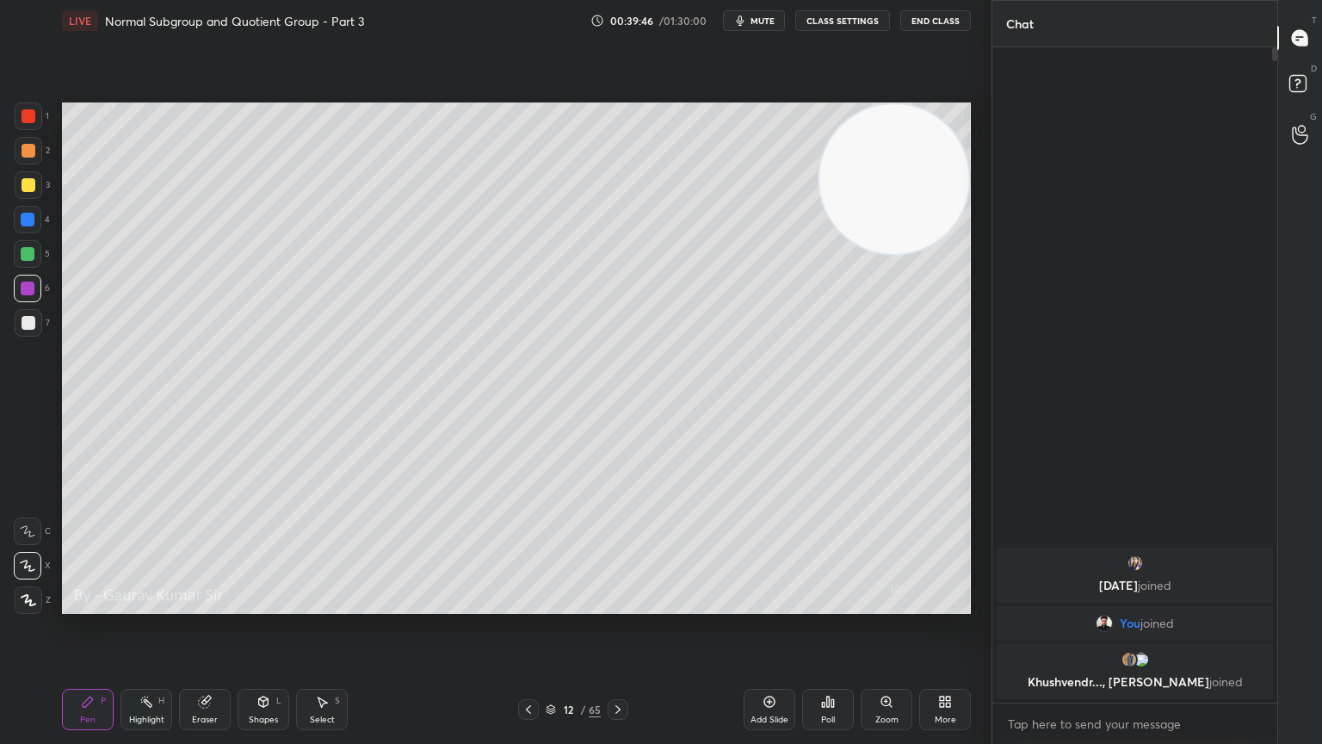
drag, startPoint x: 120, startPoint y: 553, endPoint x: 971, endPoint y: 185, distance: 927.4
click at [971, 185] on div "Setting up your live class Poll for secs No correct answer Start poll" at bounding box center [516, 358] width 923 height 634
click at [27, 258] on div at bounding box center [28, 254] width 14 height 14
click at [27, 184] on div at bounding box center [29, 185] width 14 height 14
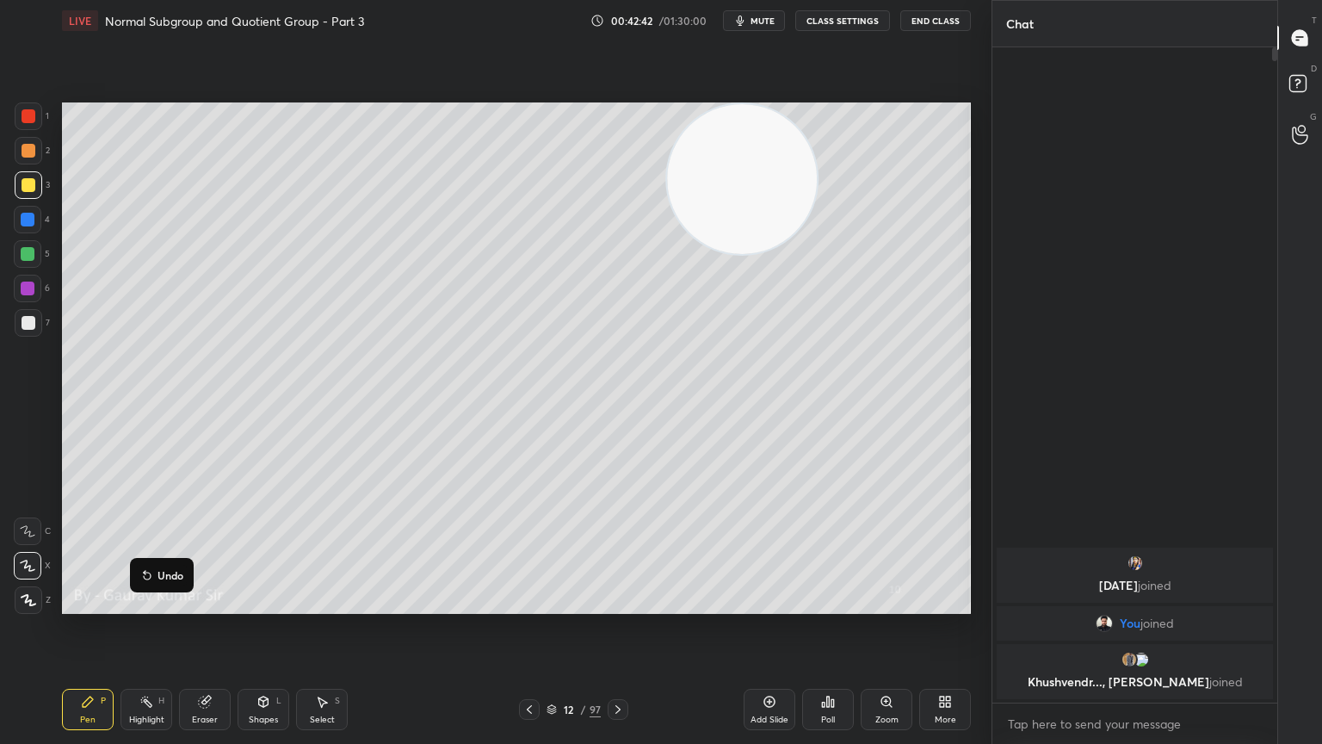
click at [30, 288] on div at bounding box center [28, 289] width 14 height 14
click at [22, 252] on div at bounding box center [28, 254] width 14 height 14
click at [528, 604] on icon at bounding box center [530, 709] width 14 height 14
click at [527, 604] on icon at bounding box center [530, 709] width 14 height 14
click at [523, 604] on icon at bounding box center [530, 709] width 14 height 14
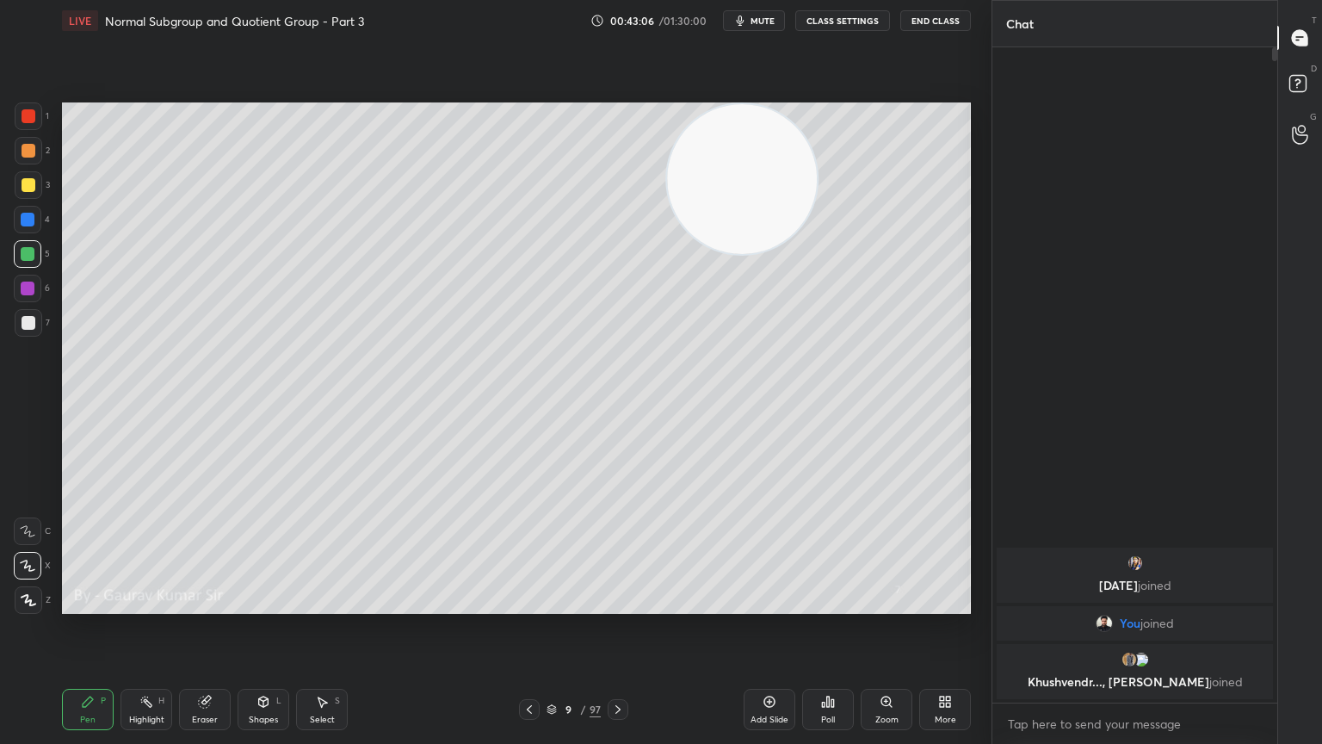
click at [623, 604] on icon at bounding box center [618, 709] width 14 height 14
click at [620, 604] on icon at bounding box center [618, 709] width 14 height 14
click at [613, 604] on icon at bounding box center [618, 709] width 14 height 14
click at [211, 604] on icon at bounding box center [205, 702] width 14 height 14
click at [83, 604] on icon at bounding box center [88, 701] width 10 height 10
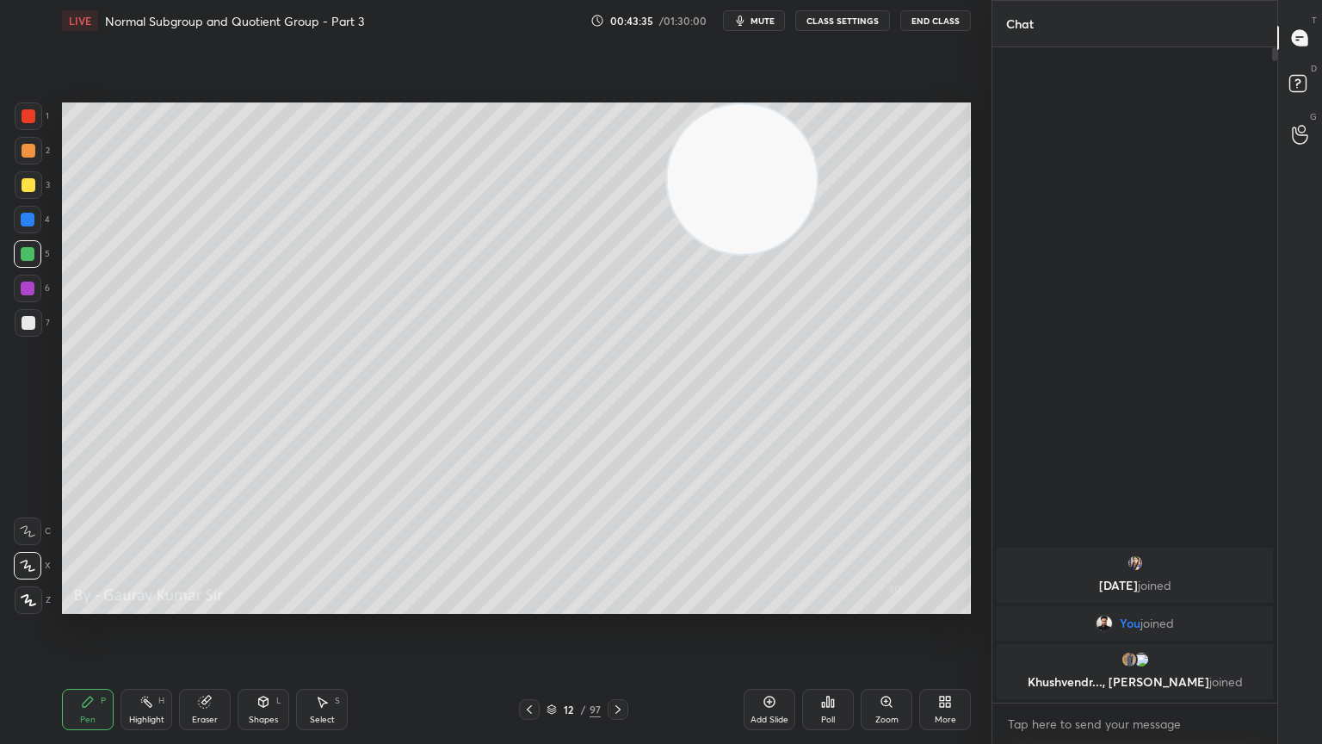
click at [623, 604] on icon at bounding box center [618, 709] width 14 height 14
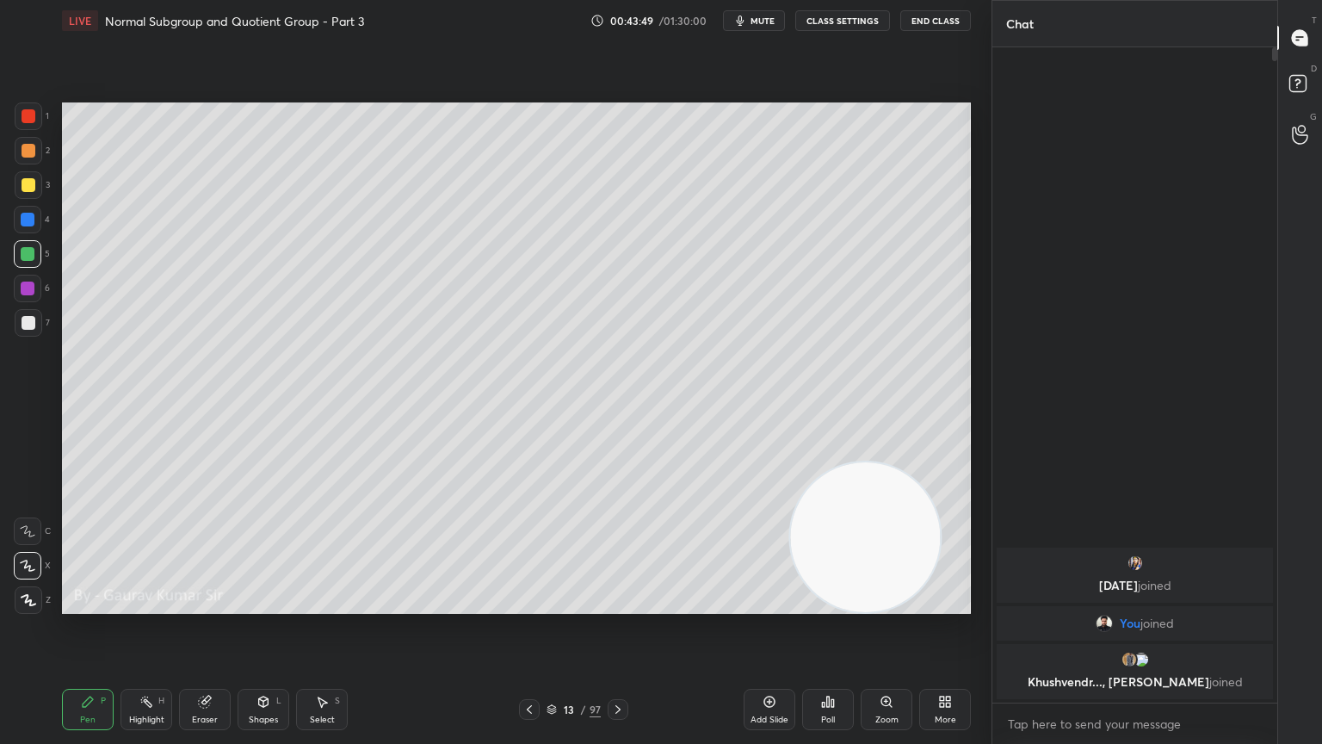
click at [328, 604] on div "Setting up your live class Poll for secs No correct answer Start poll" at bounding box center [516, 358] width 923 height 634
click at [523, 604] on icon at bounding box center [530, 709] width 14 height 14
click at [527, 604] on icon at bounding box center [530, 709] width 14 height 14
click at [528, 604] on icon at bounding box center [529, 709] width 5 height 9
click at [611, 604] on icon at bounding box center [618, 709] width 14 height 14
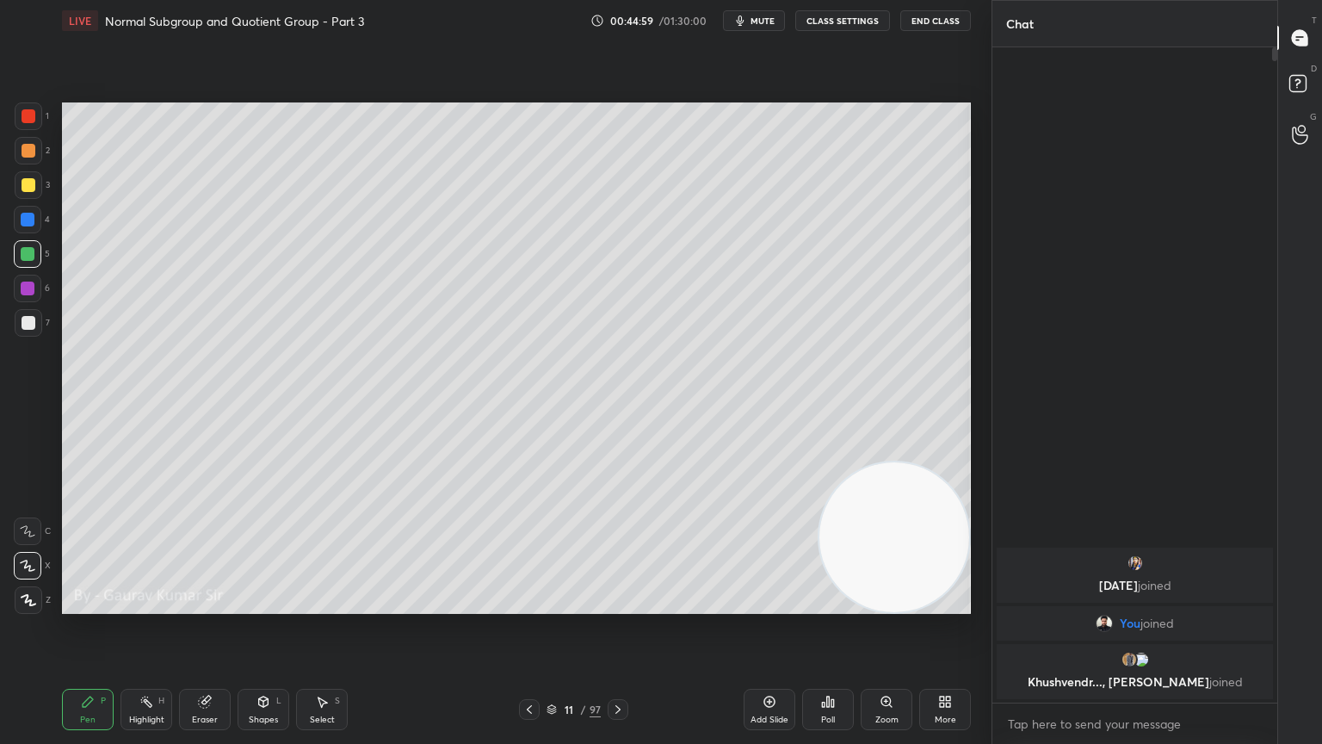
click at [613, 604] on icon at bounding box center [618, 709] width 14 height 14
click at [616, 604] on icon at bounding box center [618, 709] width 14 height 14
click at [154, 604] on div "Highlight H" at bounding box center [147, 709] width 52 height 41
click at [206, 604] on div "Eraser" at bounding box center [205, 719] width 26 height 9
click at [94, 604] on div "Pen" at bounding box center [87, 719] width 15 height 9
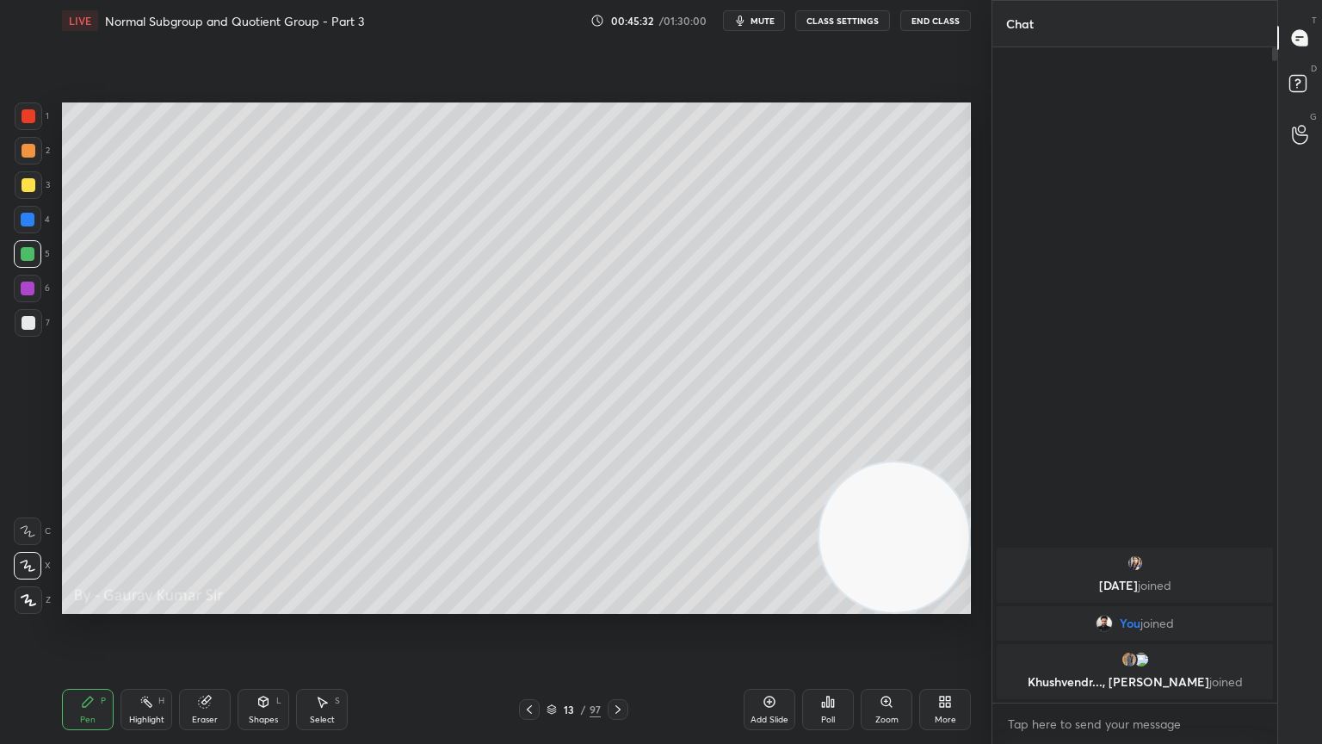
click at [529, 604] on icon at bounding box center [529, 709] width 5 height 9
click at [617, 604] on icon at bounding box center [618, 709] width 14 height 14
click at [622, 604] on icon at bounding box center [618, 709] width 14 height 14
click at [31, 214] on div at bounding box center [28, 220] width 14 height 14
click at [24, 186] on div at bounding box center [29, 185] width 14 height 14
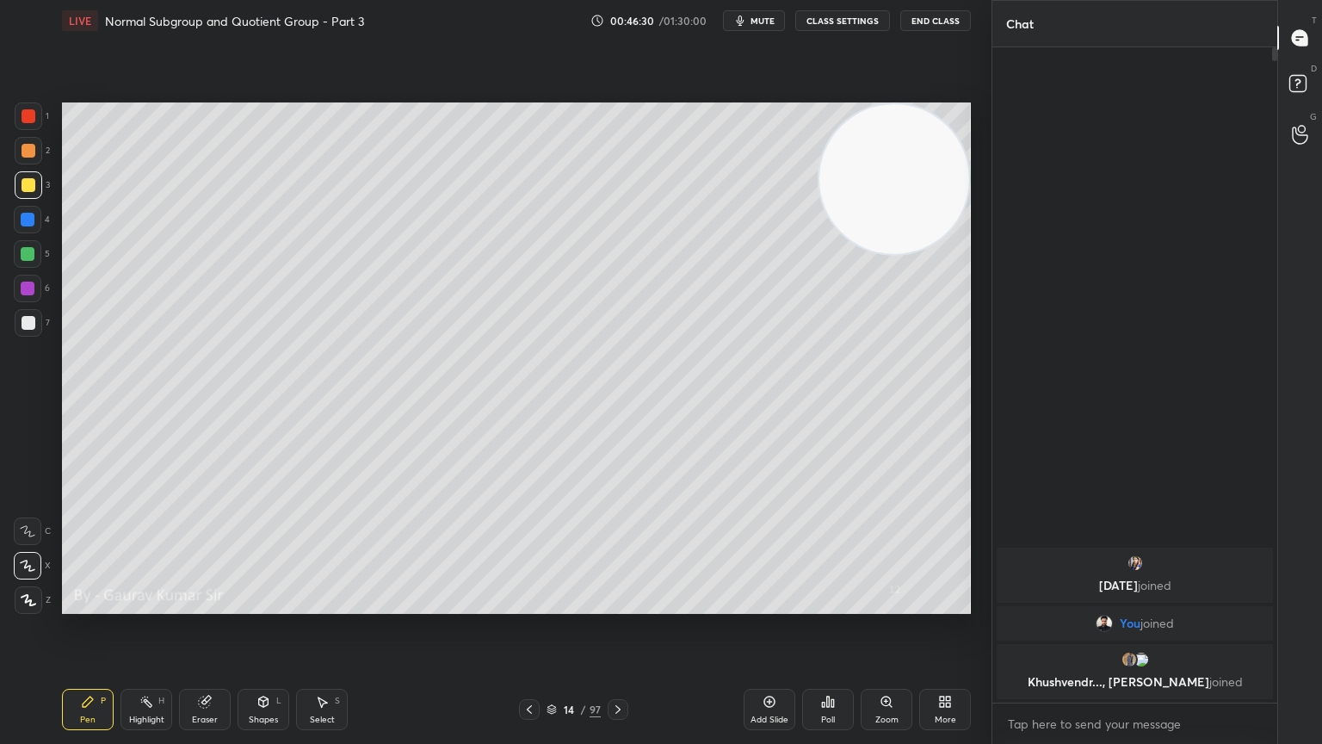
click at [525, 604] on icon at bounding box center [530, 709] width 14 height 14
click at [529, 604] on icon at bounding box center [529, 709] width 5 height 9
click at [528, 604] on icon at bounding box center [529, 709] width 5 height 9
click at [534, 604] on icon at bounding box center [530, 709] width 14 height 14
click at [622, 604] on icon at bounding box center [618, 709] width 14 height 14
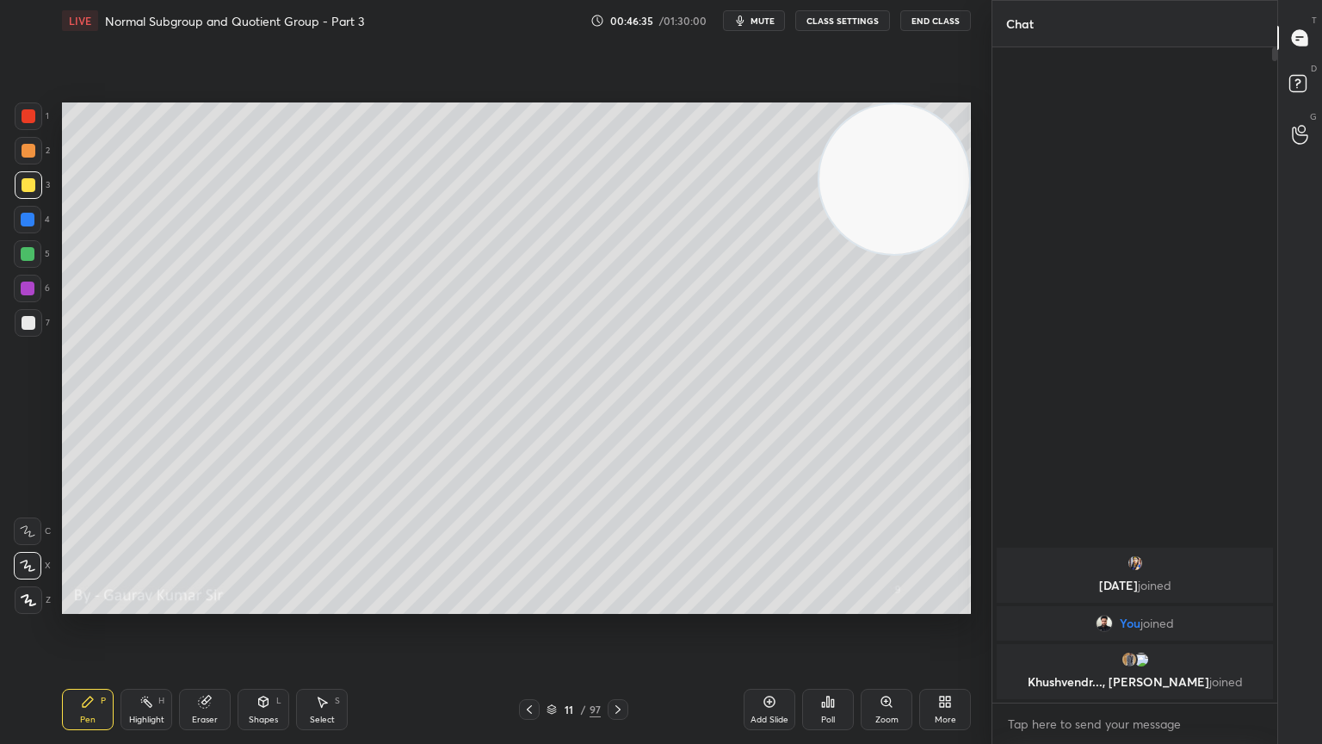
click at [617, 604] on icon at bounding box center [618, 709] width 14 height 14
click at [621, 604] on icon at bounding box center [618, 709] width 14 height 14
click at [529, 604] on icon at bounding box center [530, 709] width 14 height 14
click at [527, 604] on icon at bounding box center [529, 709] width 5 height 9
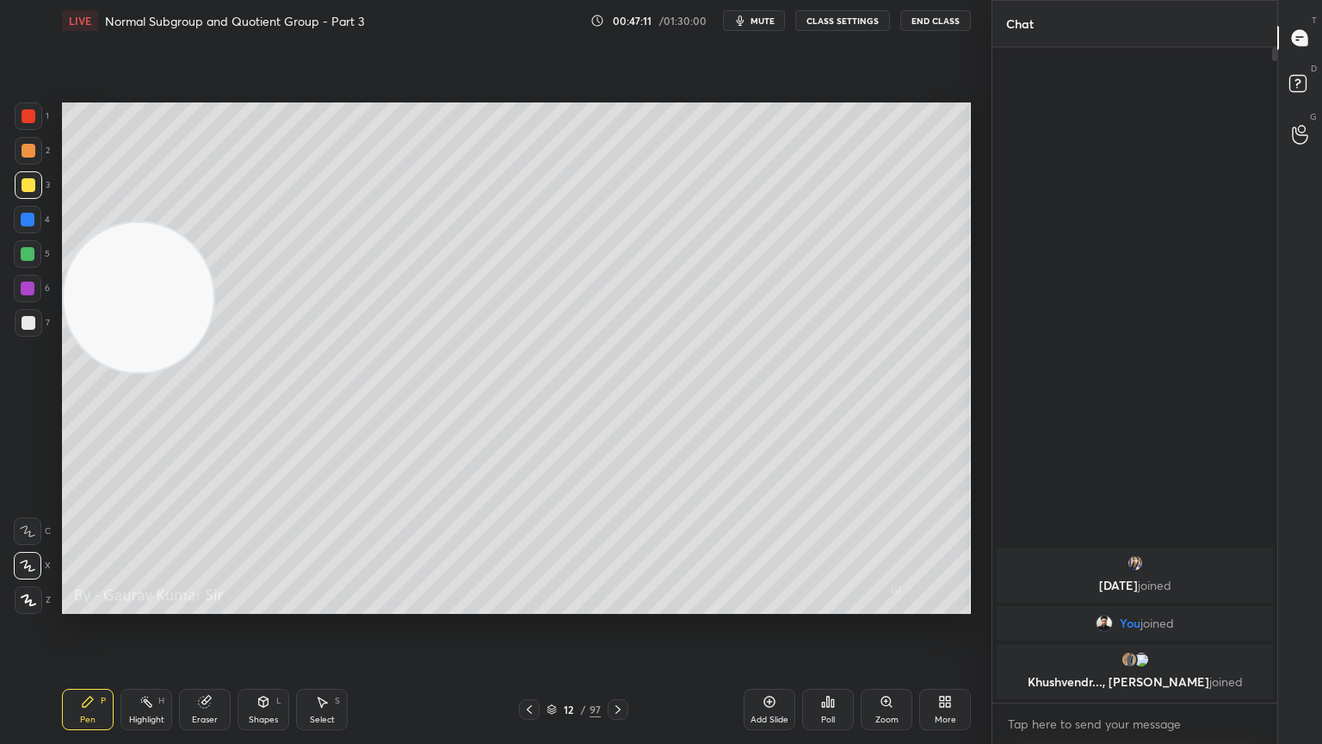
click at [23, 324] on div at bounding box center [29, 323] width 14 height 14
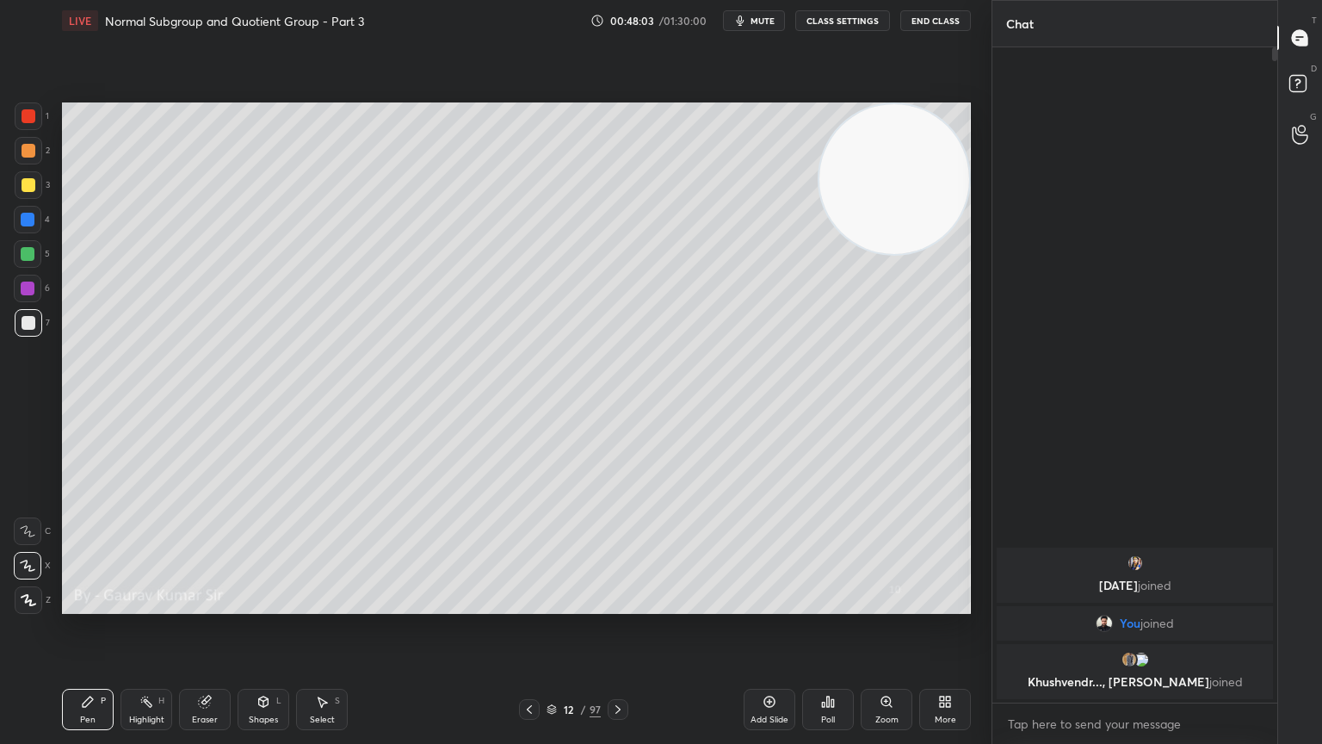
click at [27, 189] on div at bounding box center [29, 185] width 14 height 14
click at [244, 604] on div "Setting up your live class Poll for secs No correct answer Start poll" at bounding box center [516, 358] width 923 height 634
click at [203, 604] on div "Eraser" at bounding box center [205, 709] width 52 height 41
click at [95, 604] on div "Pen P" at bounding box center [88, 709] width 52 height 41
click at [623, 604] on icon at bounding box center [618, 709] width 14 height 14
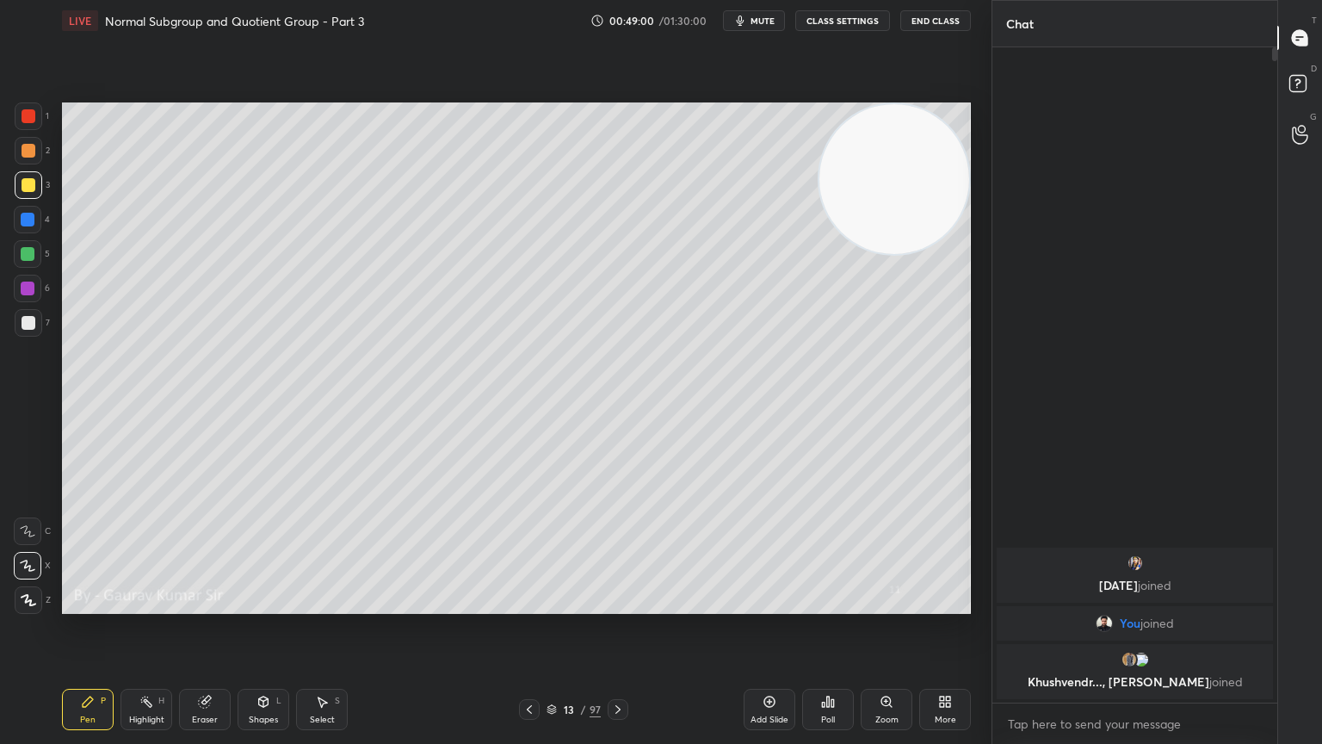
click at [622, 604] on icon at bounding box center [618, 709] width 14 height 14
click at [28, 288] on div at bounding box center [28, 289] width 14 height 14
click at [21, 251] on div at bounding box center [28, 254] width 14 height 14
click at [622, 604] on icon at bounding box center [618, 709] width 14 height 14
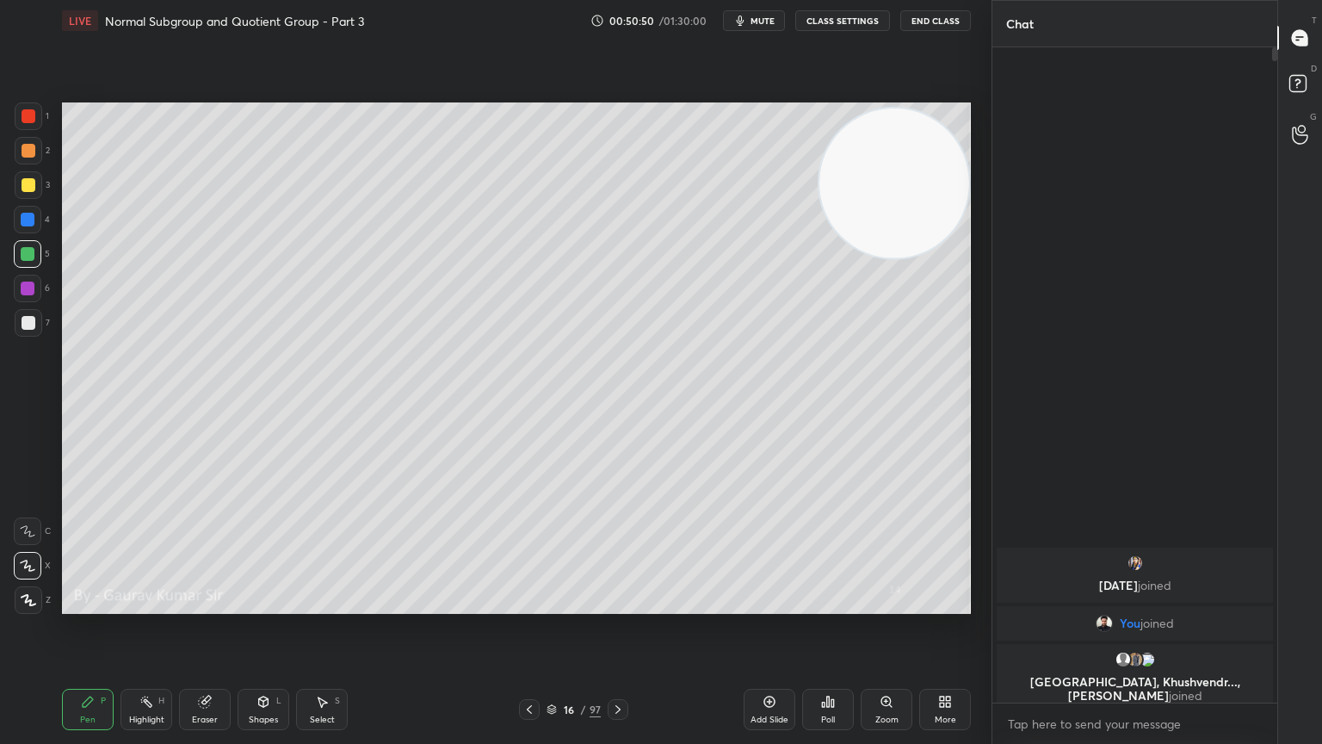
click at [523, 604] on icon at bounding box center [530, 709] width 14 height 14
click at [524, 604] on icon at bounding box center [530, 709] width 14 height 14
click at [529, 604] on icon at bounding box center [530, 709] width 14 height 14
click at [619, 604] on icon at bounding box center [618, 709] width 5 height 9
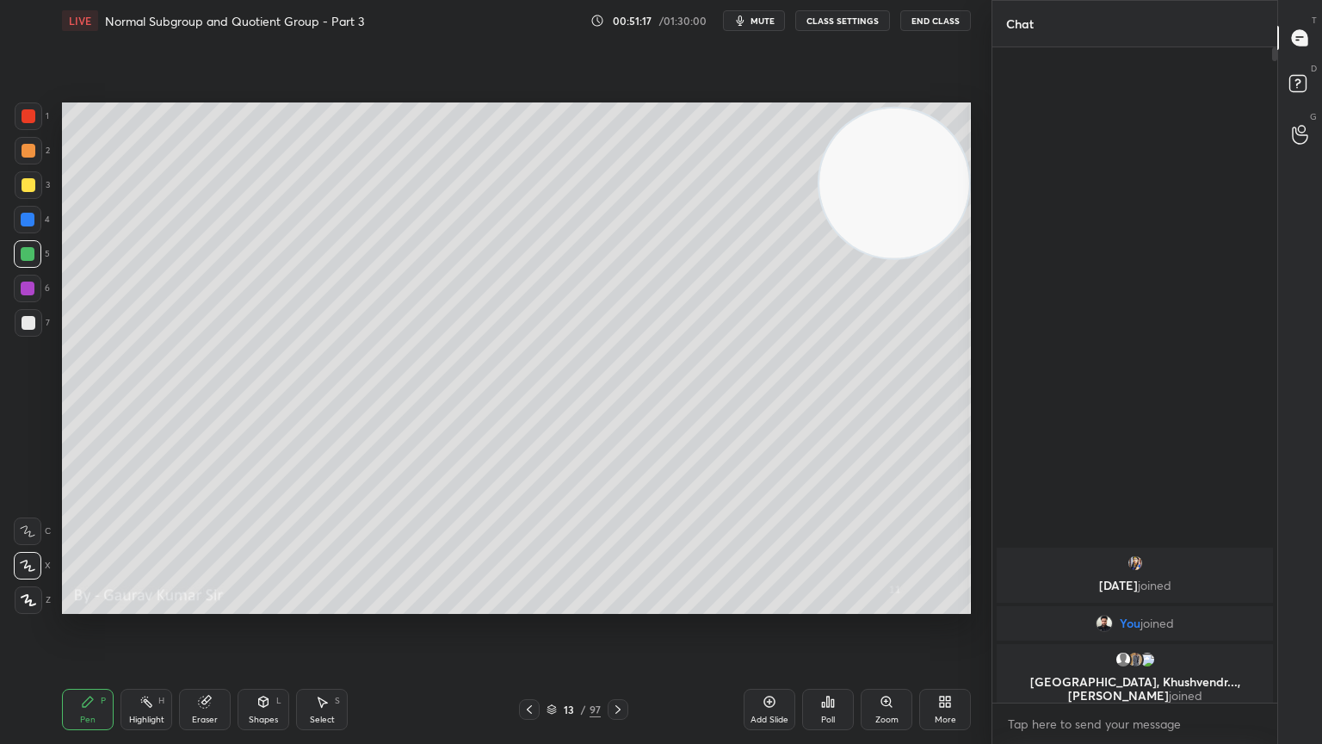
click at [615, 604] on icon at bounding box center [618, 709] width 14 height 14
click at [617, 604] on icon at bounding box center [618, 709] width 5 height 9
click at [623, 604] on icon at bounding box center [618, 709] width 14 height 14
click at [33, 152] on div at bounding box center [29, 151] width 14 height 14
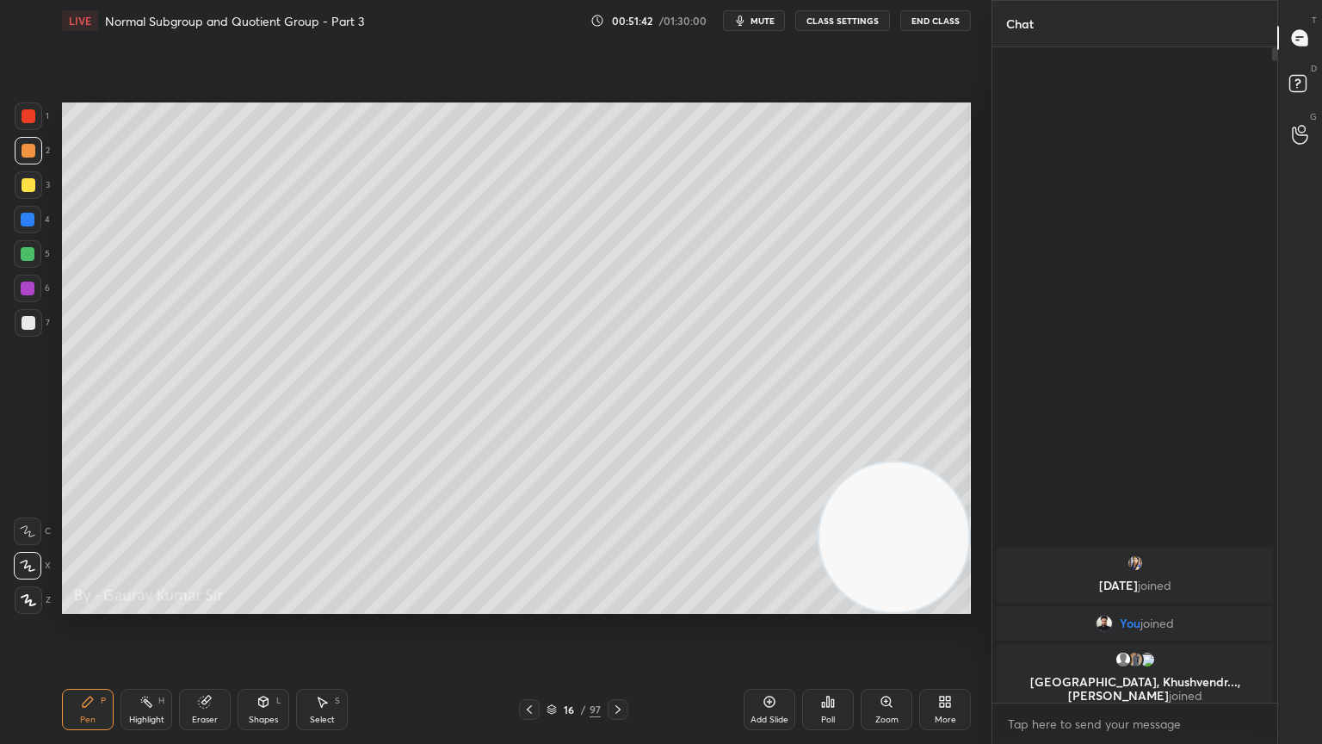
click at [29, 324] on div at bounding box center [29, 323] width 14 height 14
click at [26, 259] on div at bounding box center [28, 254] width 14 height 14
click at [203, 604] on div "Eraser" at bounding box center [205, 709] width 52 height 41
click at [86, 604] on div "Pen" at bounding box center [87, 719] width 15 height 9
click at [96, 604] on div "Pen P" at bounding box center [88, 709] width 52 height 41
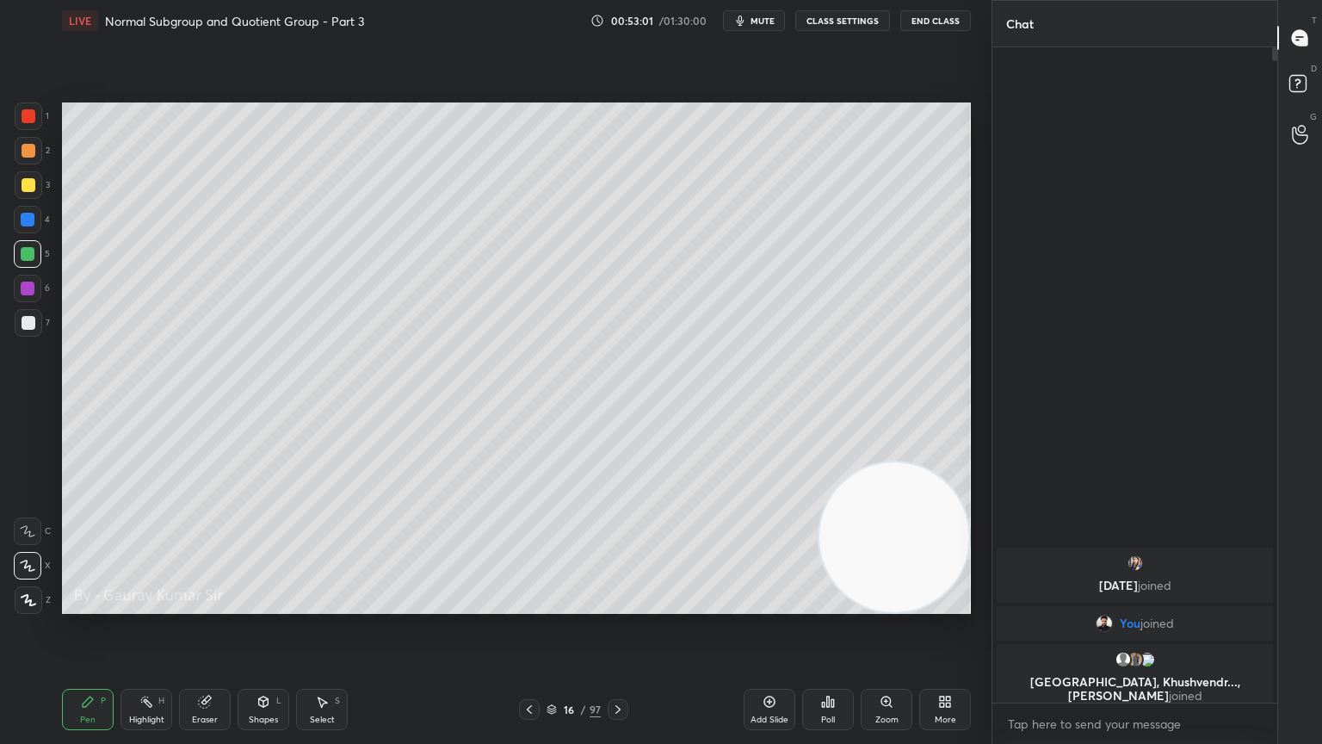
click at [29, 324] on div at bounding box center [29, 323] width 14 height 14
click at [29, 289] on div at bounding box center [28, 289] width 14 height 14
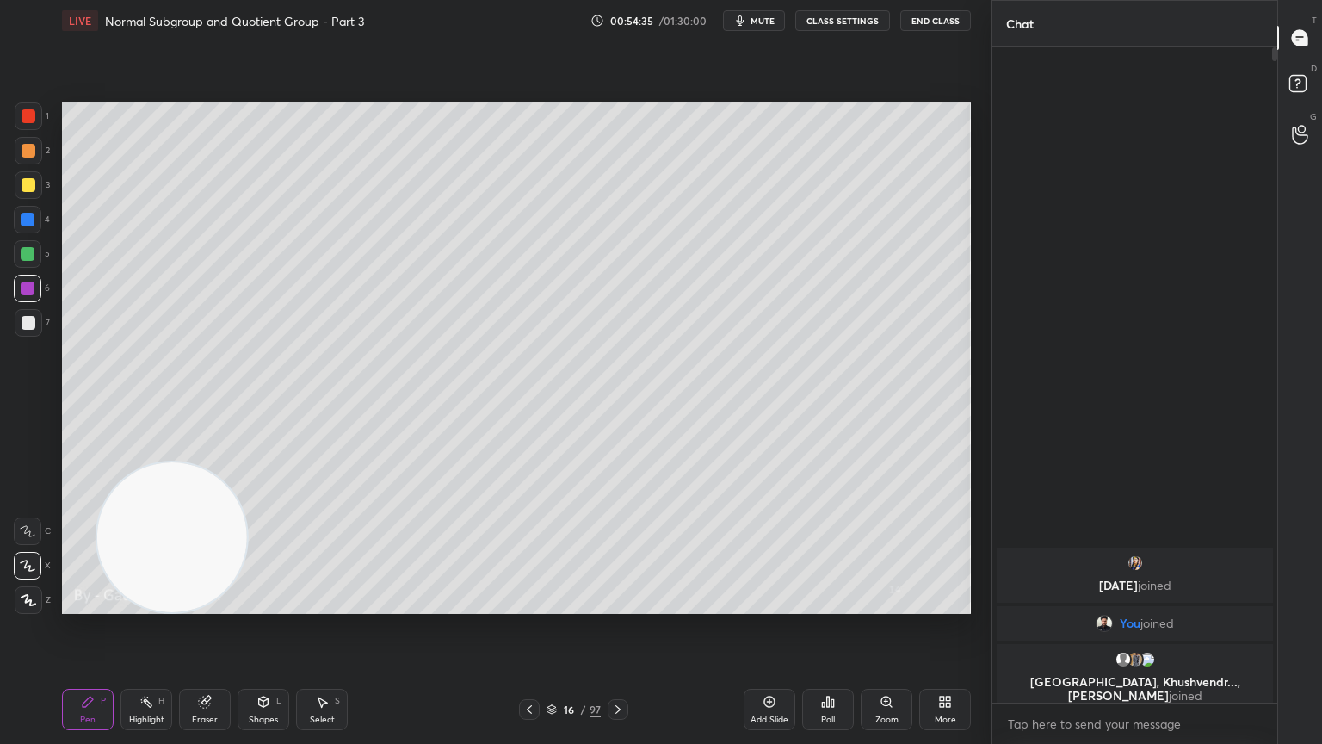
click at [529, 604] on icon at bounding box center [530, 709] width 14 height 14
click at [530, 604] on icon at bounding box center [530, 709] width 14 height 14
click at [532, 604] on icon at bounding box center [530, 709] width 14 height 14
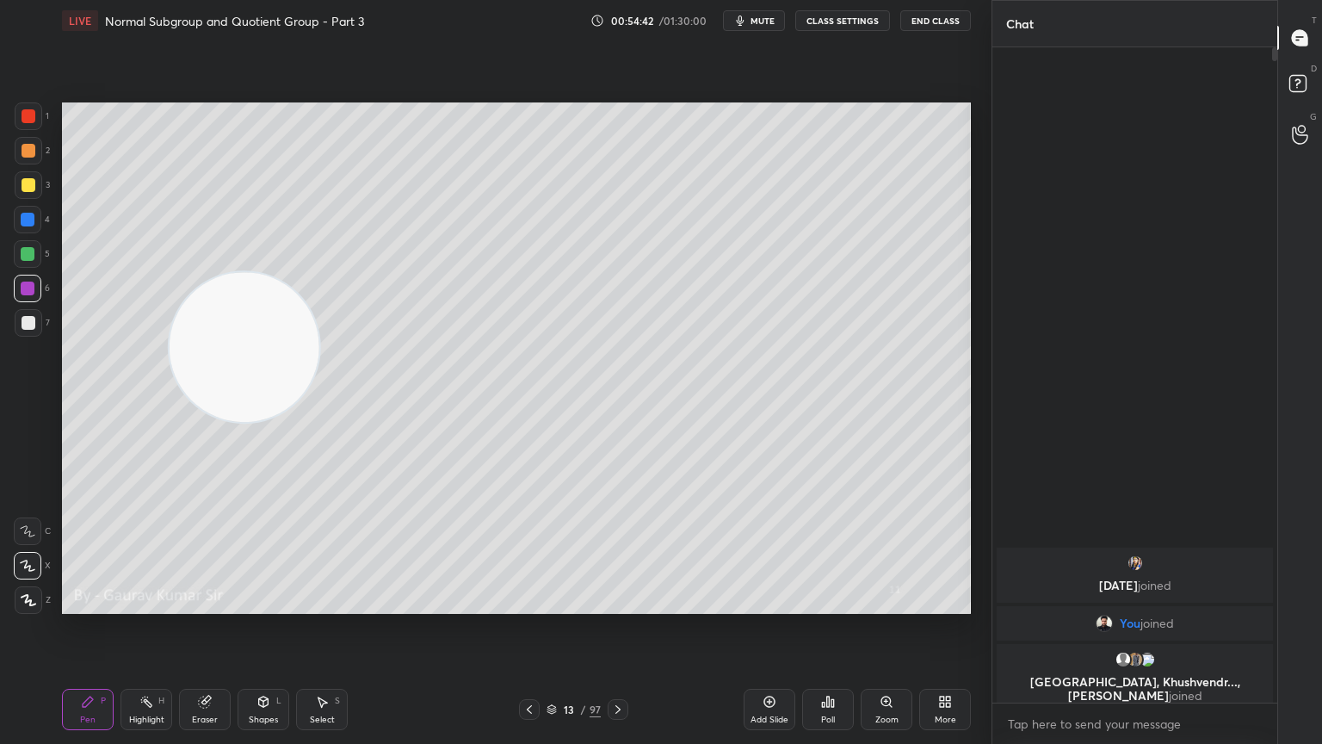
click at [623, 604] on icon at bounding box center [618, 709] width 14 height 14
click at [617, 604] on icon at bounding box center [618, 709] width 14 height 14
click at [622, 604] on icon at bounding box center [618, 709] width 14 height 14
click at [534, 604] on icon at bounding box center [530, 709] width 14 height 14
click at [530, 604] on icon at bounding box center [530, 709] width 14 height 14
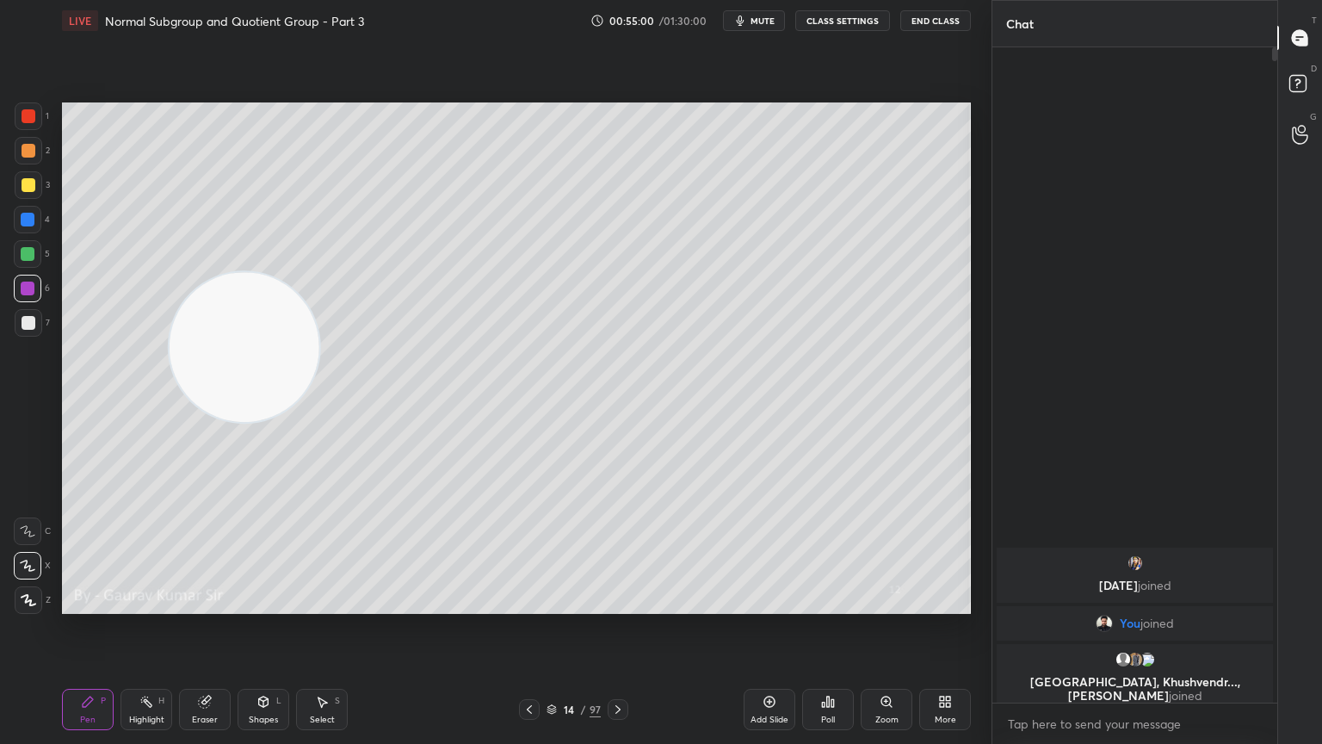
click at [528, 604] on icon at bounding box center [529, 709] width 5 height 9
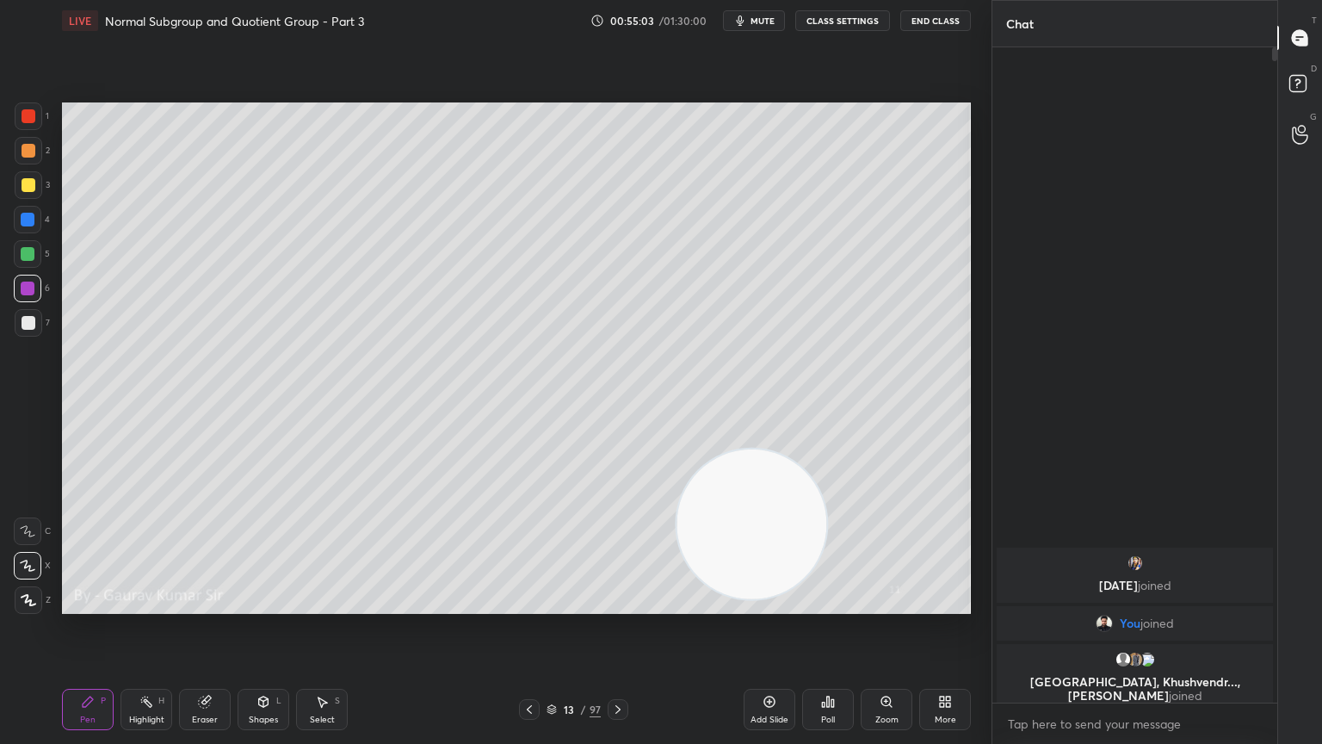
click at [529, 604] on icon at bounding box center [530, 709] width 14 height 14
click at [616, 604] on icon at bounding box center [618, 709] width 14 height 14
click at [620, 604] on icon at bounding box center [618, 709] width 14 height 14
click at [617, 604] on icon at bounding box center [618, 709] width 14 height 14
click at [623, 604] on icon at bounding box center [618, 709] width 14 height 14
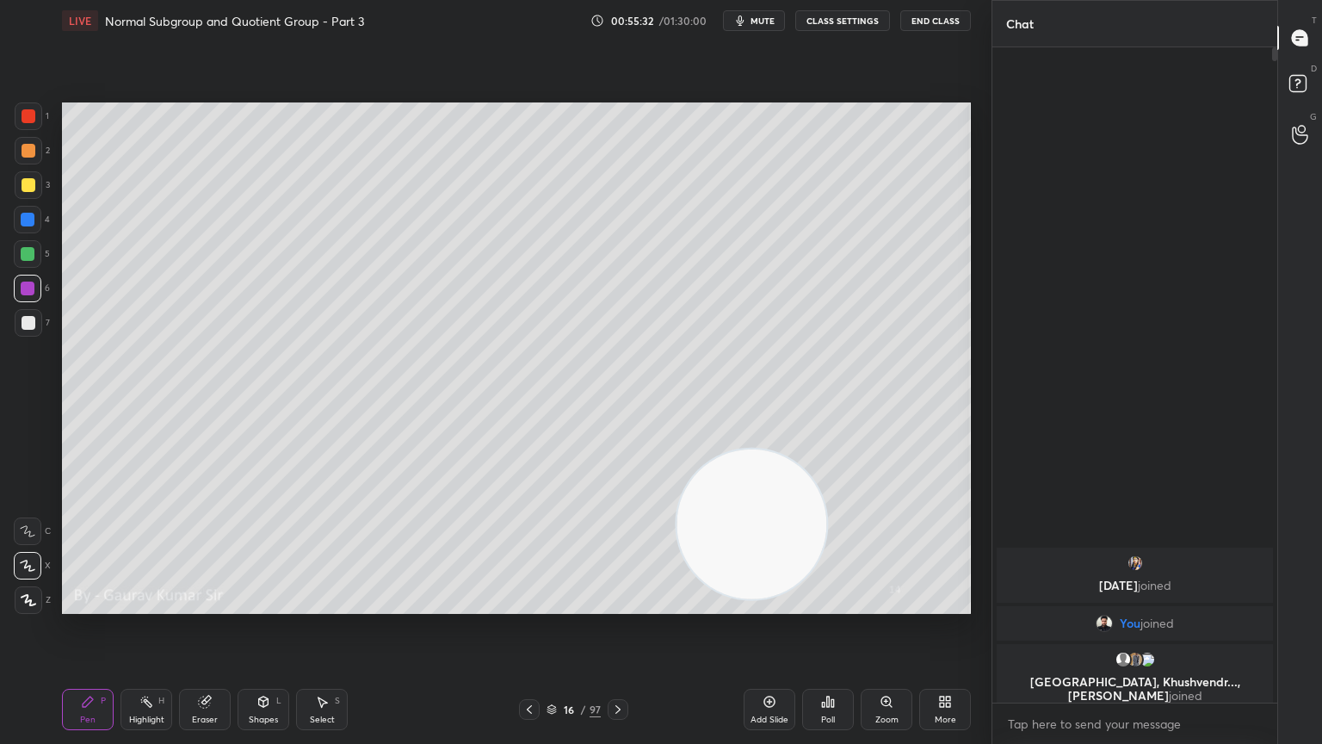
click at [617, 604] on icon at bounding box center [618, 709] width 14 height 14
click at [529, 604] on icon at bounding box center [530, 709] width 14 height 14
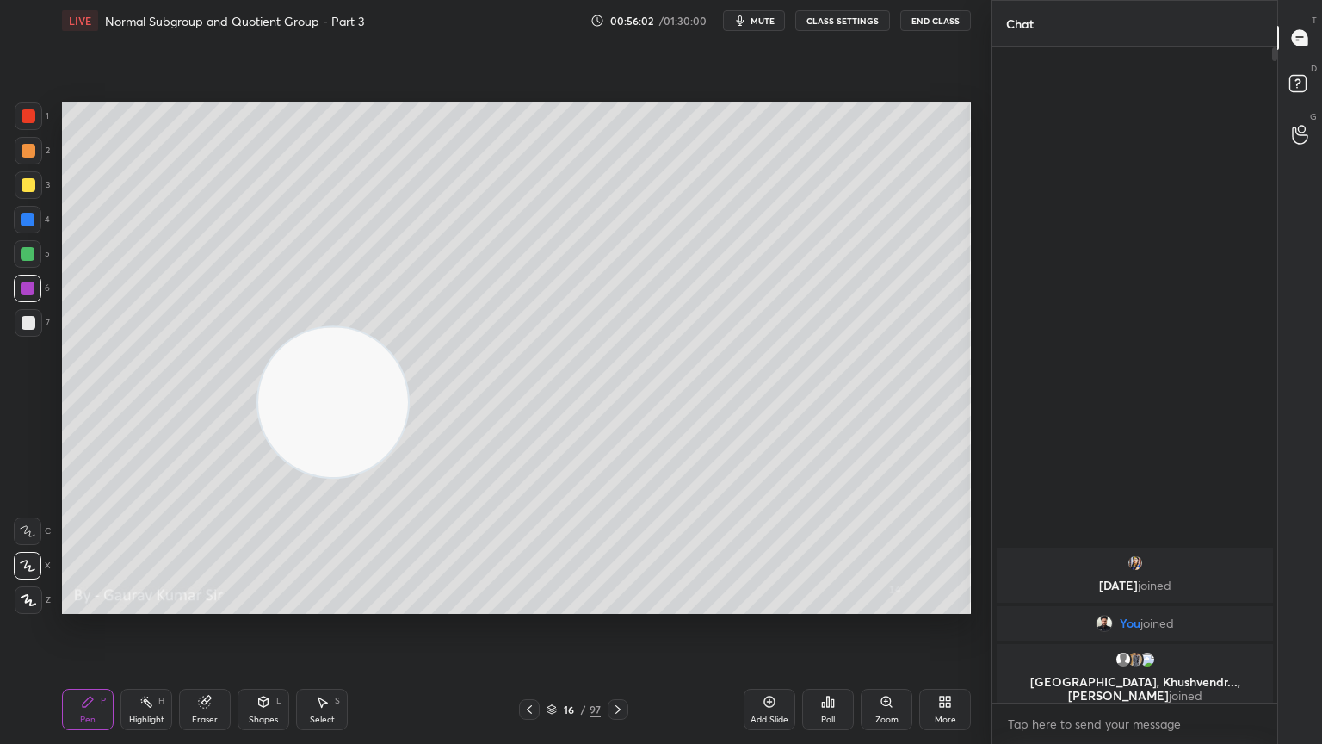
click at [200, 604] on div "Eraser" at bounding box center [205, 719] width 26 height 9
click at [84, 604] on div "Pen" at bounding box center [87, 719] width 15 height 9
click at [224, 604] on div "Eraser" at bounding box center [205, 709] width 52 height 41
click at [96, 604] on div "Pen P" at bounding box center [88, 709] width 52 height 41
click at [22, 145] on div at bounding box center [29, 151] width 14 height 14
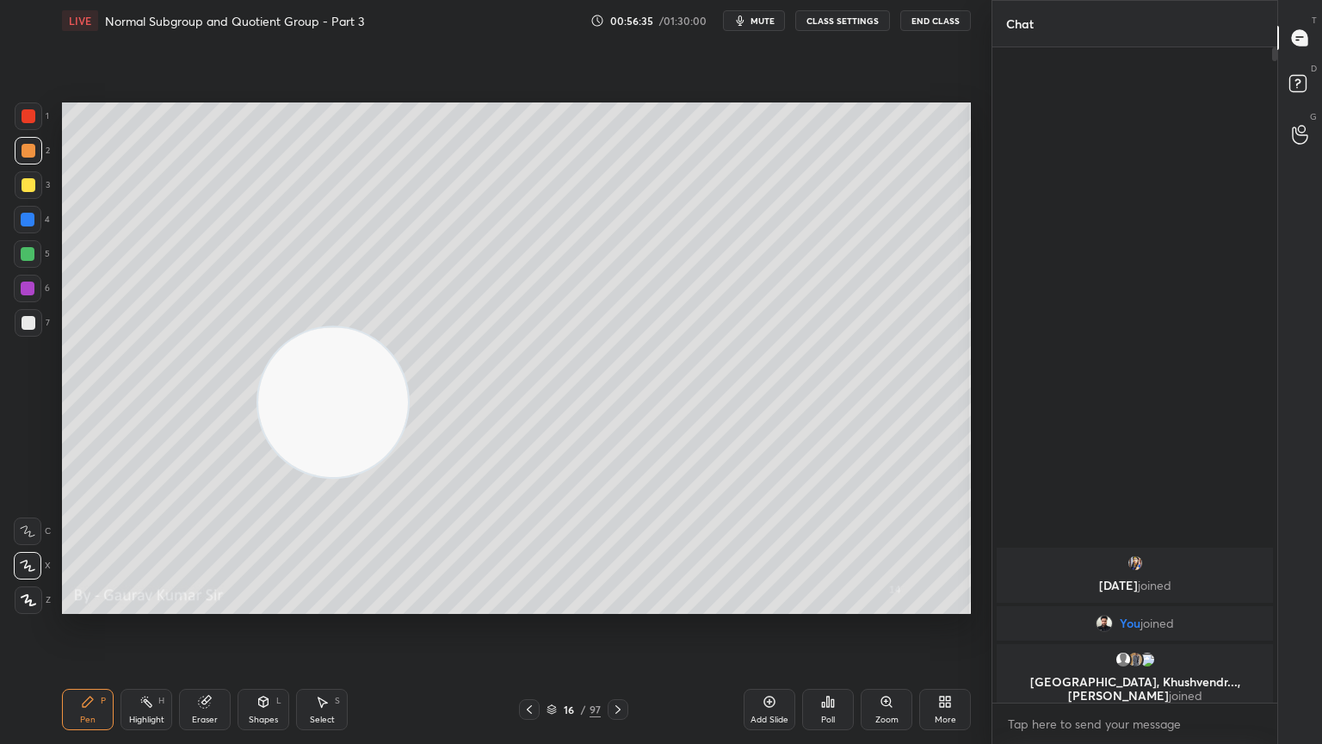
click at [31, 288] on div at bounding box center [28, 289] width 14 height 14
click at [26, 321] on div at bounding box center [29, 323] width 14 height 14
click at [623, 604] on icon at bounding box center [618, 709] width 14 height 14
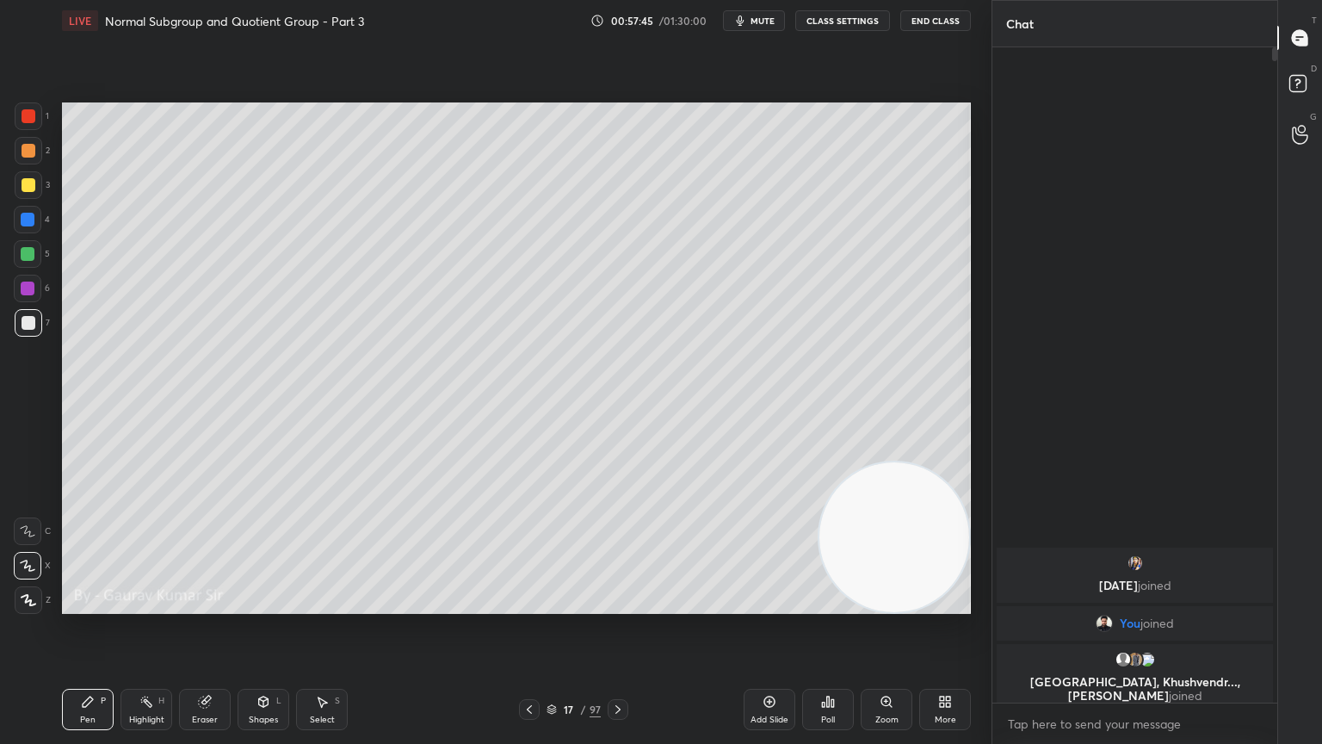
click at [27, 152] on div at bounding box center [29, 151] width 14 height 14
click at [214, 604] on div "Eraser" at bounding box center [205, 709] width 52 height 41
click at [92, 604] on icon at bounding box center [88, 702] width 14 height 14
click at [201, 604] on icon at bounding box center [204, 701] width 11 height 11
click at [110, 604] on div "Pen P" at bounding box center [88, 709] width 52 height 41
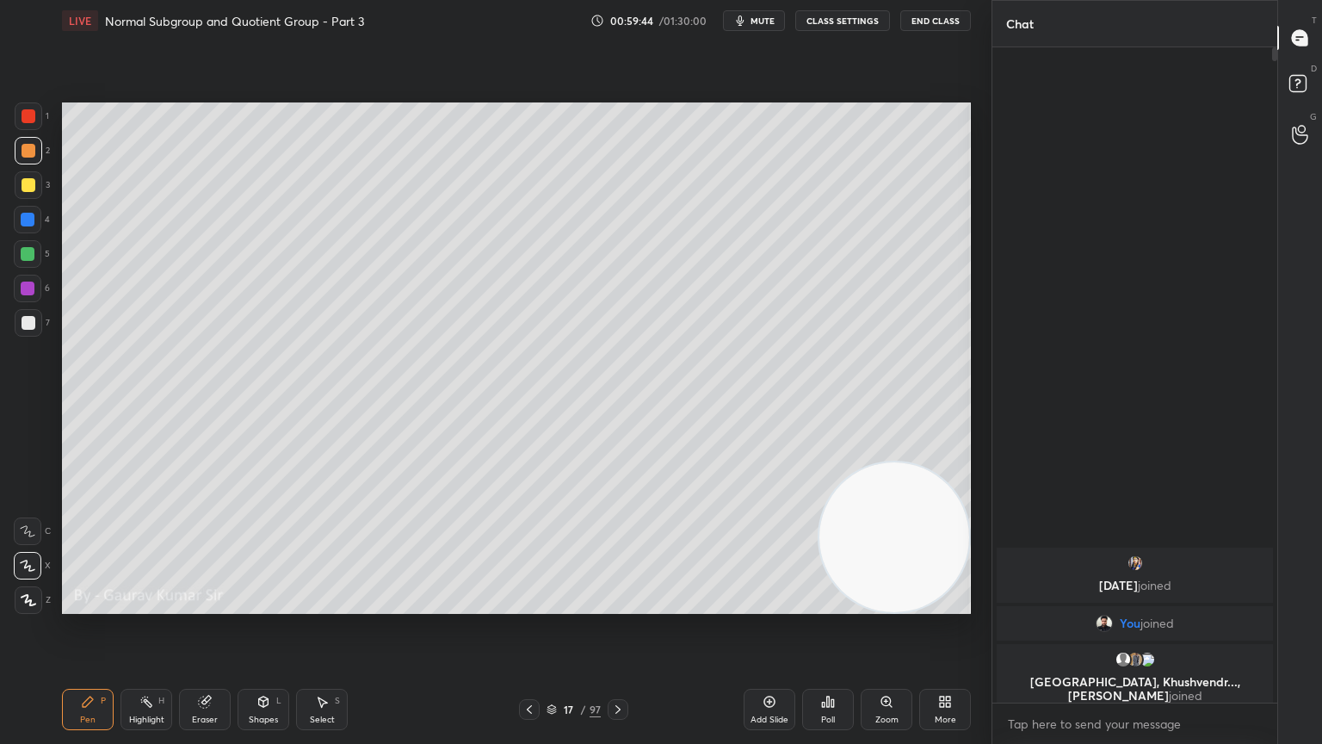
click at [30, 189] on div at bounding box center [29, 185] width 14 height 14
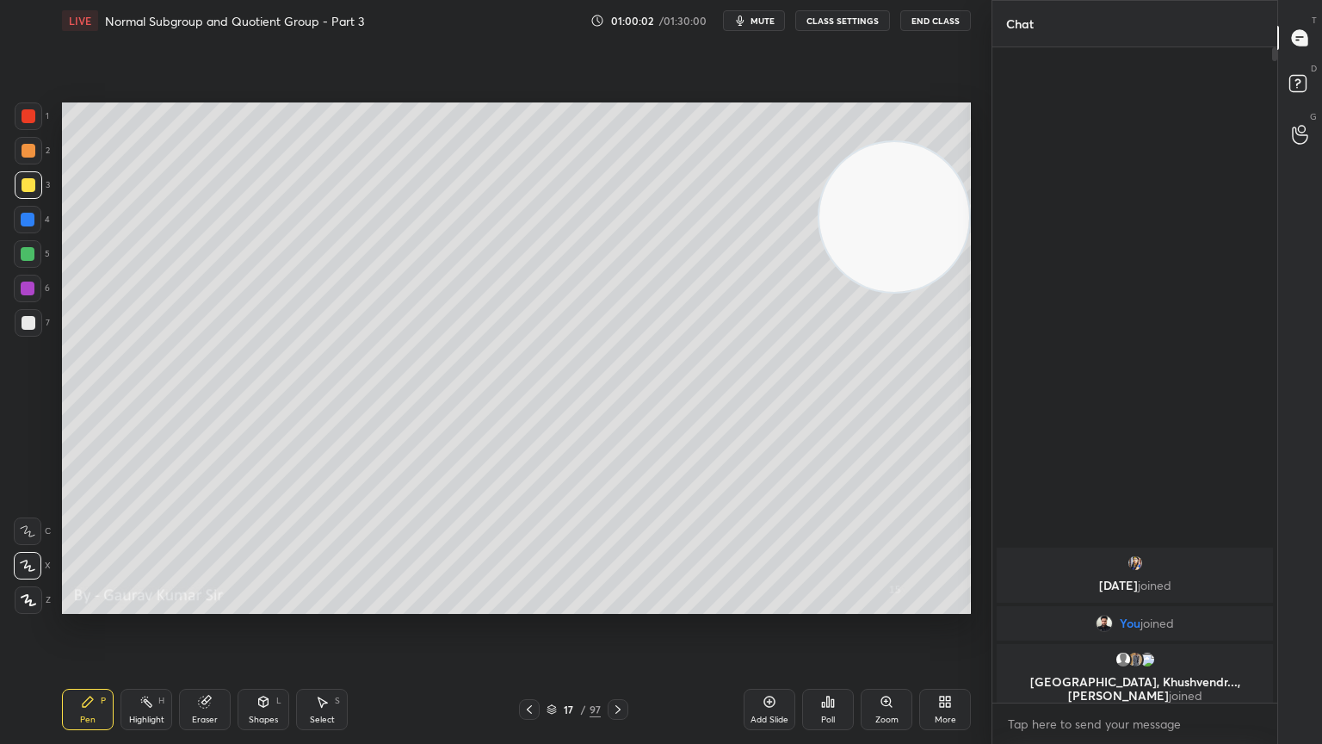
click at [195, 604] on div "Eraser" at bounding box center [205, 719] width 26 height 9
click at [95, 604] on div "Pen P" at bounding box center [88, 709] width 52 height 41
click at [623, 604] on icon at bounding box center [618, 709] width 14 height 14
click at [29, 121] on div at bounding box center [29, 116] width 14 height 14
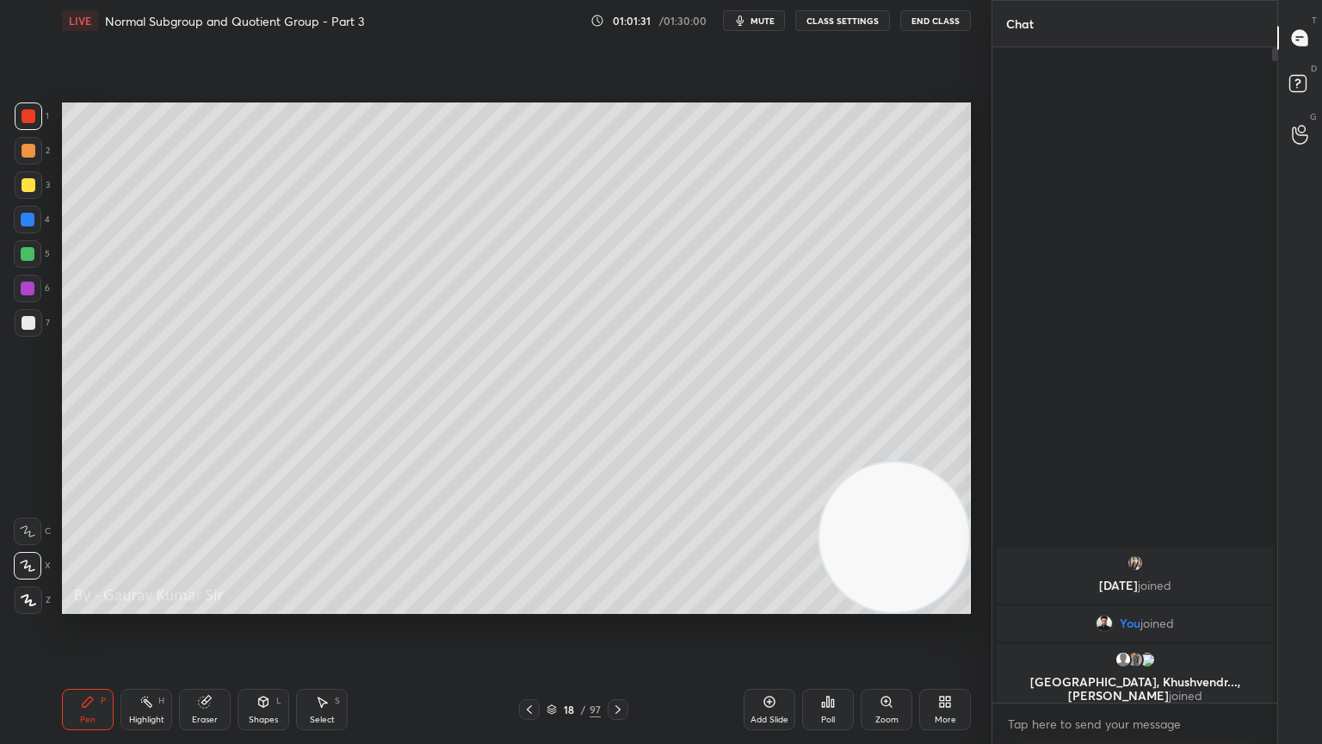
click at [203, 604] on div "Eraser" at bounding box center [205, 719] width 26 height 9
click at [101, 604] on div "Pen P" at bounding box center [88, 709] width 52 height 41
click at [255, 604] on div "Setting up your live class Poll for secs No correct answer Start poll" at bounding box center [516, 358] width 923 height 634
click at [220, 604] on div "Eraser" at bounding box center [205, 709] width 52 height 41
click at [87, 604] on div "Pen P" at bounding box center [88, 709] width 52 height 41
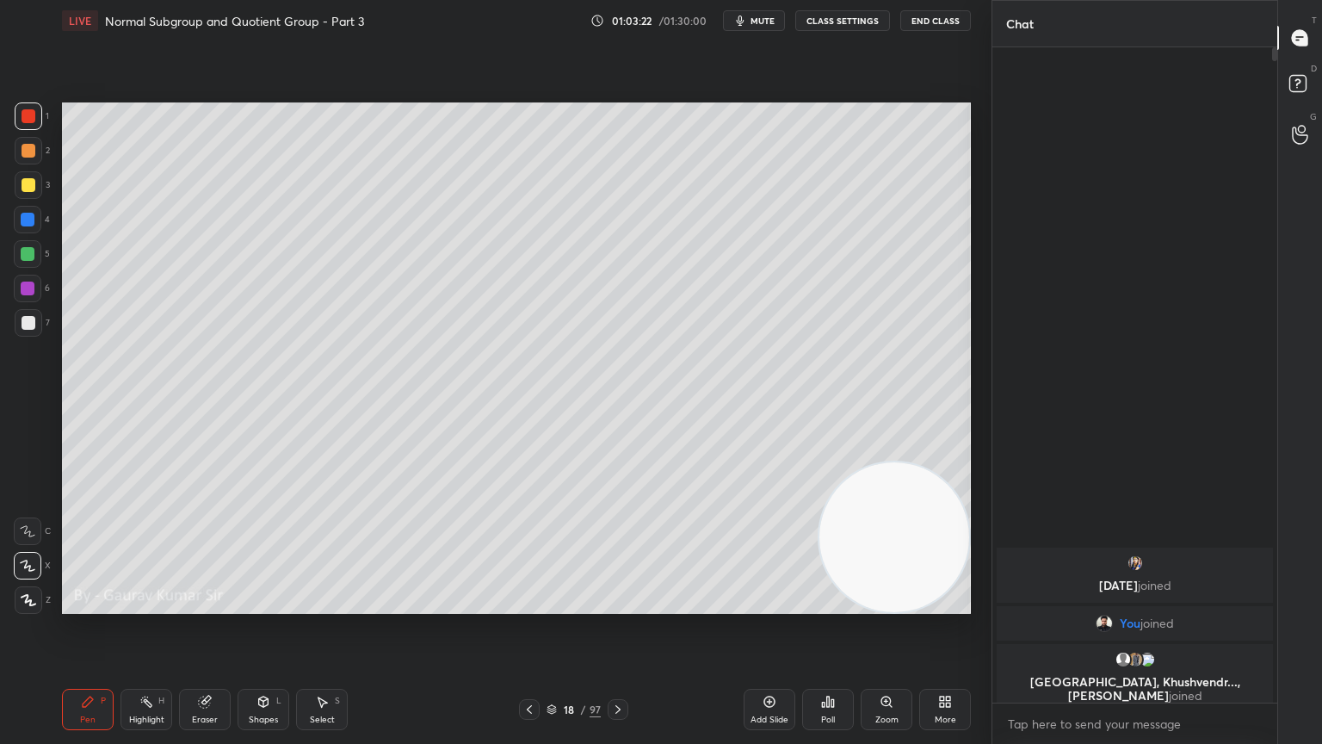
click at [203, 604] on icon at bounding box center [204, 701] width 11 height 11
click at [91, 604] on div "Pen P" at bounding box center [88, 709] width 52 height 41
click at [617, 604] on icon at bounding box center [618, 709] width 14 height 14
click at [25, 149] on div at bounding box center [29, 151] width 14 height 14
click at [527, 604] on icon at bounding box center [530, 709] width 14 height 14
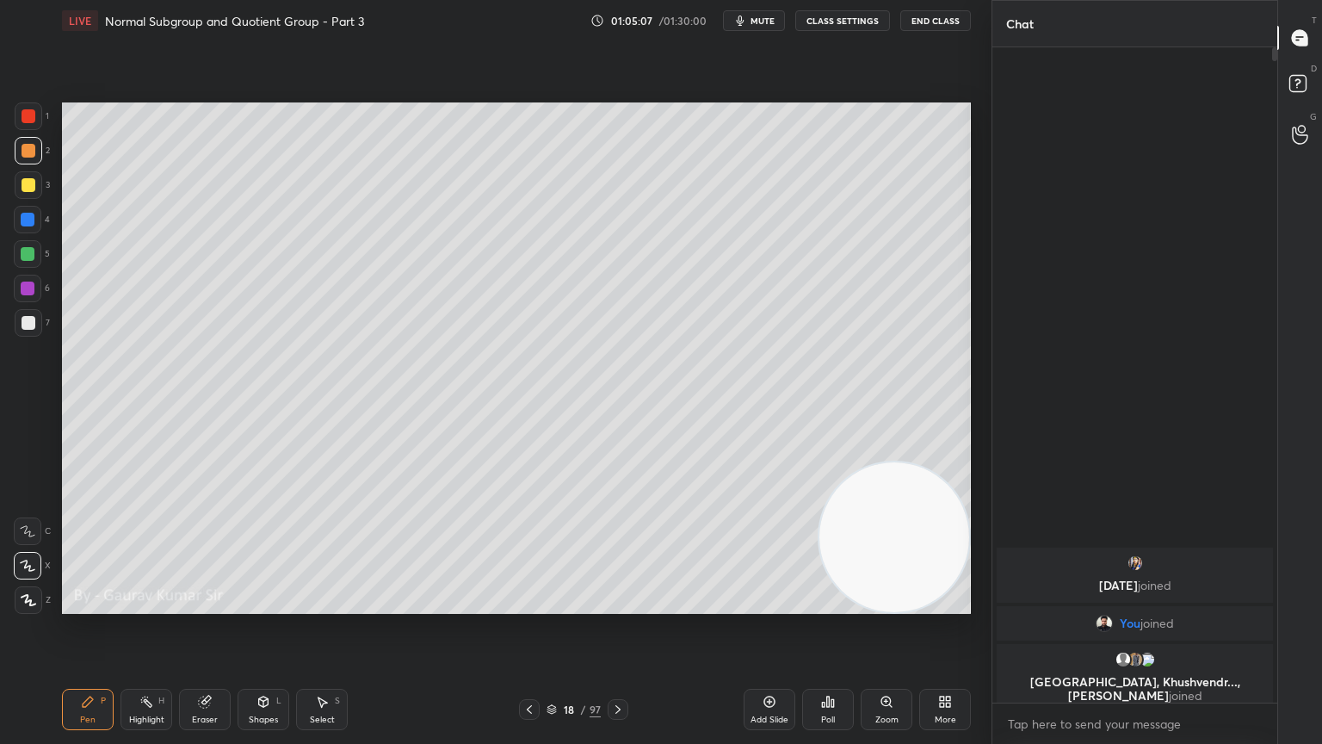
click at [617, 604] on icon at bounding box center [618, 709] width 14 height 14
click at [203, 604] on icon at bounding box center [204, 701] width 11 height 11
click at [95, 604] on div "Pen P" at bounding box center [88, 709] width 52 height 41
click at [207, 604] on icon at bounding box center [205, 700] width 9 height 9
click at [103, 604] on div "P" at bounding box center [103, 700] width 5 height 9
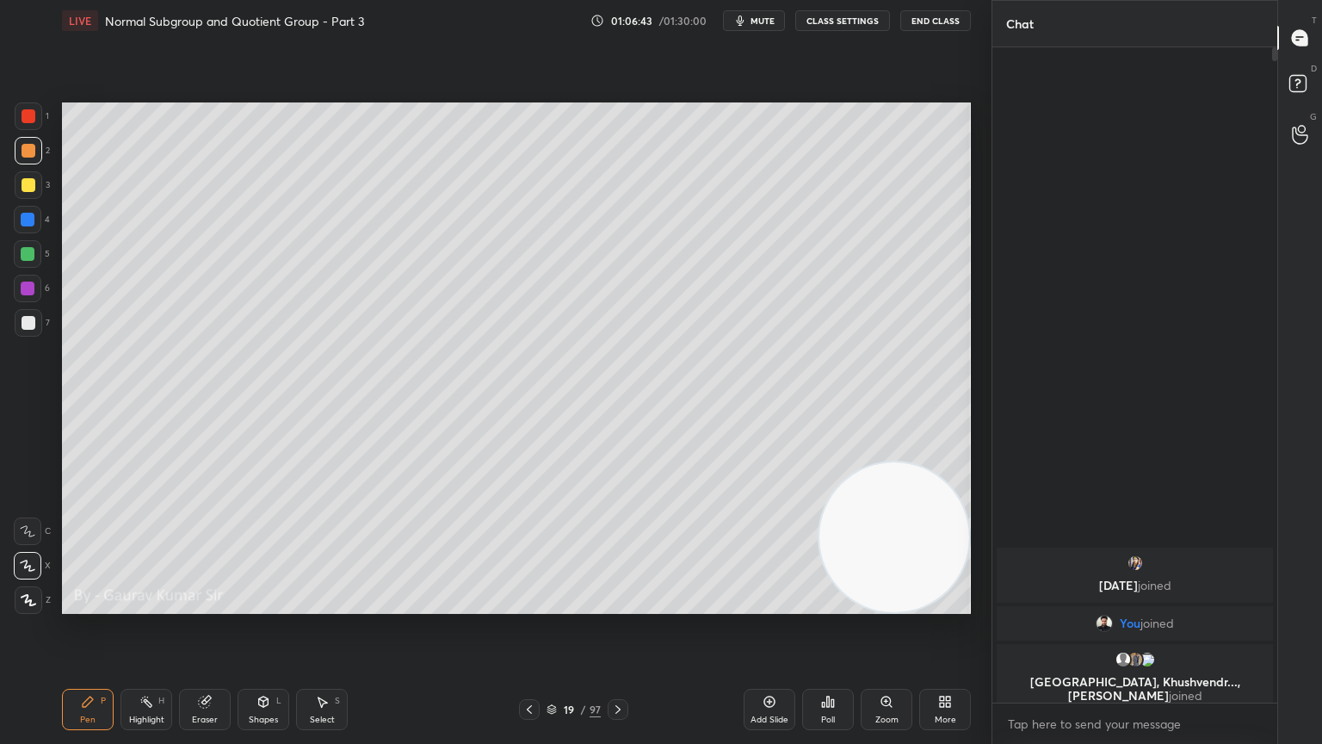
click at [31, 288] on div at bounding box center [28, 289] width 14 height 14
click at [24, 184] on div at bounding box center [29, 185] width 14 height 14
click at [535, 604] on icon at bounding box center [530, 709] width 14 height 14
click at [28, 119] on div at bounding box center [29, 116] width 14 height 14
click at [617, 604] on icon at bounding box center [618, 709] width 5 height 9
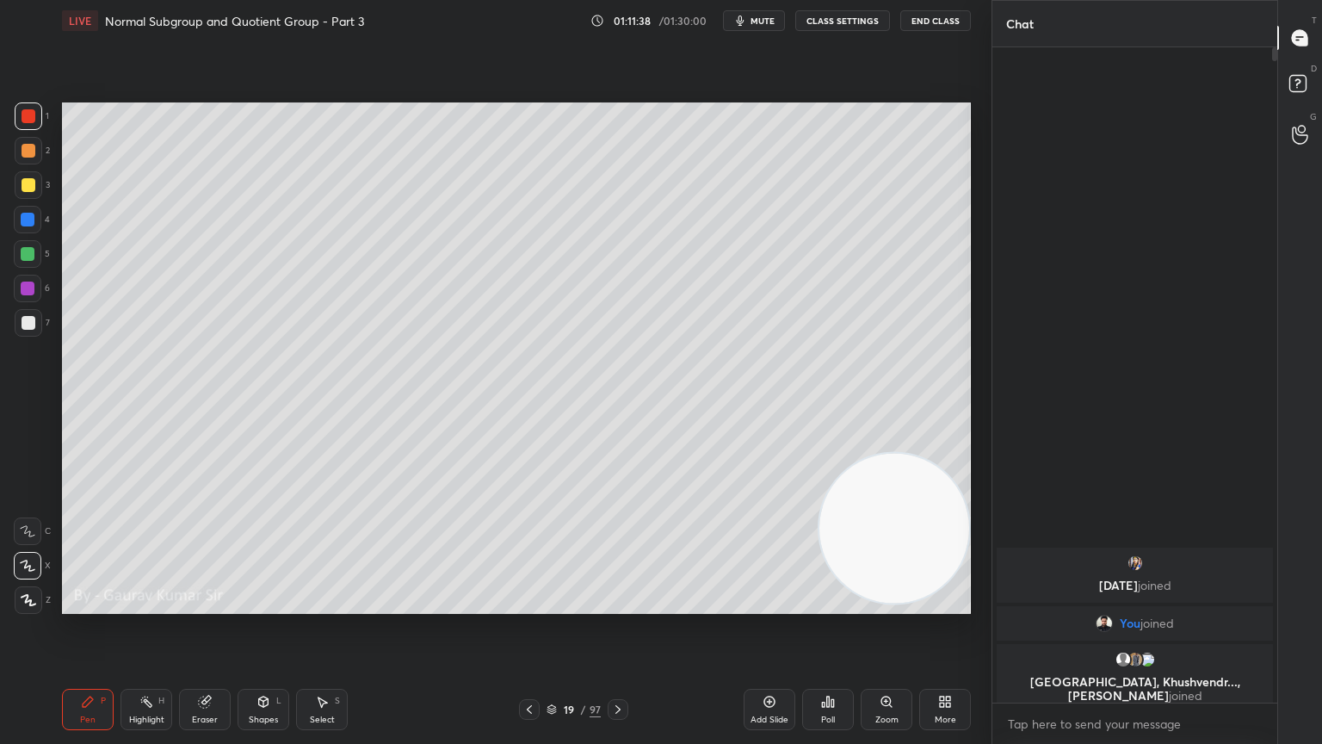
click at [617, 604] on icon at bounding box center [618, 709] width 14 height 14
click at [28, 255] on div at bounding box center [28, 254] width 14 height 14
click at [28, 121] on div at bounding box center [29, 116] width 14 height 14
click at [34, 258] on div at bounding box center [28, 254] width 28 height 28
click at [32, 287] on div at bounding box center [28, 289] width 14 height 14
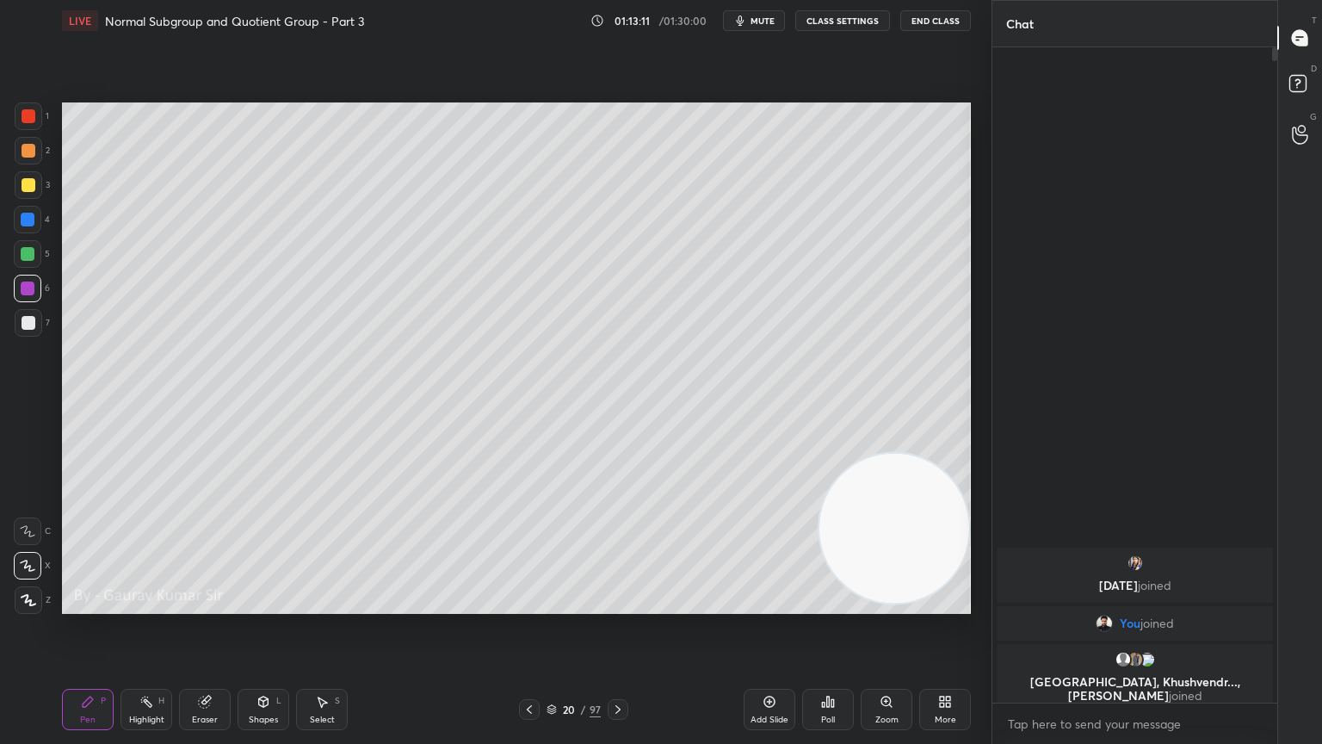
click at [208, 604] on icon at bounding box center [205, 702] width 14 height 14
click at [103, 604] on div "P" at bounding box center [103, 700] width 5 height 9
click at [34, 111] on div at bounding box center [29, 116] width 14 height 14
click at [28, 286] on div at bounding box center [28, 289] width 14 height 14
click at [213, 604] on div "Eraser" at bounding box center [205, 719] width 26 height 9
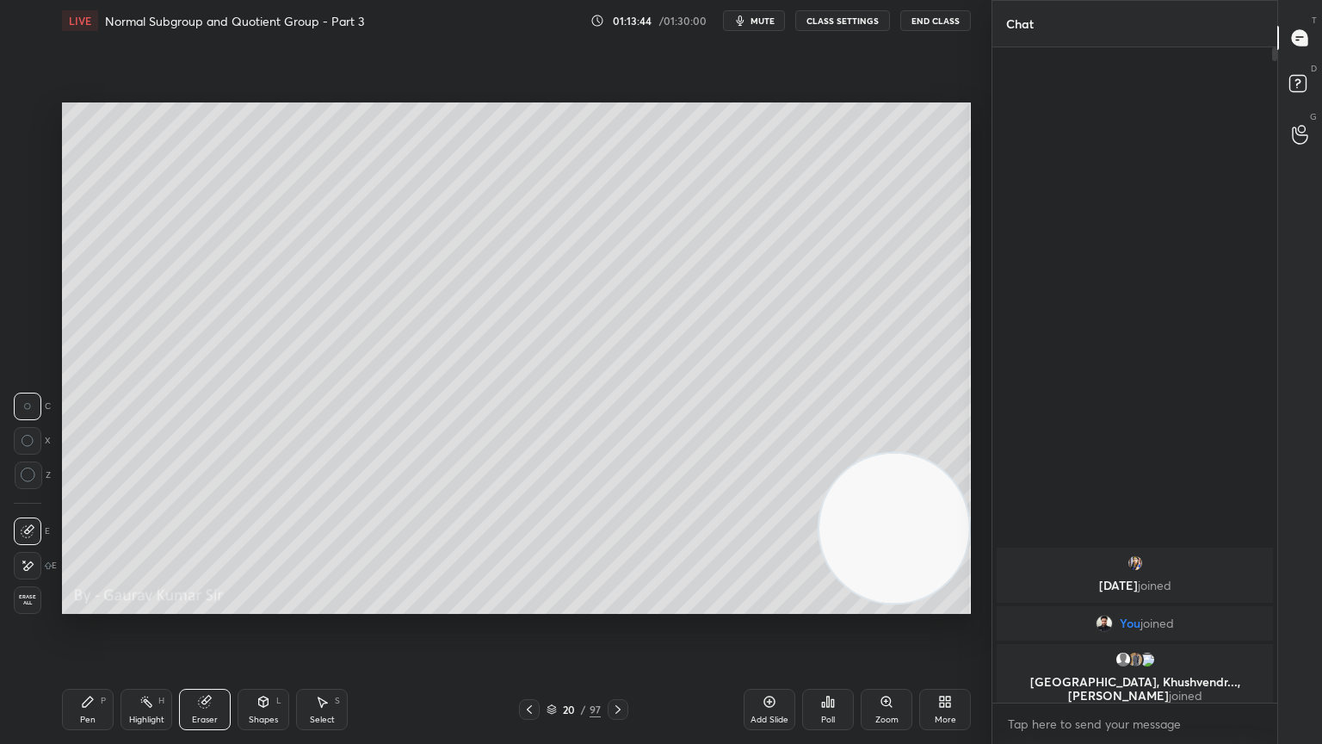
click at [84, 604] on div "Pen P" at bounding box center [88, 709] width 52 height 41
click at [199, 604] on div "Eraser" at bounding box center [205, 719] width 26 height 9
click at [83, 604] on div "Pen" at bounding box center [87, 719] width 15 height 9
click at [26, 112] on div at bounding box center [29, 116] width 14 height 14
click at [520, 604] on div "Setting up your live class Poll for secs No correct answer Start poll" at bounding box center [516, 358] width 923 height 634
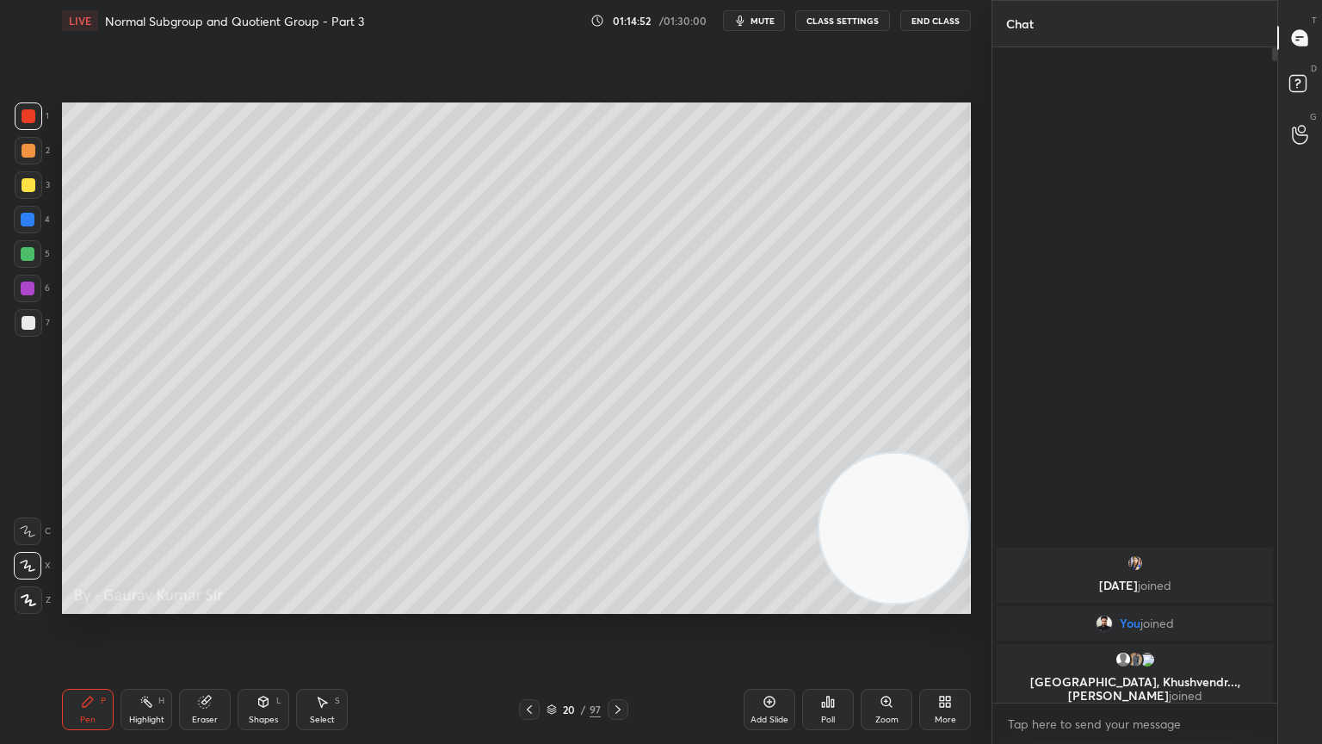
click at [24, 290] on div at bounding box center [28, 289] width 14 height 14
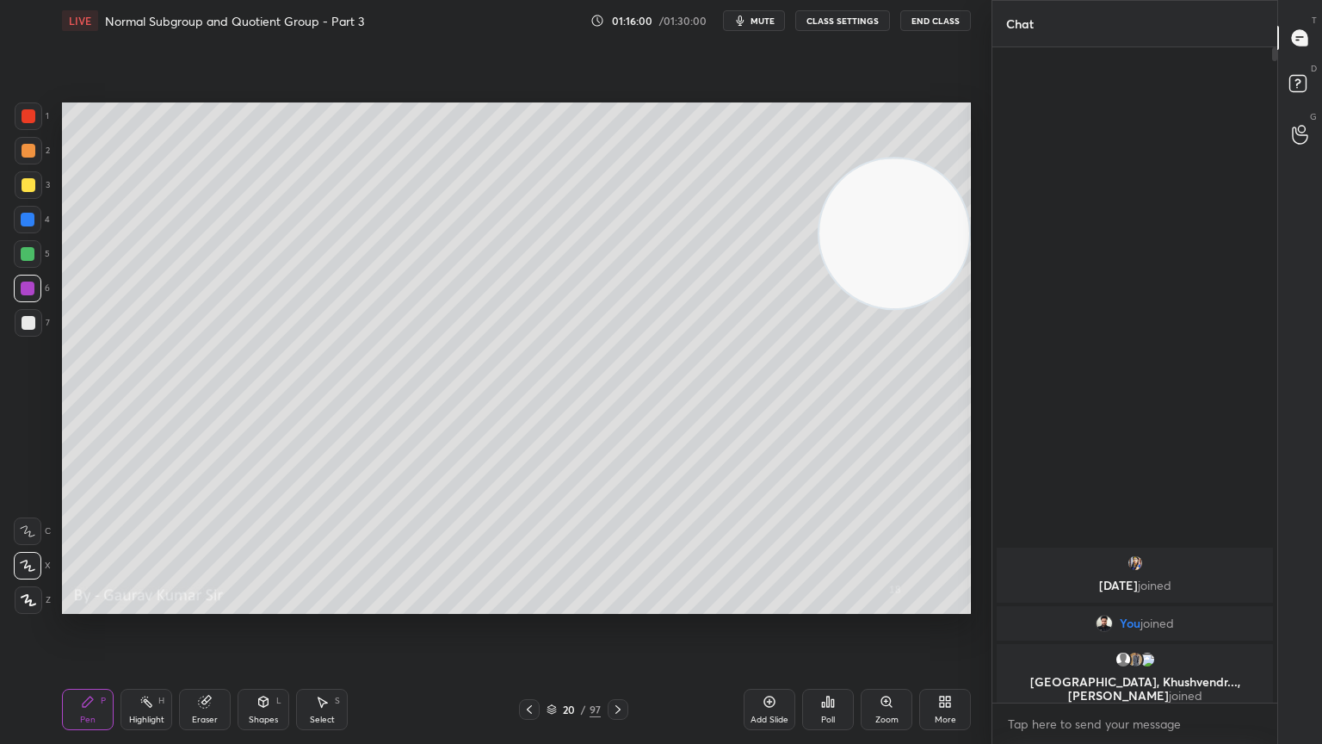
click at [622, 604] on icon at bounding box center [618, 709] width 14 height 14
click at [28, 185] on div at bounding box center [29, 185] width 14 height 14
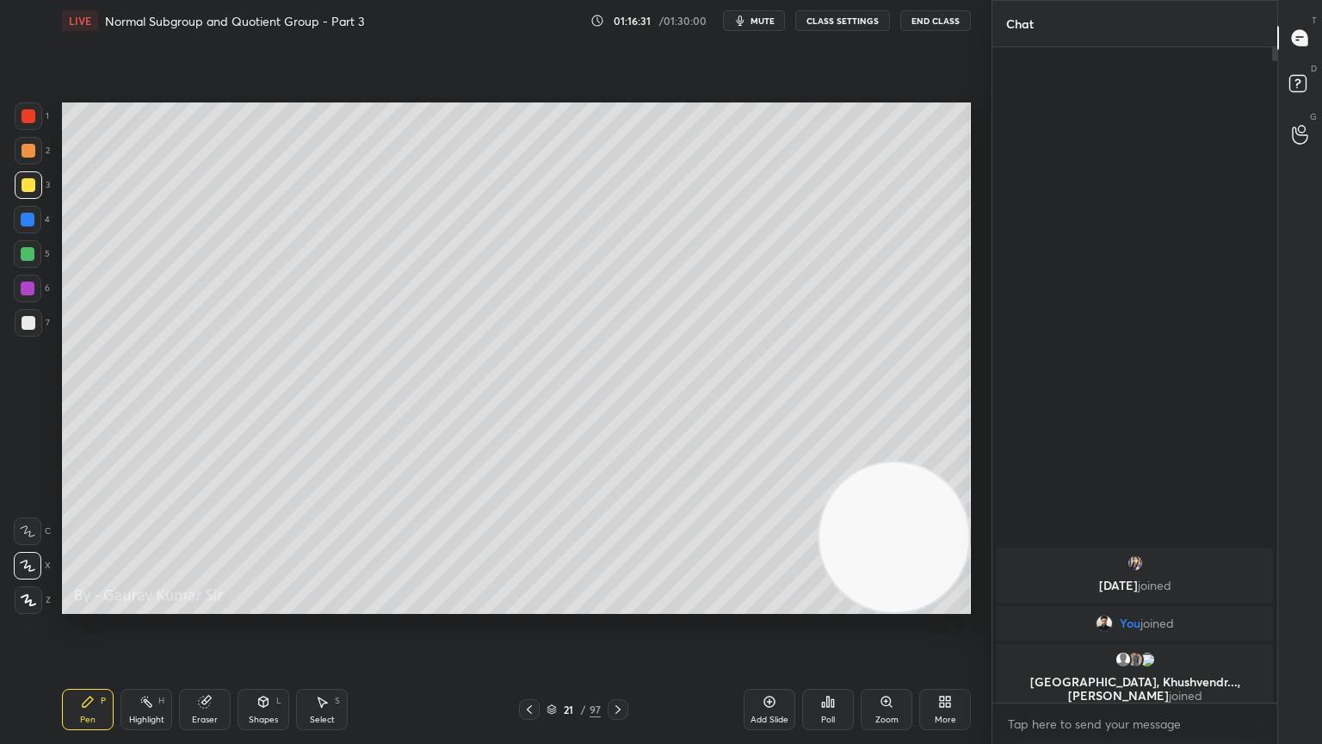
click at [201, 604] on div "Eraser" at bounding box center [205, 709] width 52 height 41
click at [87, 604] on div "Pen P" at bounding box center [88, 709] width 52 height 41
click at [203, 604] on icon at bounding box center [204, 701] width 11 height 11
click at [328, 604] on div "Select S" at bounding box center [322, 709] width 52 height 41
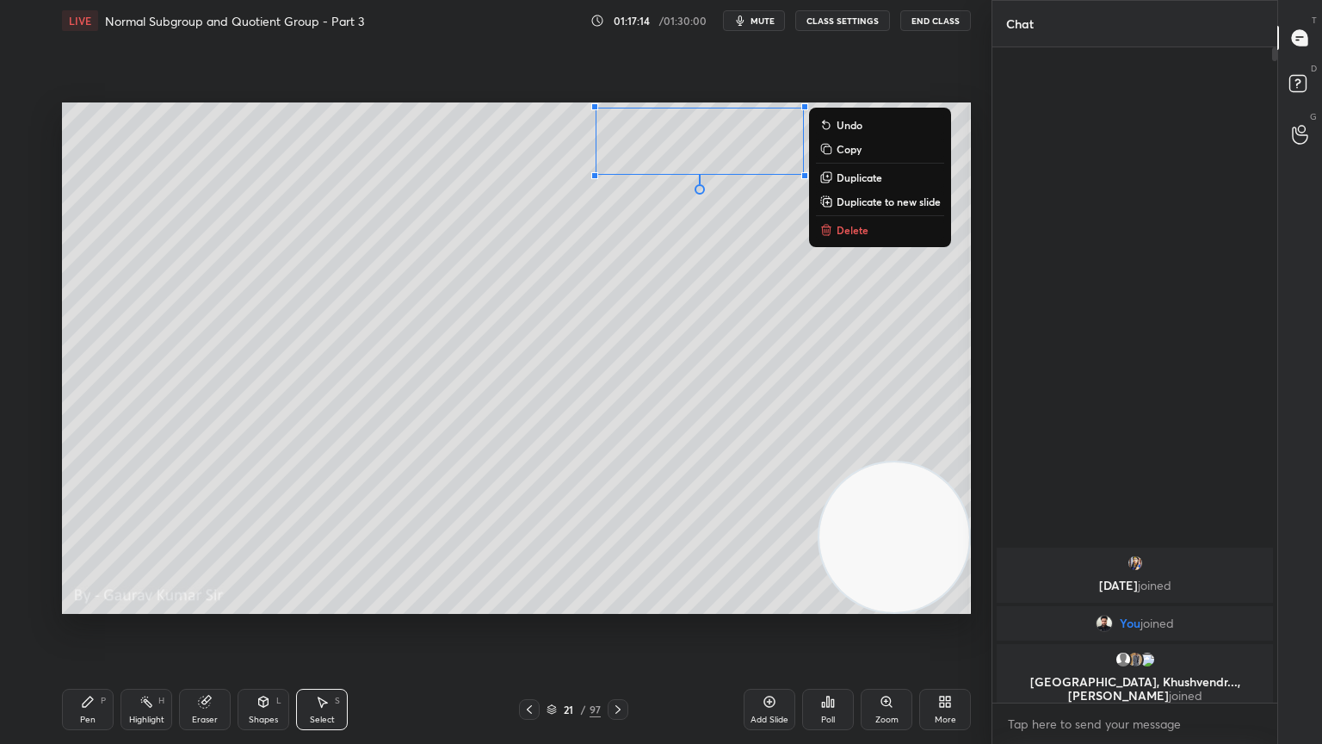
click at [846, 476] on video at bounding box center [895, 537] width 150 height 150
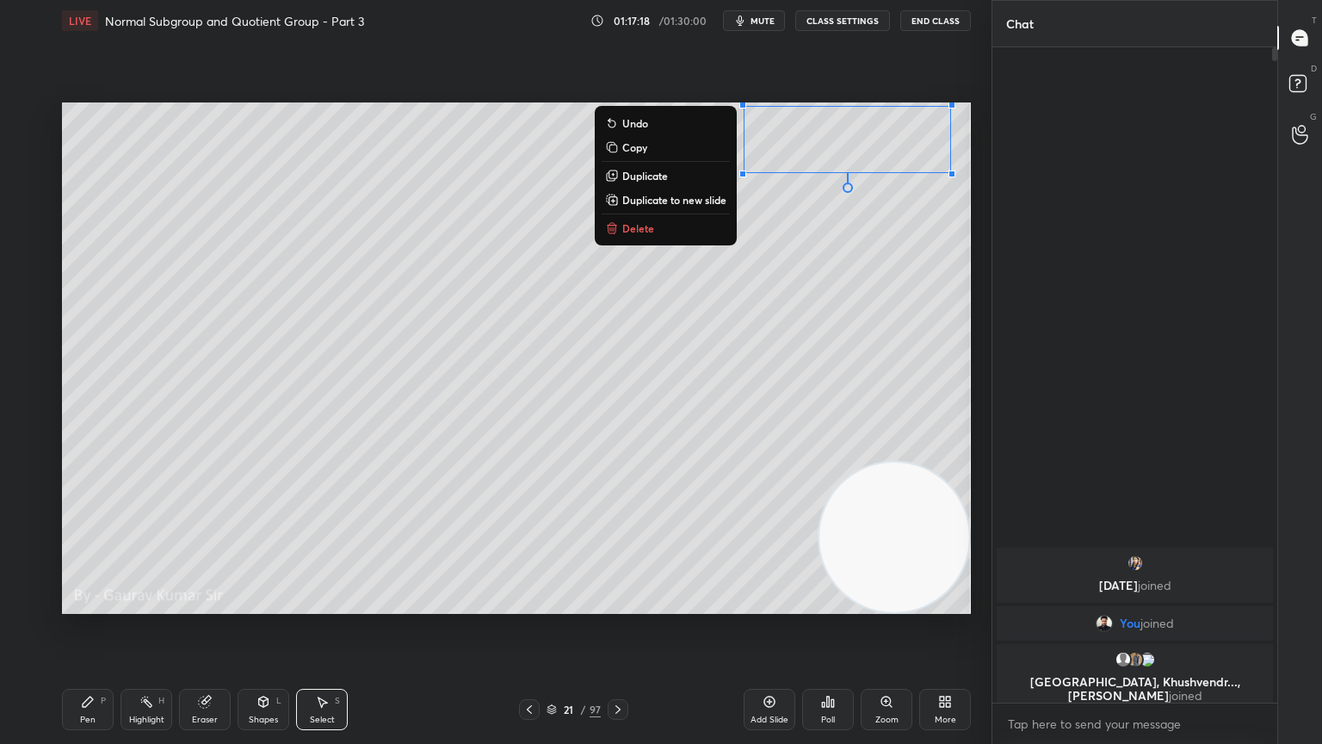
click at [836, 238] on div "0 ° Undo Copy Duplicate Duplicate to new slide Delete" at bounding box center [516, 357] width 909 height 511
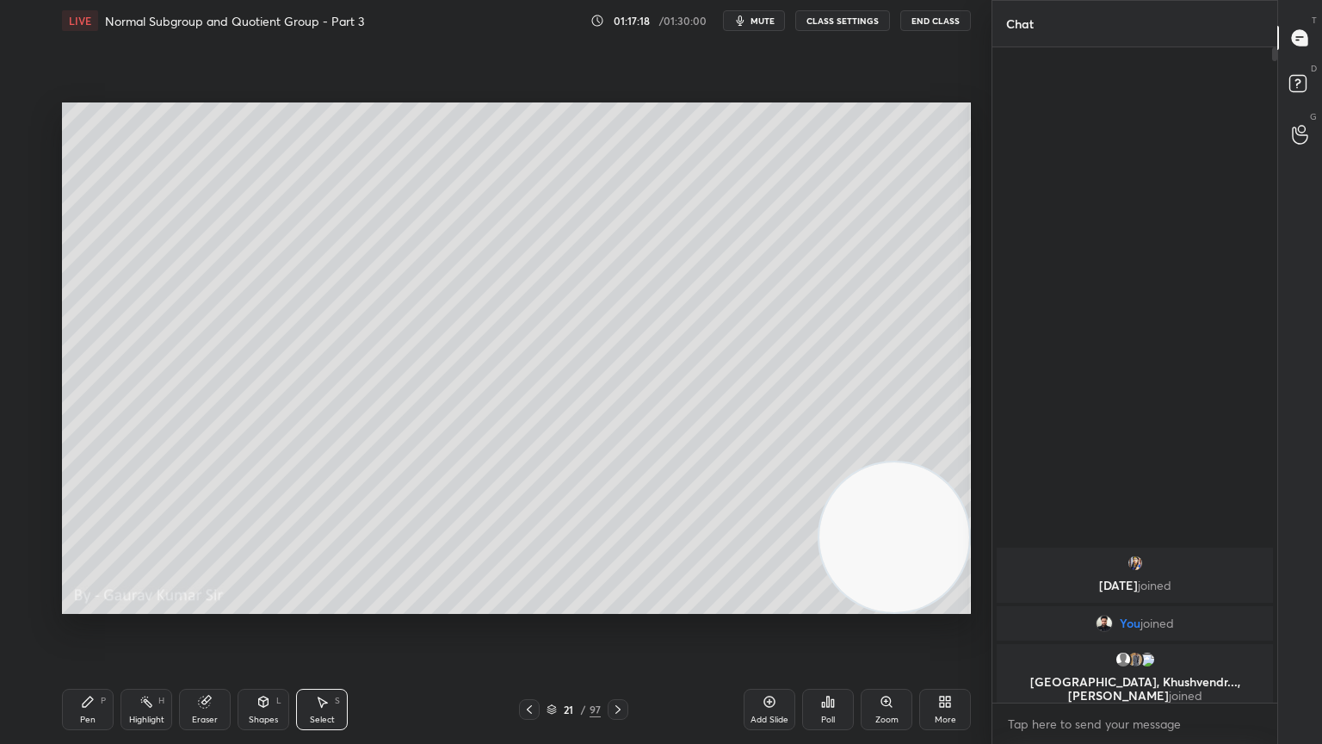
click at [83, 604] on div "Pen P" at bounding box center [88, 709] width 52 height 41
click at [218, 604] on div "Eraser" at bounding box center [205, 709] width 52 height 41
click at [110, 604] on div "Pen P" at bounding box center [88, 709] width 52 height 41
click at [220, 604] on div "Eraser" at bounding box center [205, 709] width 52 height 41
click at [88, 604] on div "Pen" at bounding box center [87, 719] width 15 height 9
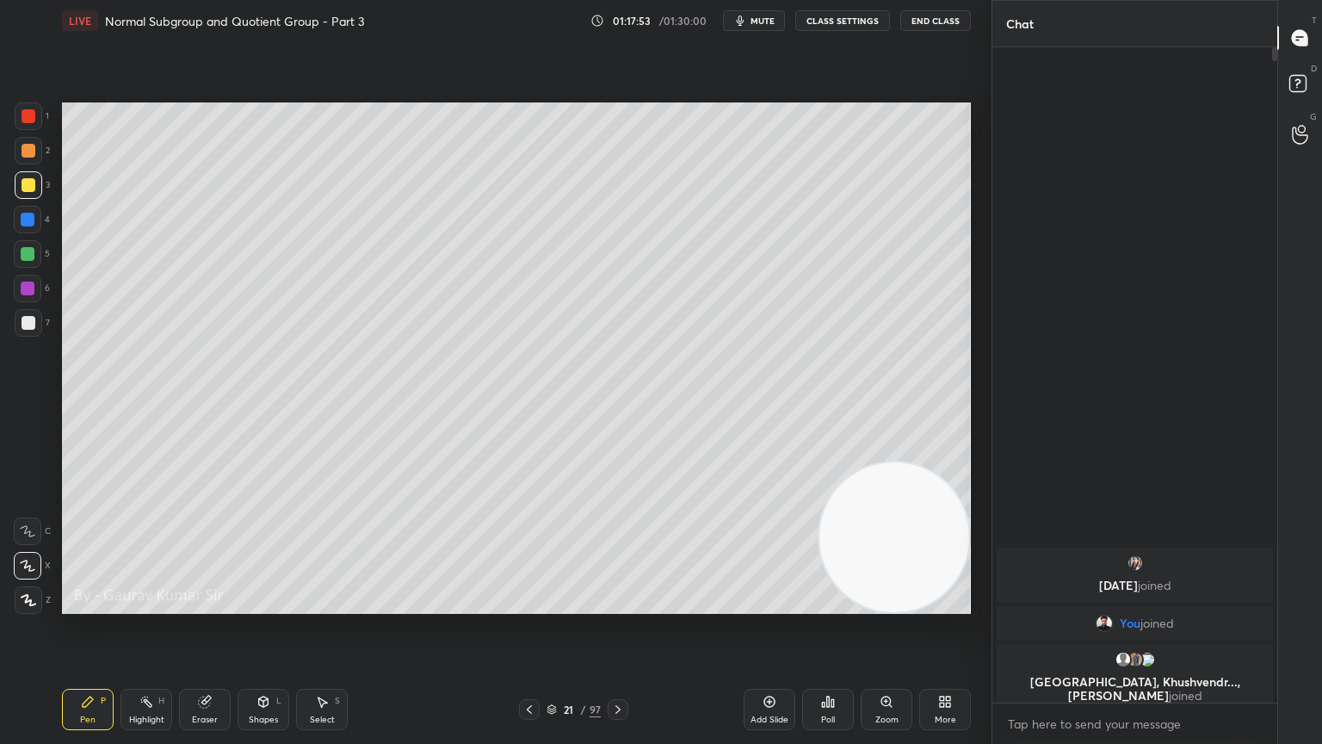
click at [200, 604] on div "Eraser" at bounding box center [205, 709] width 52 height 41
click at [86, 604] on div "Pen P" at bounding box center [88, 709] width 52 height 41
click at [641, 604] on div "Pen P Highlight H Eraser Shapes L Select S 21 / 97 Add Slide Poll Zoom More" at bounding box center [516, 709] width 909 height 69
click at [203, 604] on div "Eraser" at bounding box center [205, 719] width 26 height 9
click at [74, 604] on div "Pen P" at bounding box center [88, 709] width 52 height 41
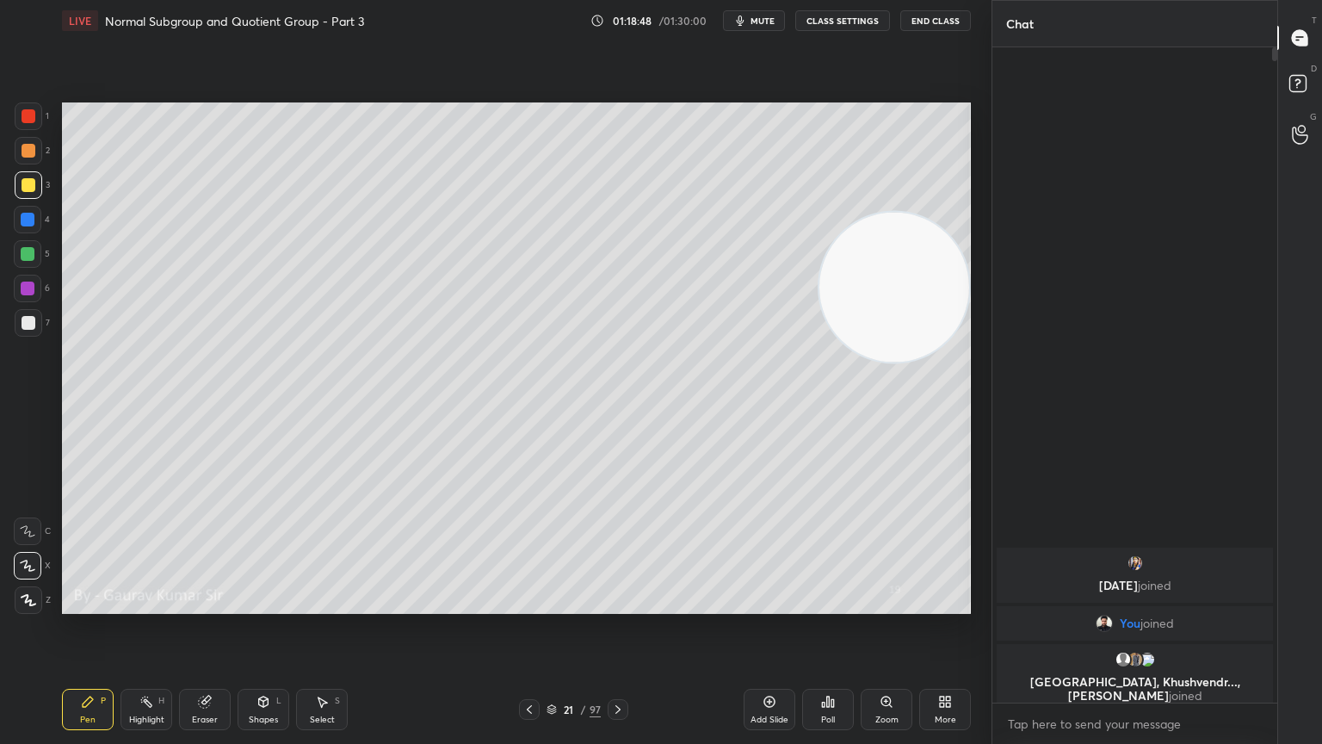
click at [28, 146] on div at bounding box center [29, 151] width 14 height 14
click at [524, 604] on icon at bounding box center [530, 709] width 14 height 14
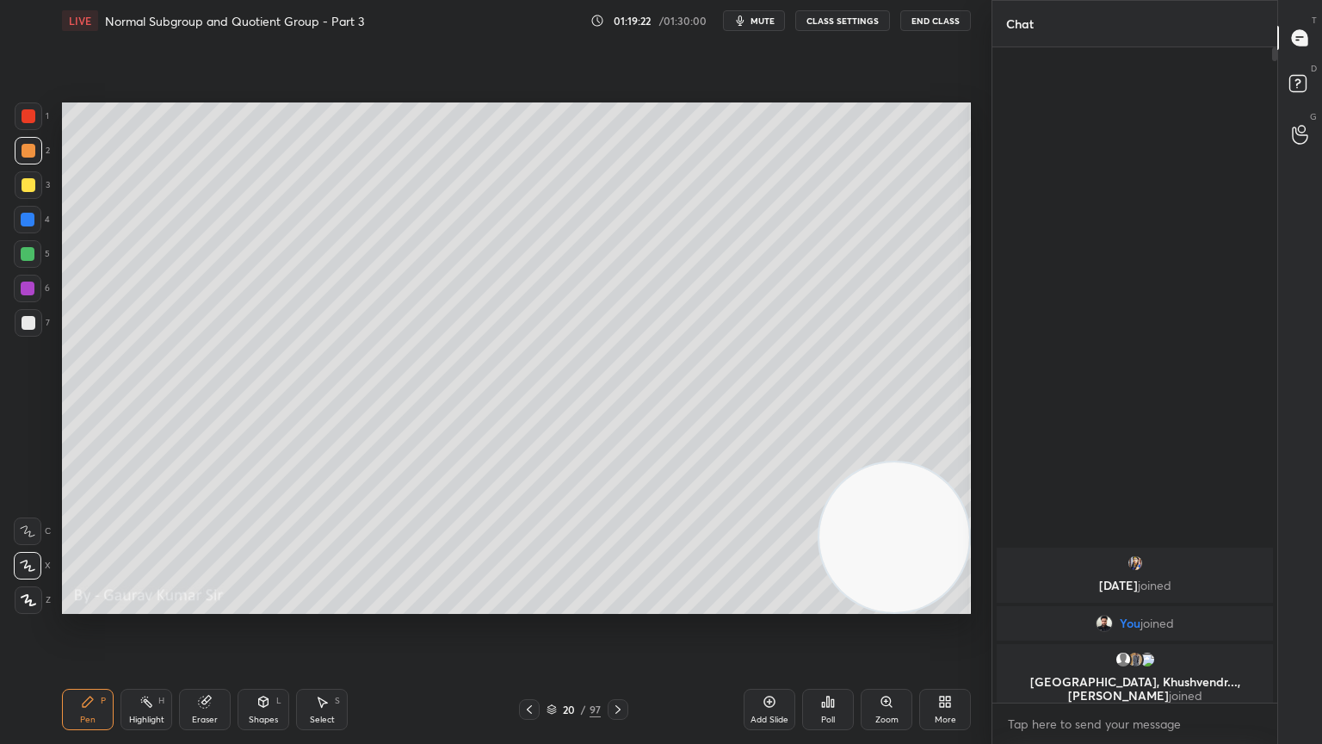
click at [617, 604] on icon at bounding box center [618, 709] width 14 height 14
click at [181, 604] on div "Eraser" at bounding box center [205, 709] width 52 height 41
click at [207, 604] on icon at bounding box center [204, 701] width 11 height 11
click at [90, 604] on div "Pen P" at bounding box center [88, 709] width 52 height 41
click at [529, 604] on icon at bounding box center [530, 709] width 14 height 14
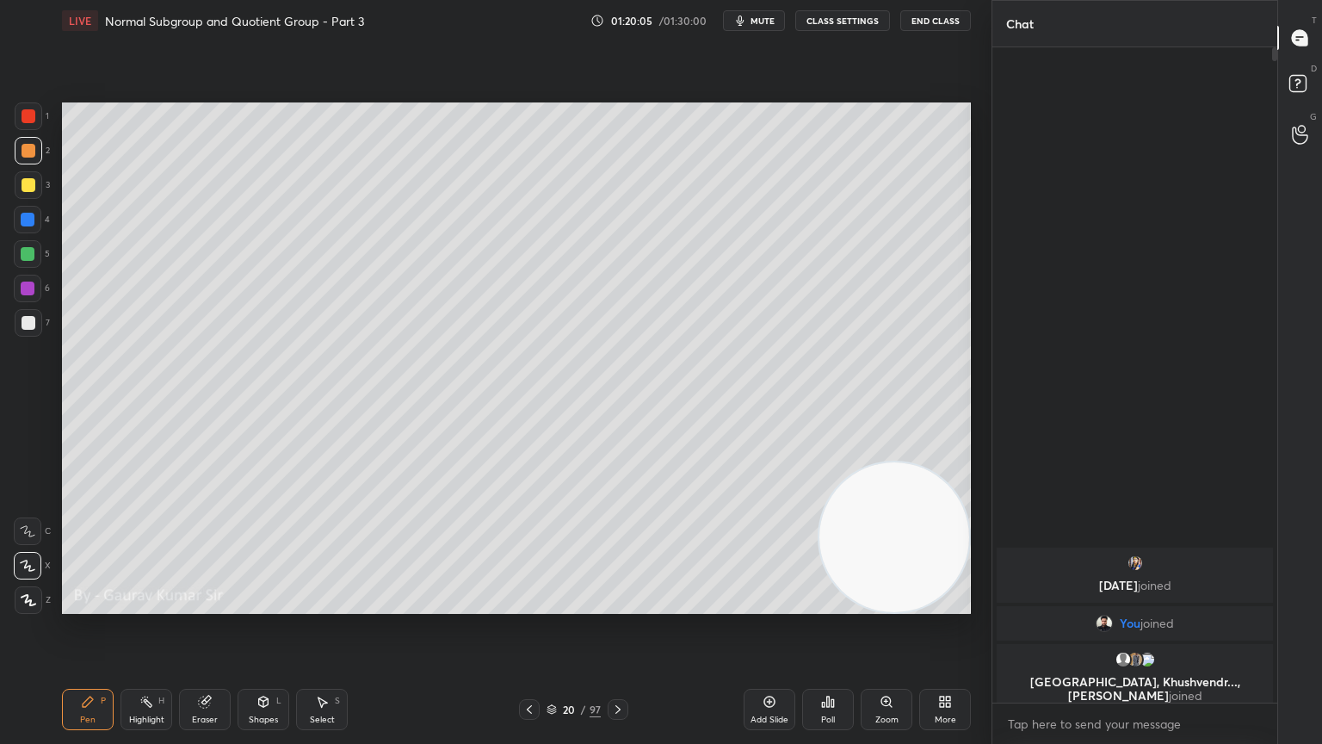
click at [618, 604] on icon at bounding box center [618, 709] width 5 height 9
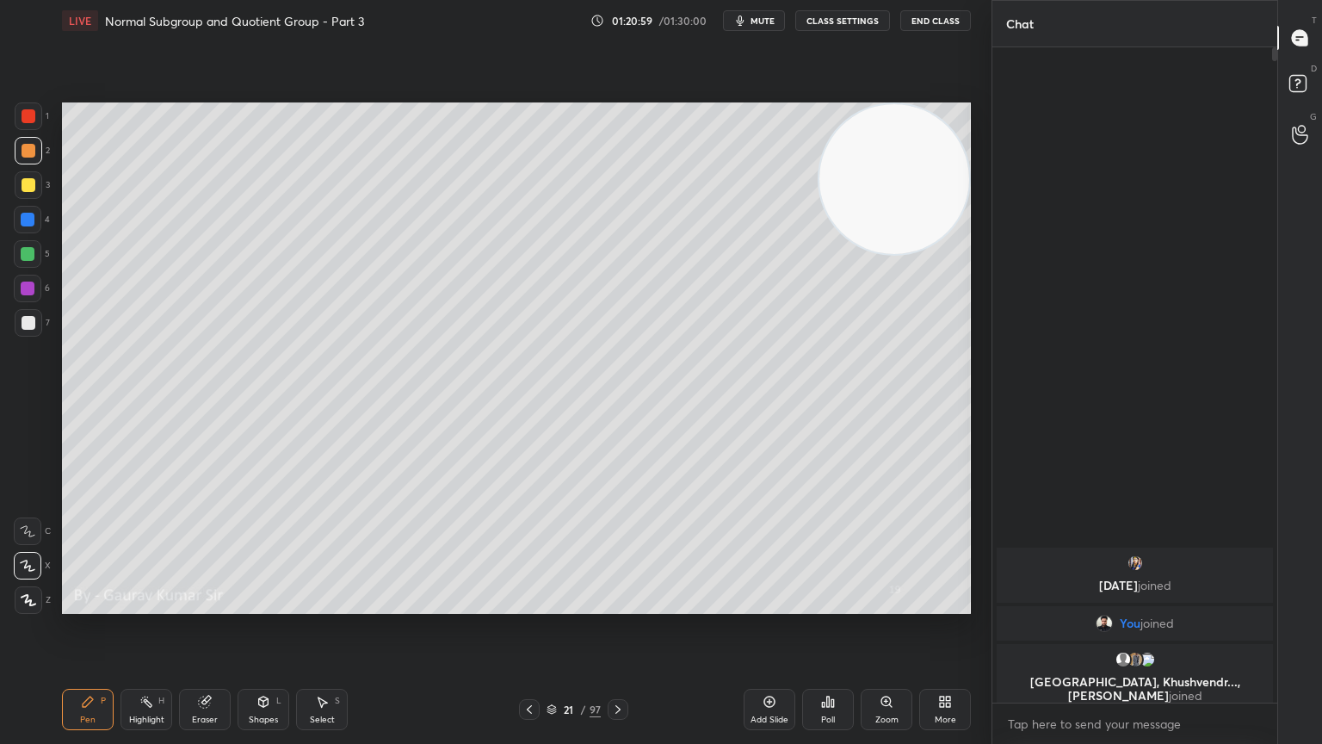
click at [622, 604] on icon at bounding box center [618, 709] width 14 height 14
click at [529, 604] on icon at bounding box center [530, 709] width 14 height 14
click at [619, 604] on icon at bounding box center [618, 709] width 14 height 14
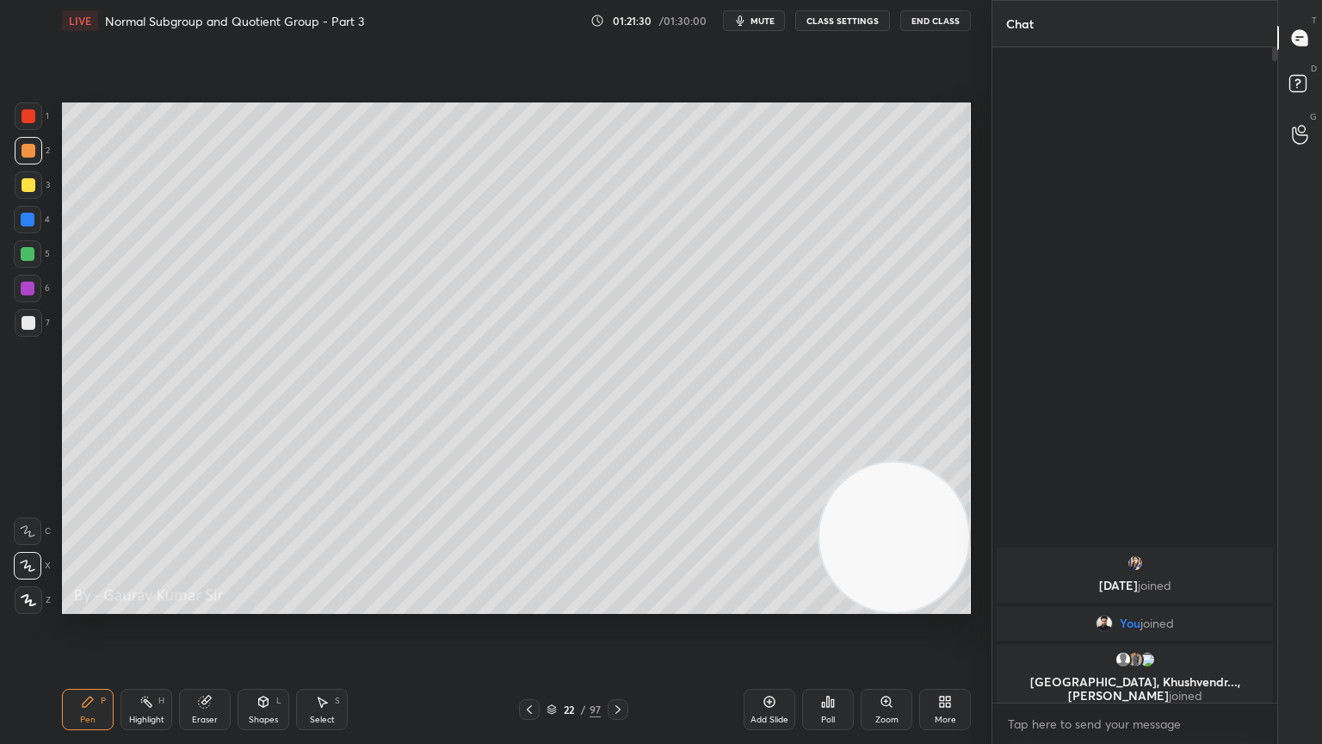
click at [530, 604] on icon at bounding box center [530, 709] width 14 height 14
click at [27, 293] on div at bounding box center [28, 289] width 14 height 14
click at [622, 604] on icon at bounding box center [618, 709] width 14 height 14
click at [616, 604] on icon at bounding box center [618, 709] width 14 height 14
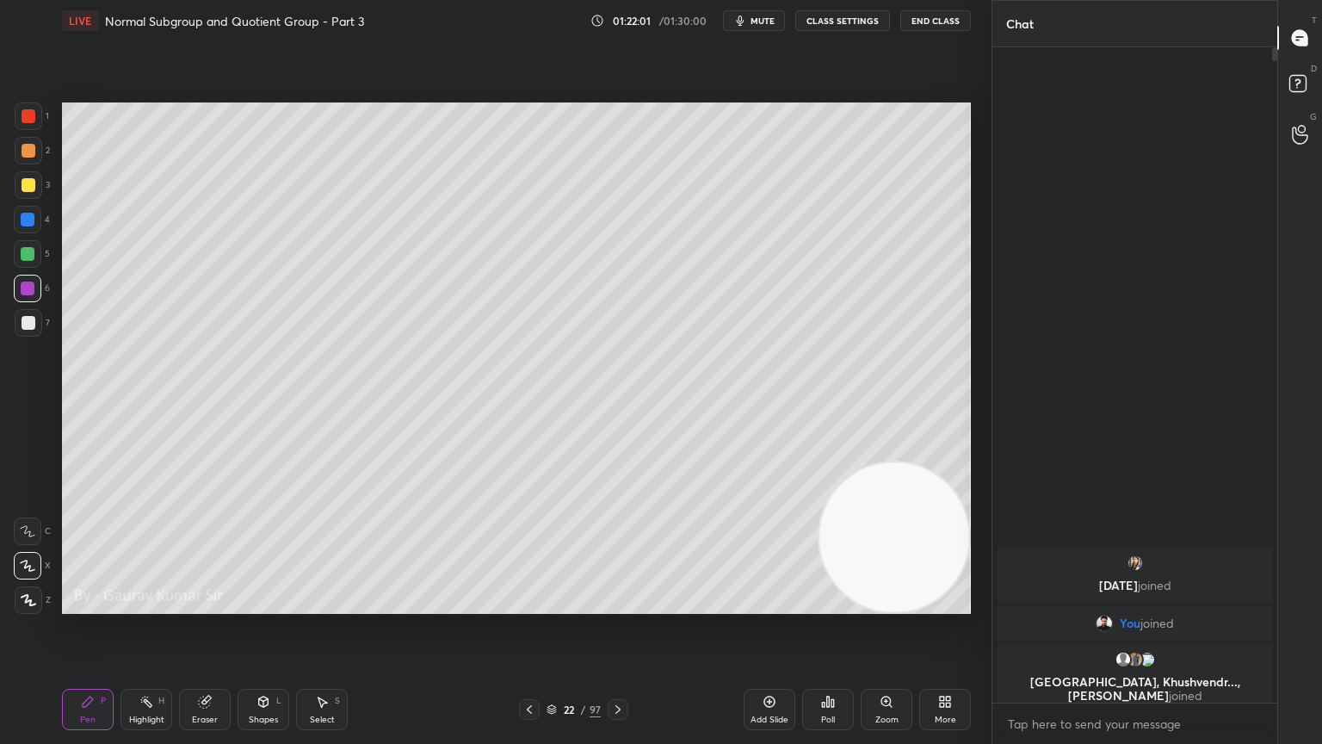
click at [165, 604] on div "Highlight H" at bounding box center [147, 709] width 52 height 41
click at [201, 604] on div "Eraser" at bounding box center [205, 719] width 26 height 9
click at [94, 604] on div "Pen" at bounding box center [87, 719] width 15 height 9
click at [28, 186] on div at bounding box center [29, 185] width 14 height 14
click at [200, 604] on div "Eraser" at bounding box center [205, 709] width 52 height 41
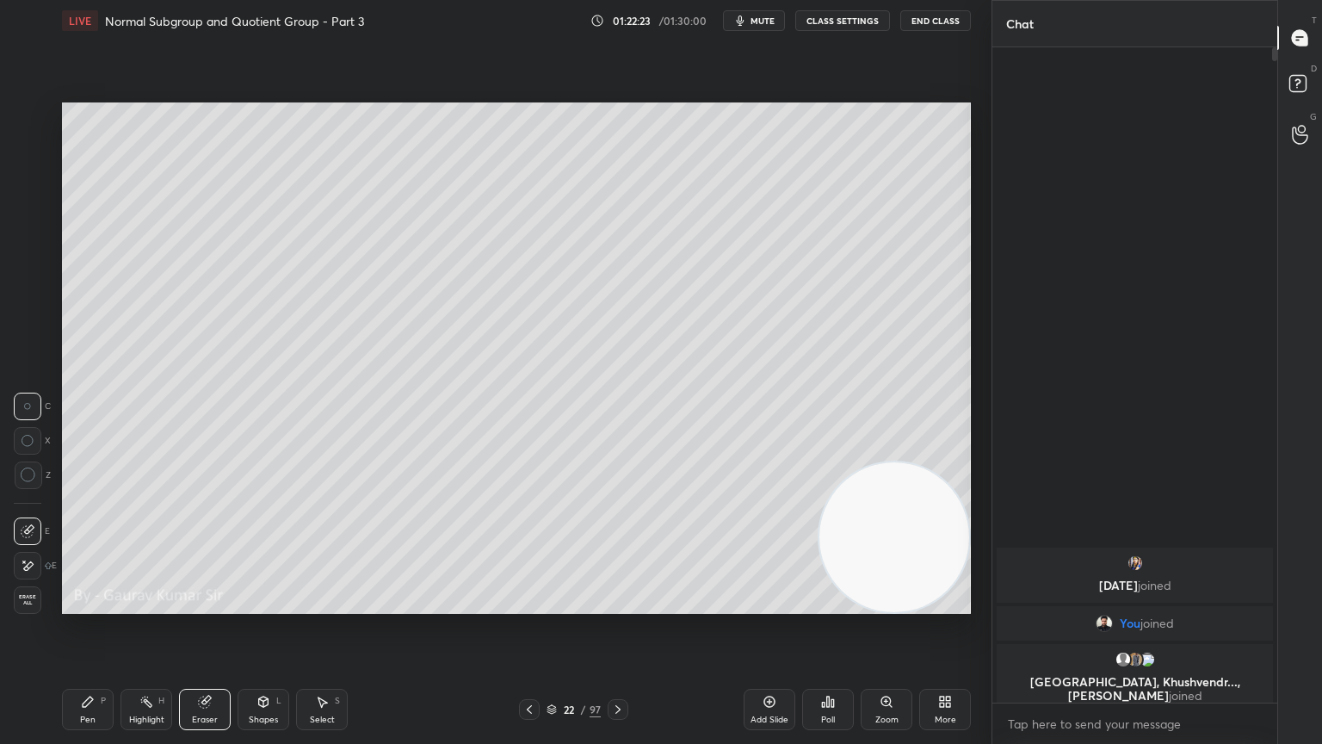
click at [96, 604] on div "Pen P" at bounding box center [88, 709] width 52 height 41
click at [215, 604] on div "Eraser" at bounding box center [205, 719] width 26 height 9
click at [95, 604] on div "Pen P" at bounding box center [88, 709] width 52 height 41
click at [213, 604] on div "Eraser" at bounding box center [205, 709] width 52 height 41
click at [87, 604] on icon at bounding box center [88, 701] width 10 height 10
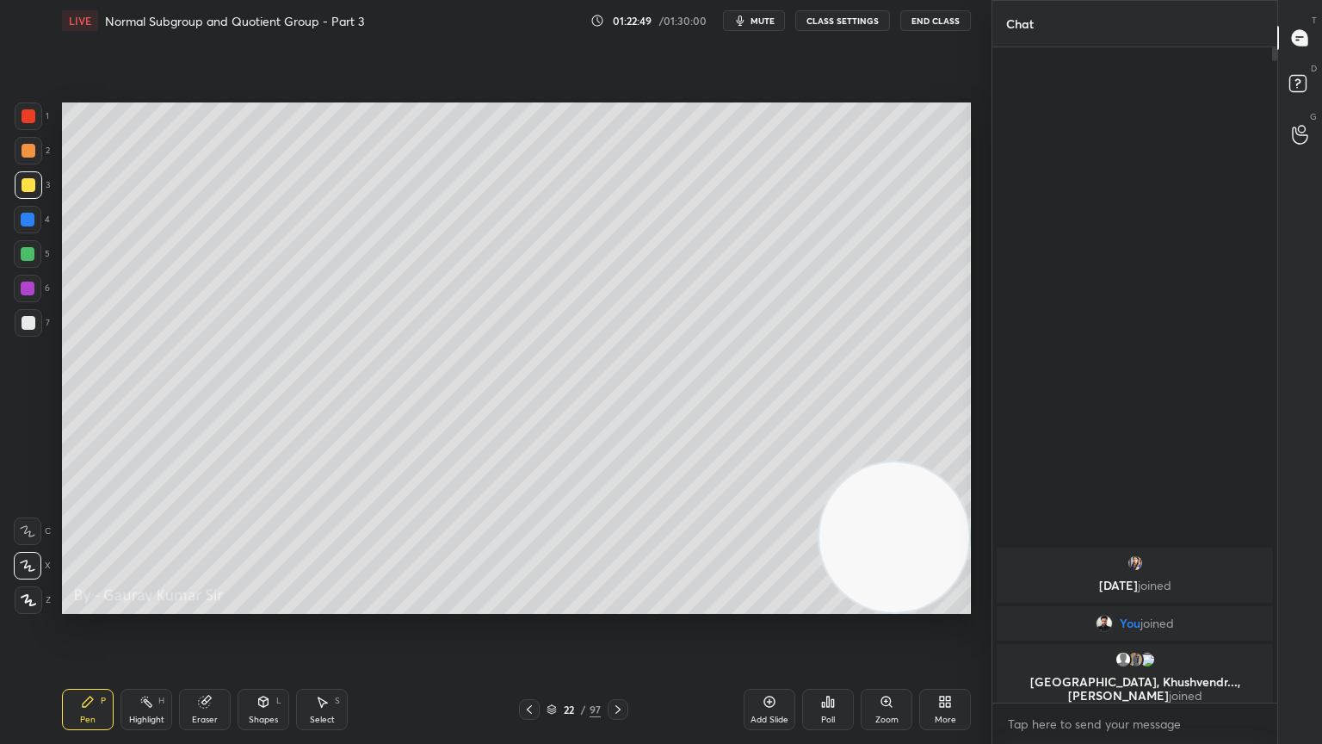
click at [873, 561] on video at bounding box center [895, 537] width 150 height 150
click at [216, 604] on div "Eraser" at bounding box center [205, 709] width 52 height 41
click at [28, 603] on span "Erase all" at bounding box center [28, 600] width 26 height 12
click at [523, 604] on icon at bounding box center [530, 709] width 14 height 14
click at [621, 604] on icon at bounding box center [618, 709] width 14 height 14
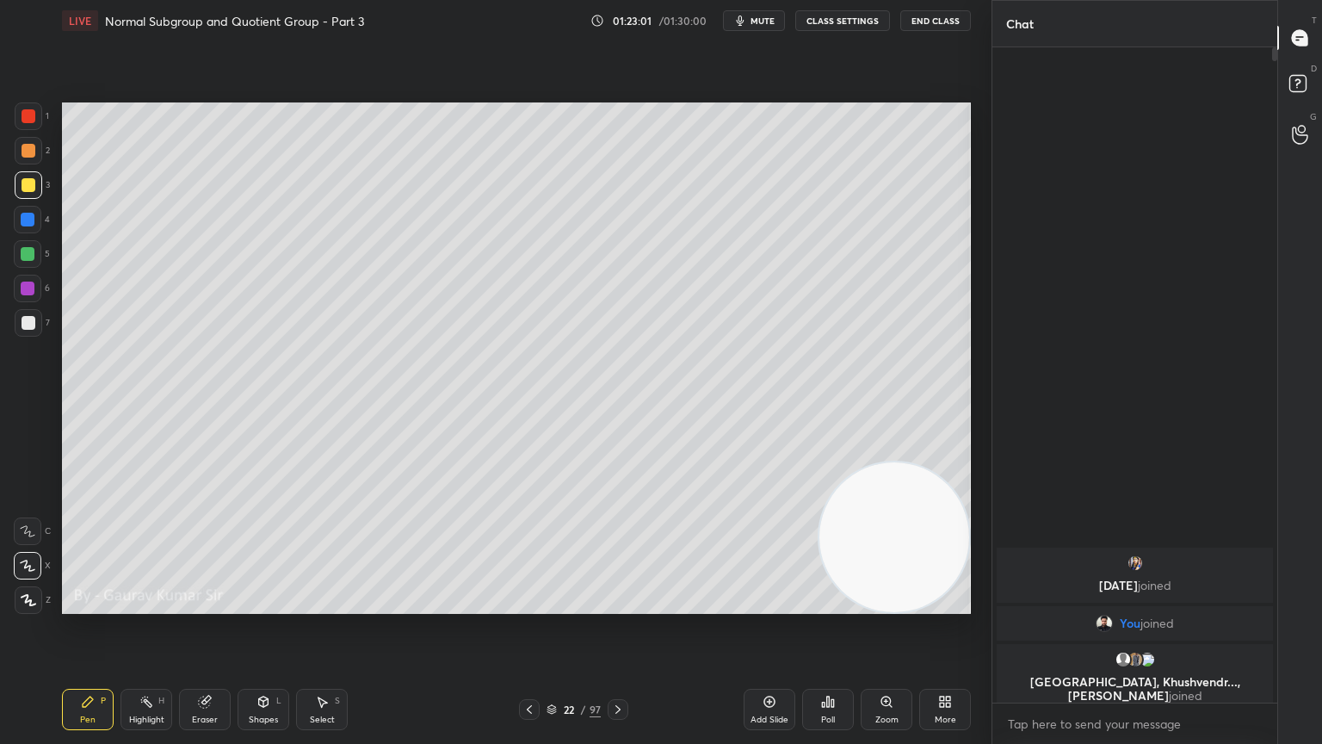
click at [34, 149] on div at bounding box center [29, 151] width 14 height 14
click at [207, 604] on div "Eraser" at bounding box center [205, 719] width 26 height 9
click at [27, 563] on icon at bounding box center [28, 566] width 14 height 15
click at [91, 604] on icon at bounding box center [88, 702] width 14 height 14
click at [24, 288] on div at bounding box center [28, 289] width 14 height 14
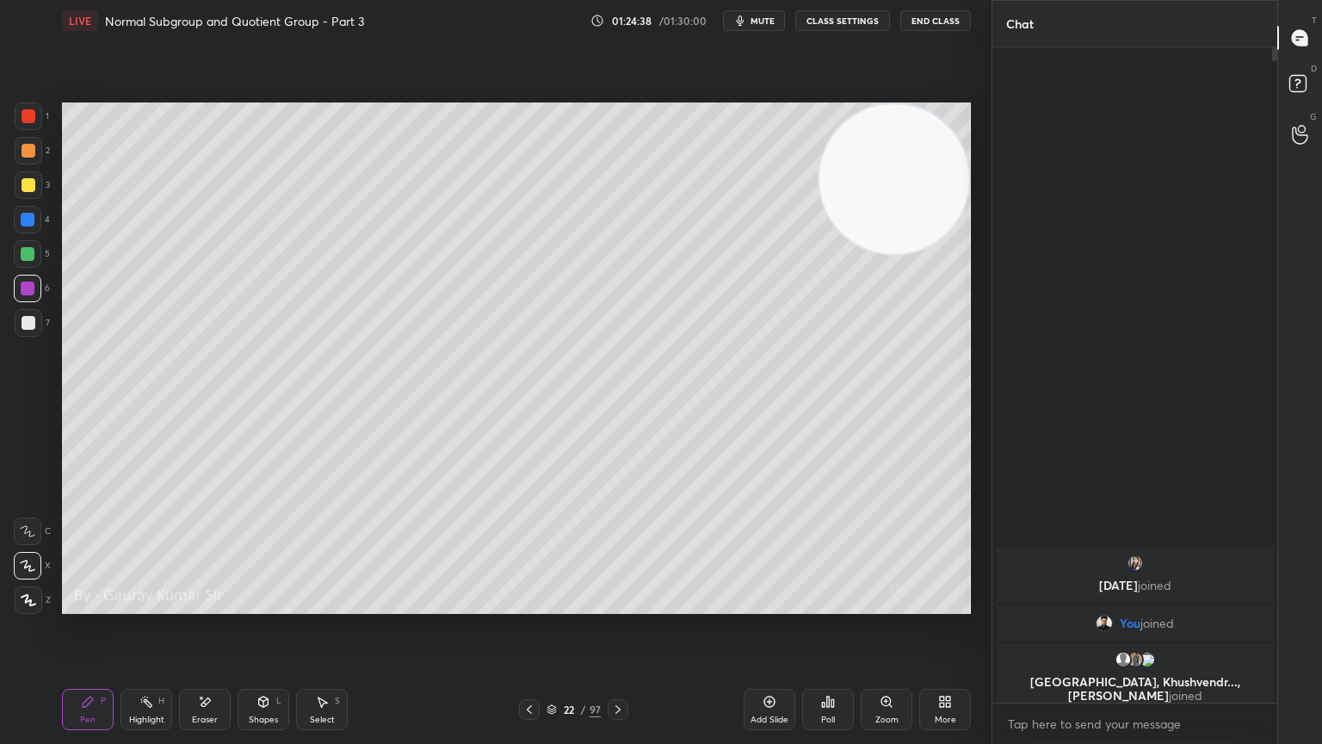
click at [23, 324] on div at bounding box center [29, 323] width 14 height 14
click at [31, 286] on div at bounding box center [28, 289] width 14 height 14
click at [31, 251] on div at bounding box center [28, 254] width 14 height 14
click at [529, 604] on icon at bounding box center [530, 709] width 14 height 14
click at [527, 604] on icon at bounding box center [529, 709] width 5 height 9
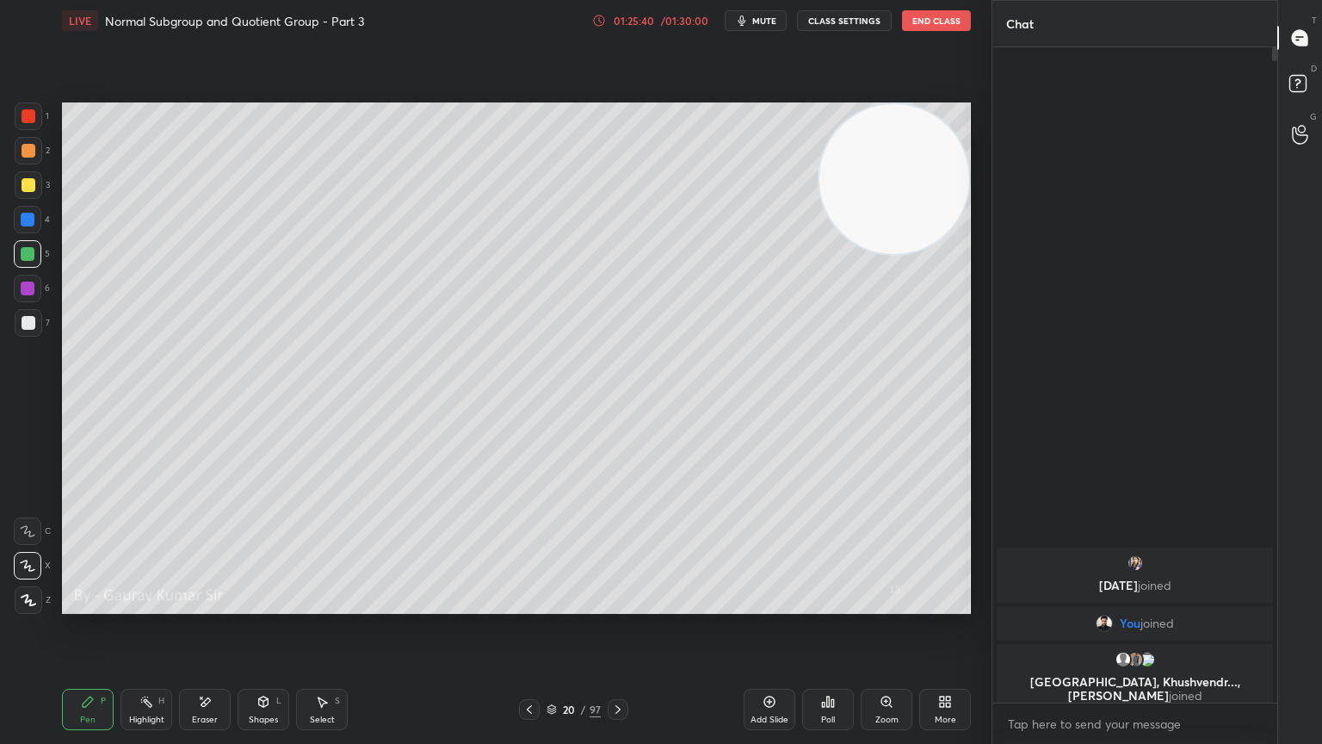
click at [534, 604] on icon at bounding box center [530, 709] width 14 height 14
click at [529, 604] on icon at bounding box center [530, 709] width 14 height 14
click at [617, 604] on icon at bounding box center [618, 709] width 14 height 14
click at [618, 604] on icon at bounding box center [618, 709] width 5 height 9
click at [619, 604] on icon at bounding box center [618, 709] width 5 height 9
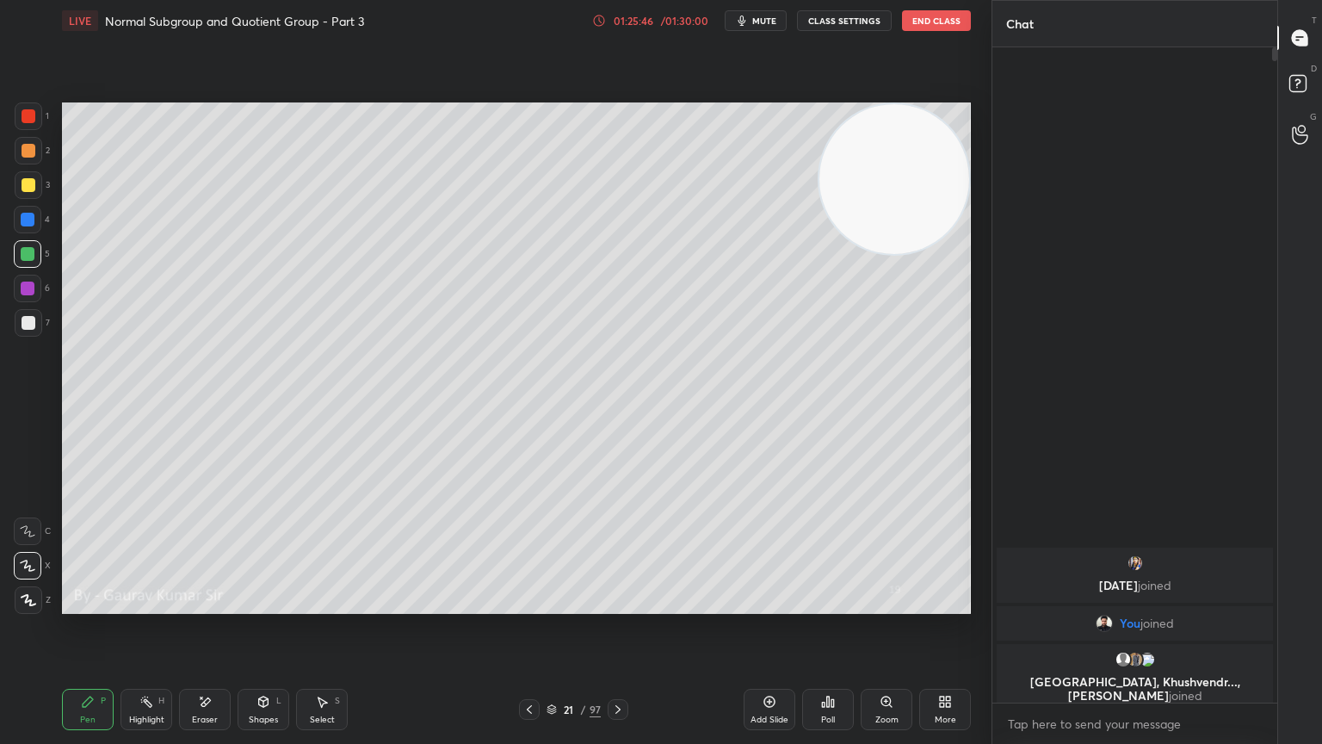
click at [619, 604] on icon at bounding box center [618, 709] width 14 height 14
click at [616, 604] on icon at bounding box center [618, 709] width 14 height 14
click at [534, 604] on icon at bounding box center [530, 709] width 14 height 14
click at [214, 604] on div "Eraser" at bounding box center [205, 709] width 52 height 41
click at [81, 604] on div "Pen P" at bounding box center [88, 709] width 52 height 41
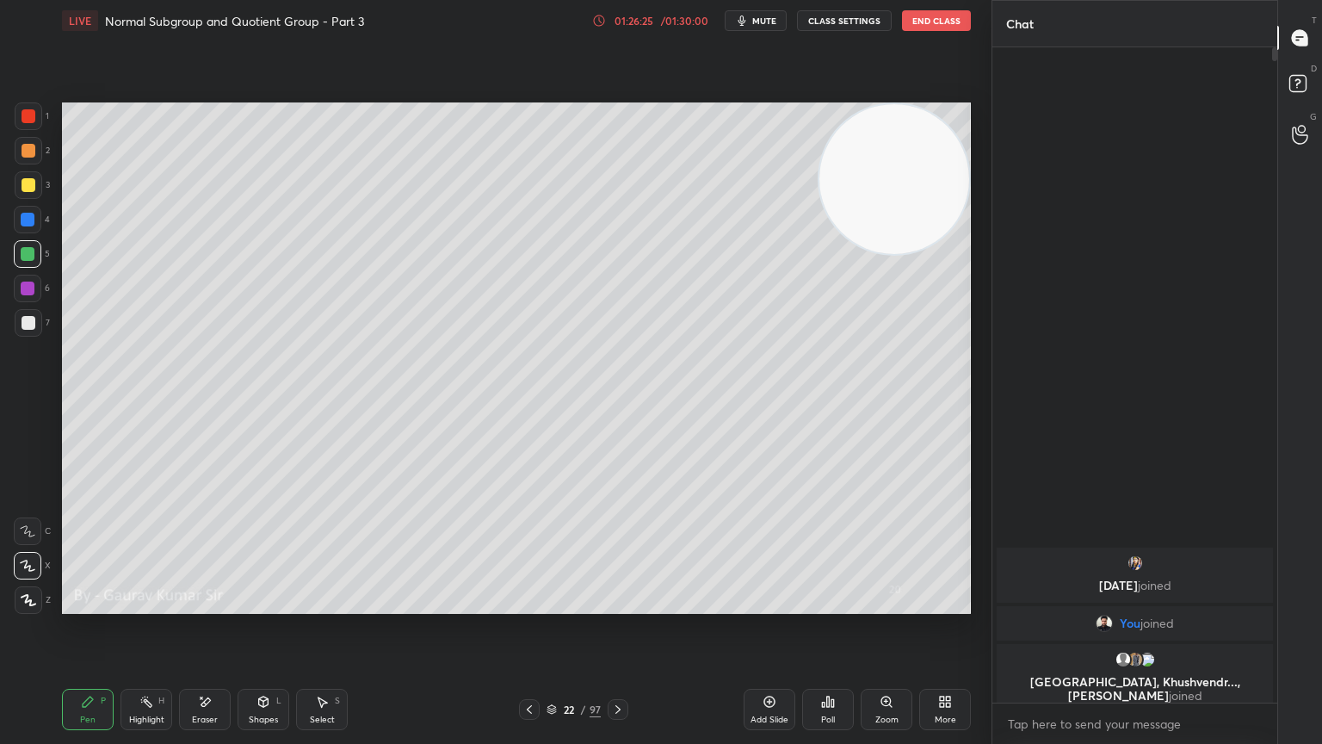
click at [29, 290] on div at bounding box center [28, 289] width 14 height 14
click at [28, 323] on div at bounding box center [29, 323] width 14 height 14
click at [214, 604] on div "Eraser" at bounding box center [205, 719] width 26 height 9
click at [94, 604] on div "Pen P" at bounding box center [88, 709] width 52 height 41
click at [28, 293] on div at bounding box center [28, 289] width 14 height 14
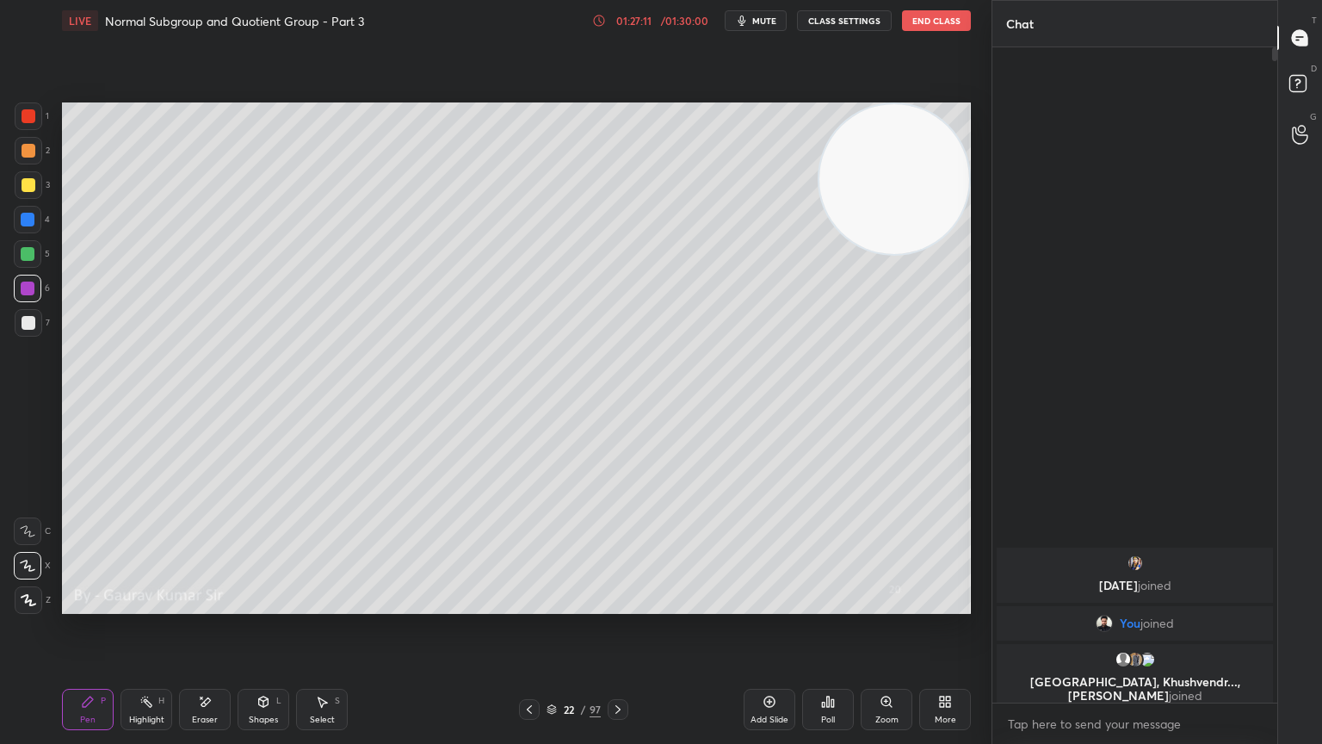
click at [24, 328] on div at bounding box center [29, 323] width 14 height 14
click at [617, 604] on icon at bounding box center [618, 709] width 14 height 14
click at [28, 253] on div at bounding box center [28, 254] width 14 height 14
click at [529, 604] on icon at bounding box center [530, 709] width 14 height 14
click at [596, 604] on div "97" at bounding box center [595, 709] width 11 height 15
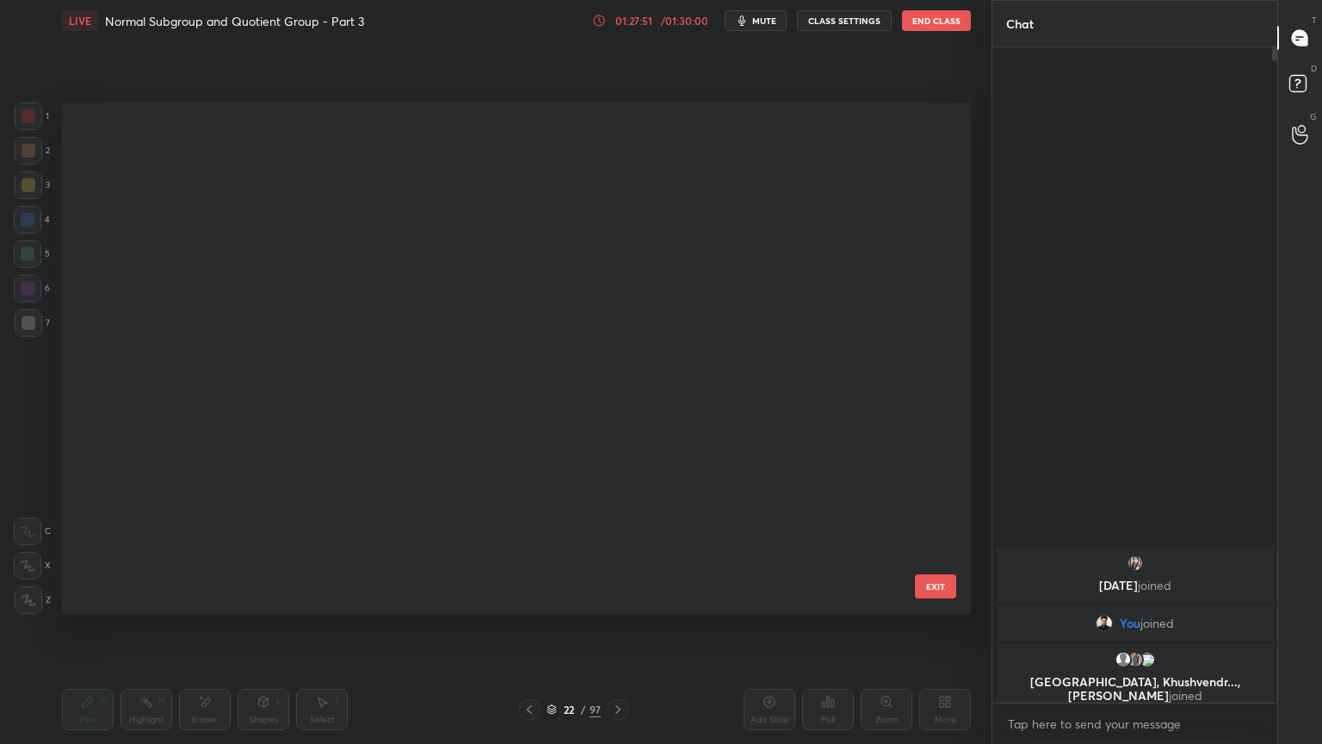
scroll to position [506, 900]
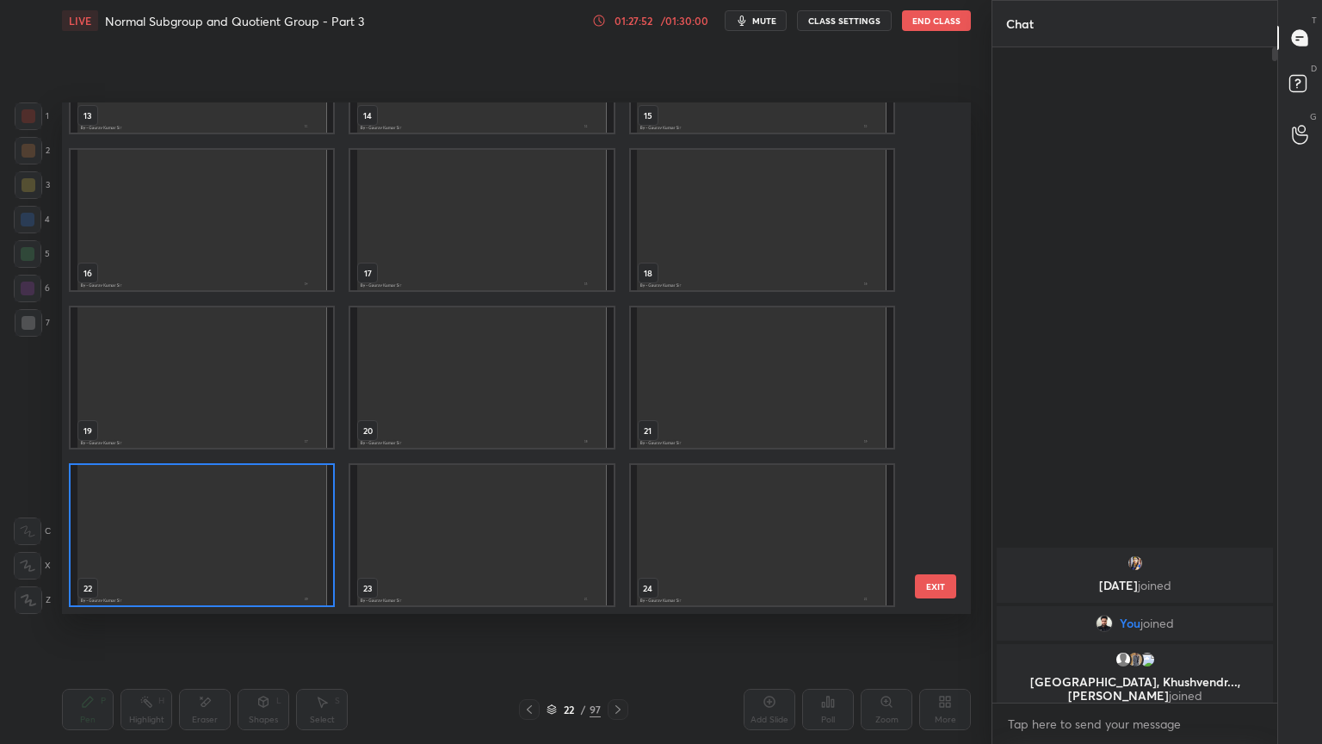
click at [950, 591] on button "EXIT" at bounding box center [935, 586] width 41 height 24
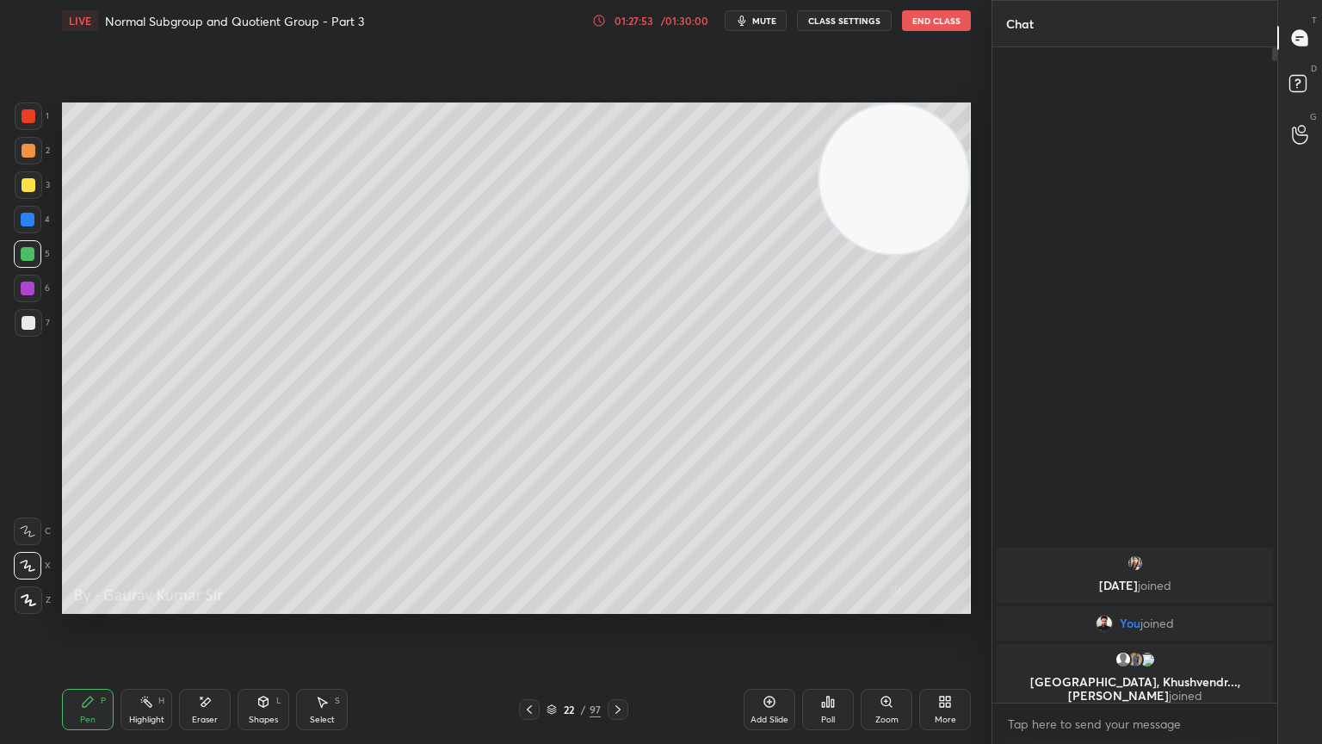
click at [622, 604] on icon at bounding box center [618, 709] width 14 height 14
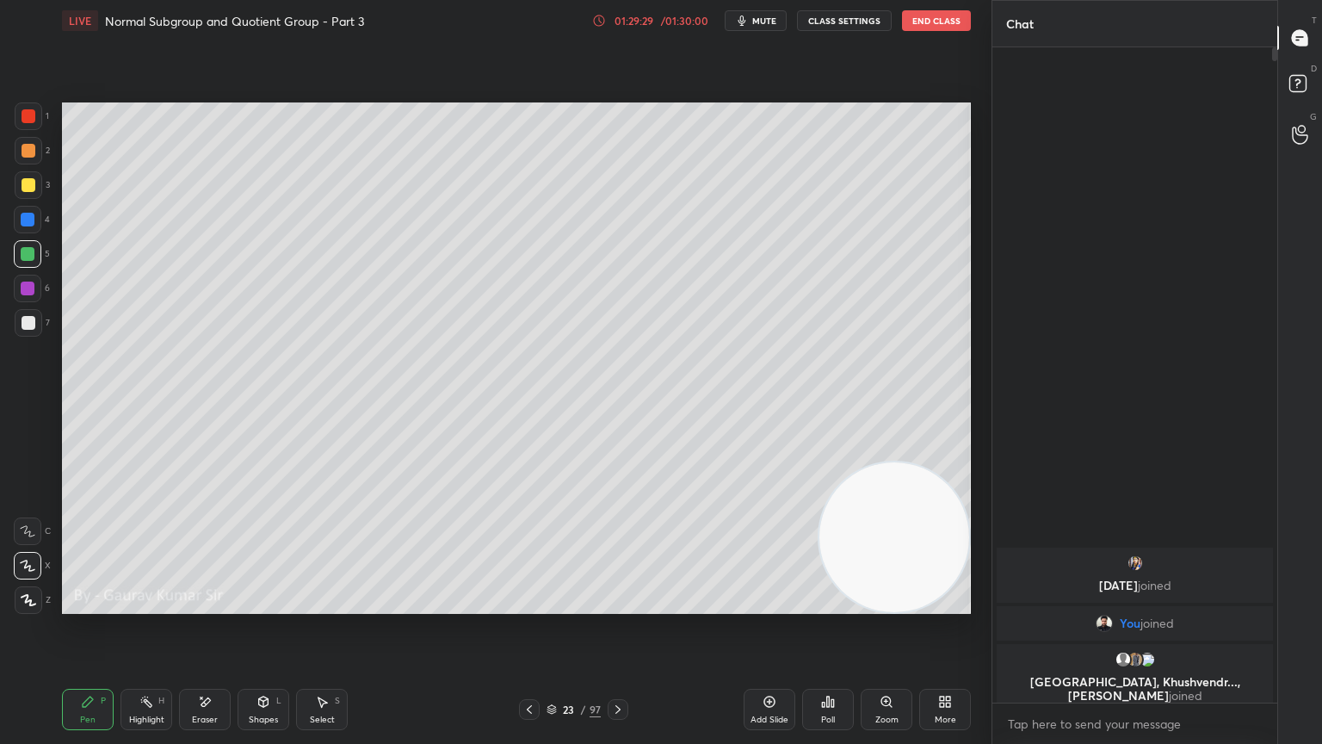
click at [525, 604] on icon at bounding box center [530, 709] width 14 height 14
click at [920, 24] on button "End Class" at bounding box center [936, 20] width 69 height 21
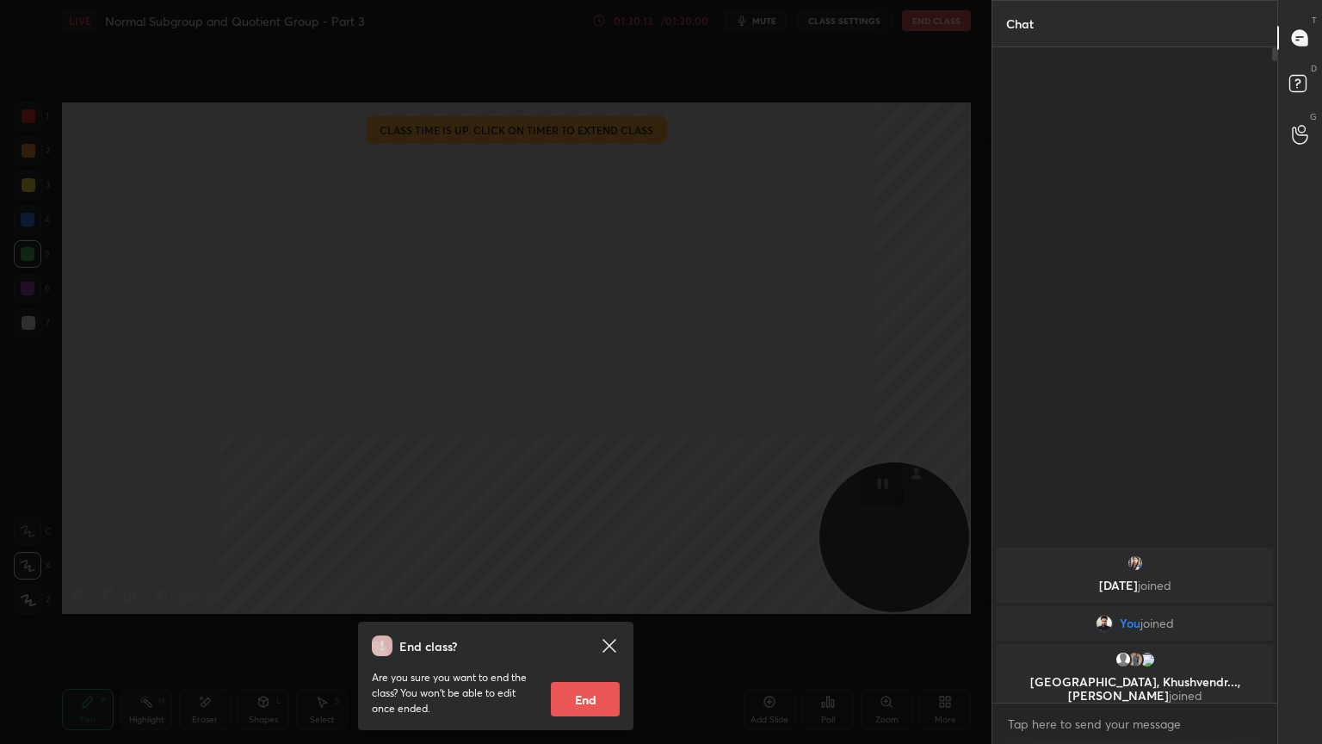
click at [565, 604] on button "End" at bounding box center [585, 699] width 69 height 34
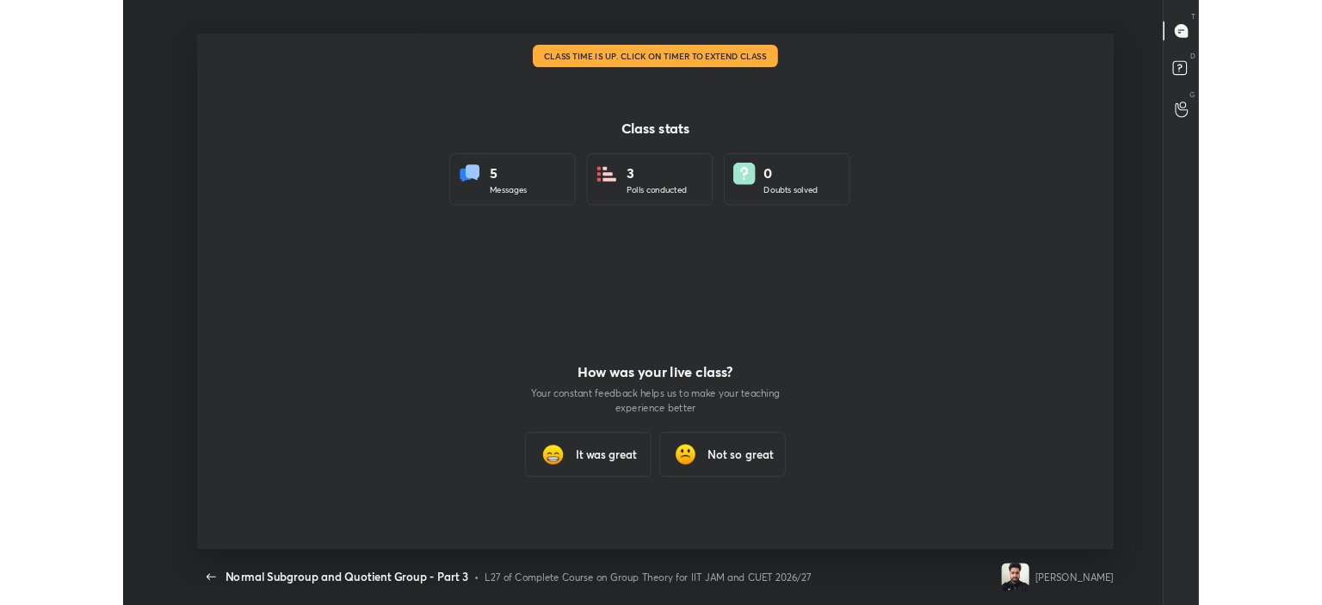
scroll to position [634, 1309]
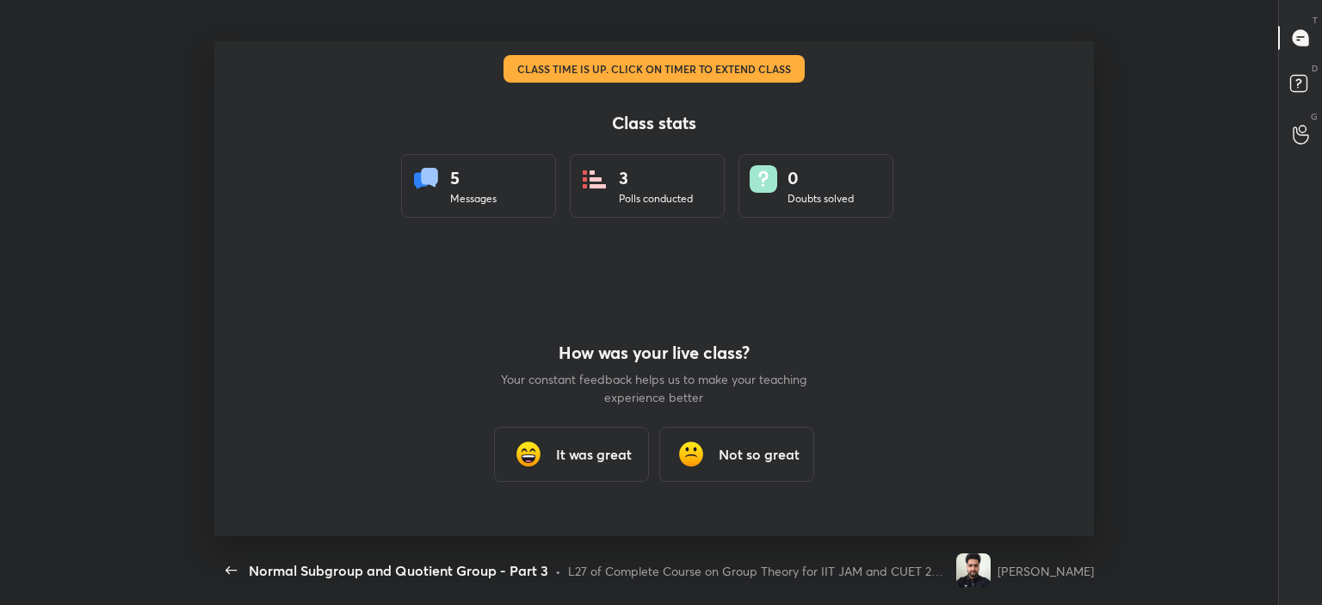
type textarea "x"
